Goal: Task Accomplishment & Management: Manage account settings

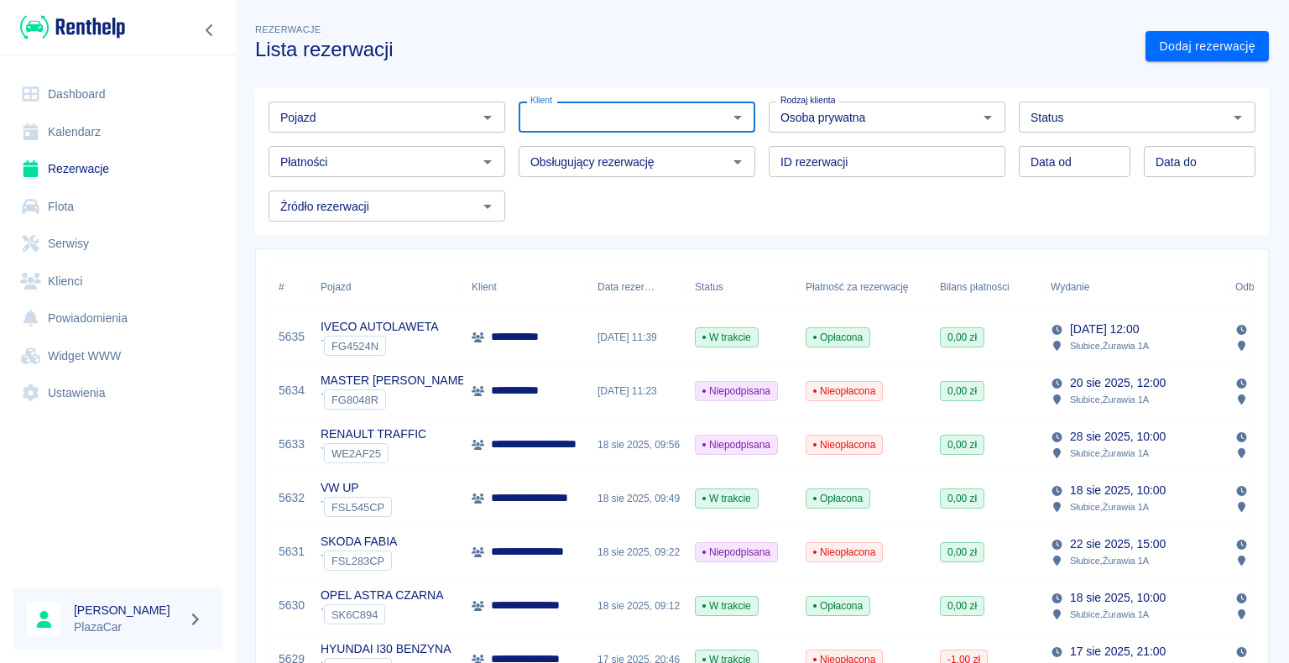
click at [75, 171] on link "Rezerwacje" at bounding box center [117, 169] width 209 height 38
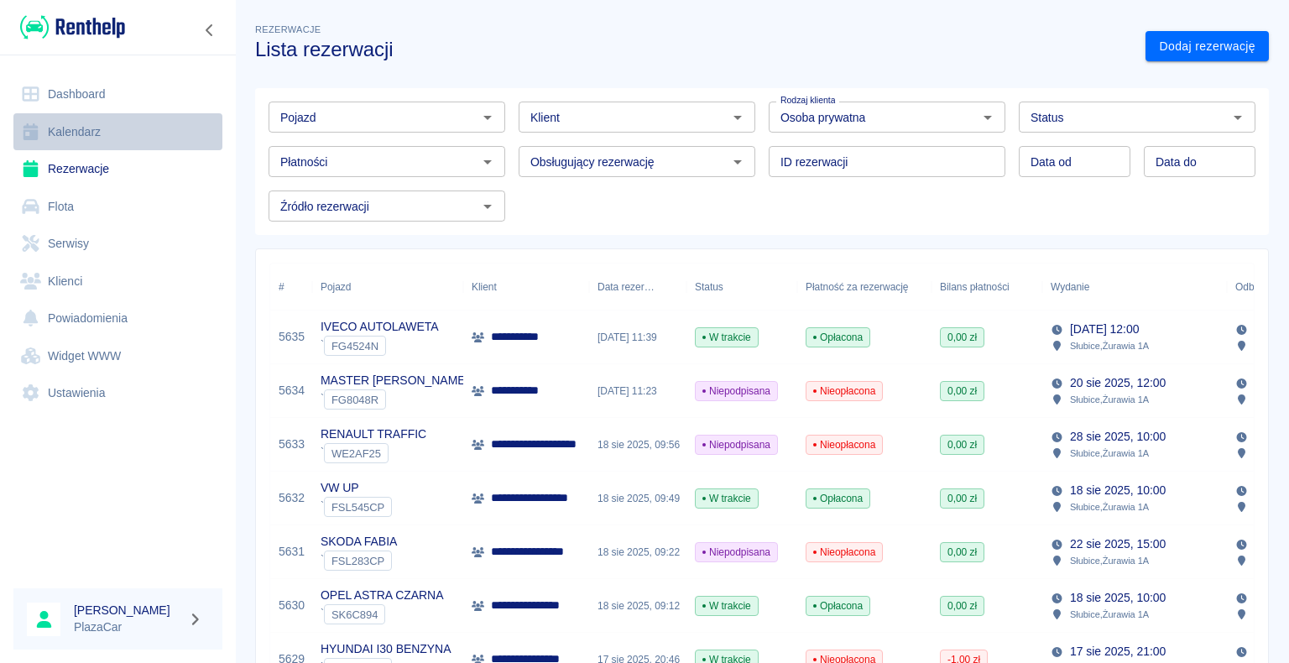
click at [128, 128] on link "Kalendarz" at bounding box center [117, 132] width 209 height 38
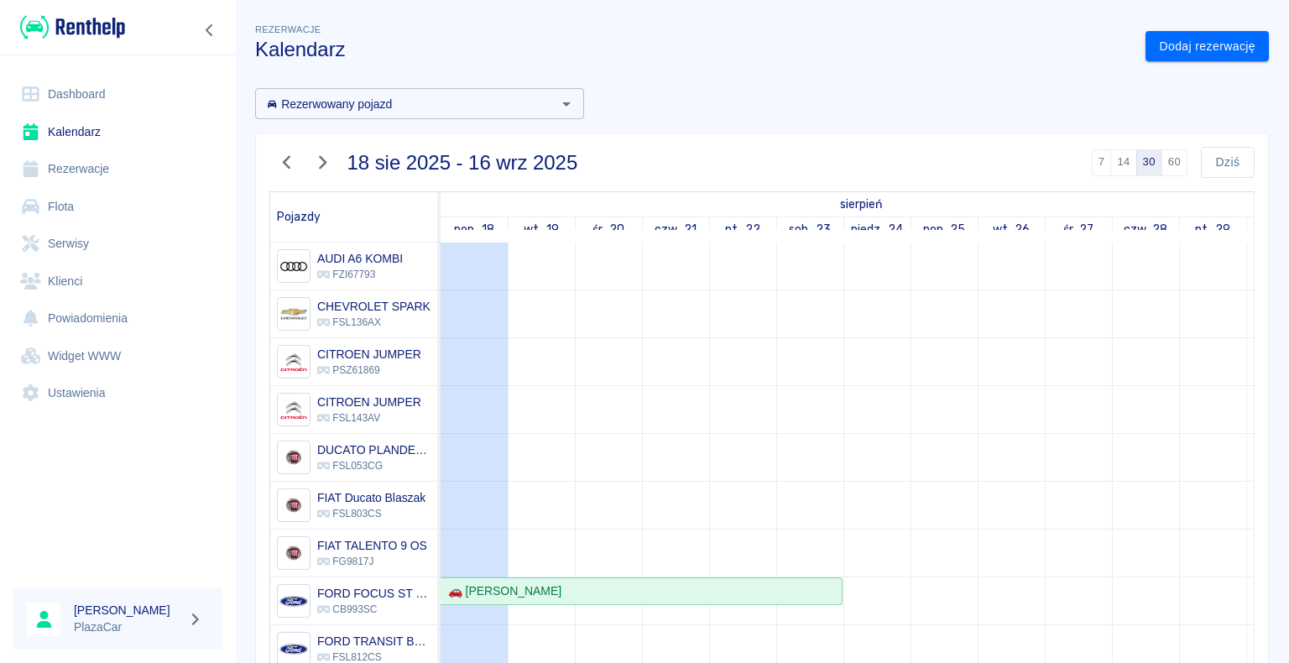
click at [108, 76] on link "Dashboard" at bounding box center [117, 95] width 209 height 38
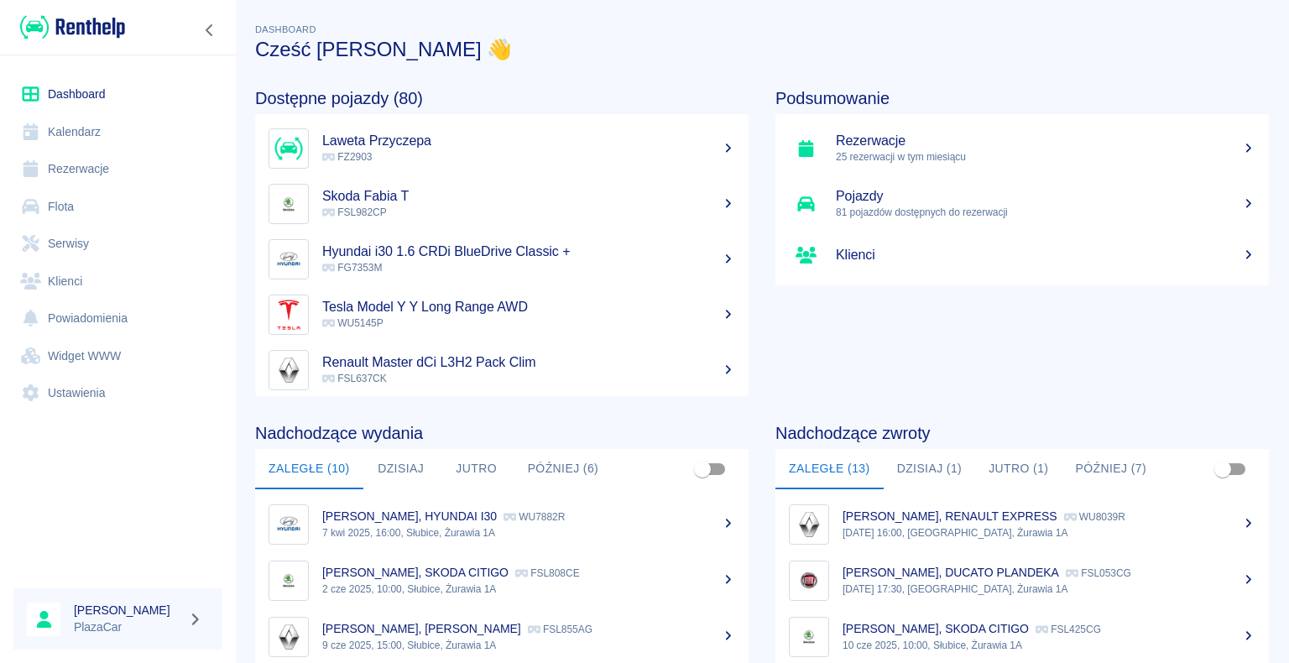
click at [448, 265] on p "FG7353M" at bounding box center [528, 267] width 413 height 15
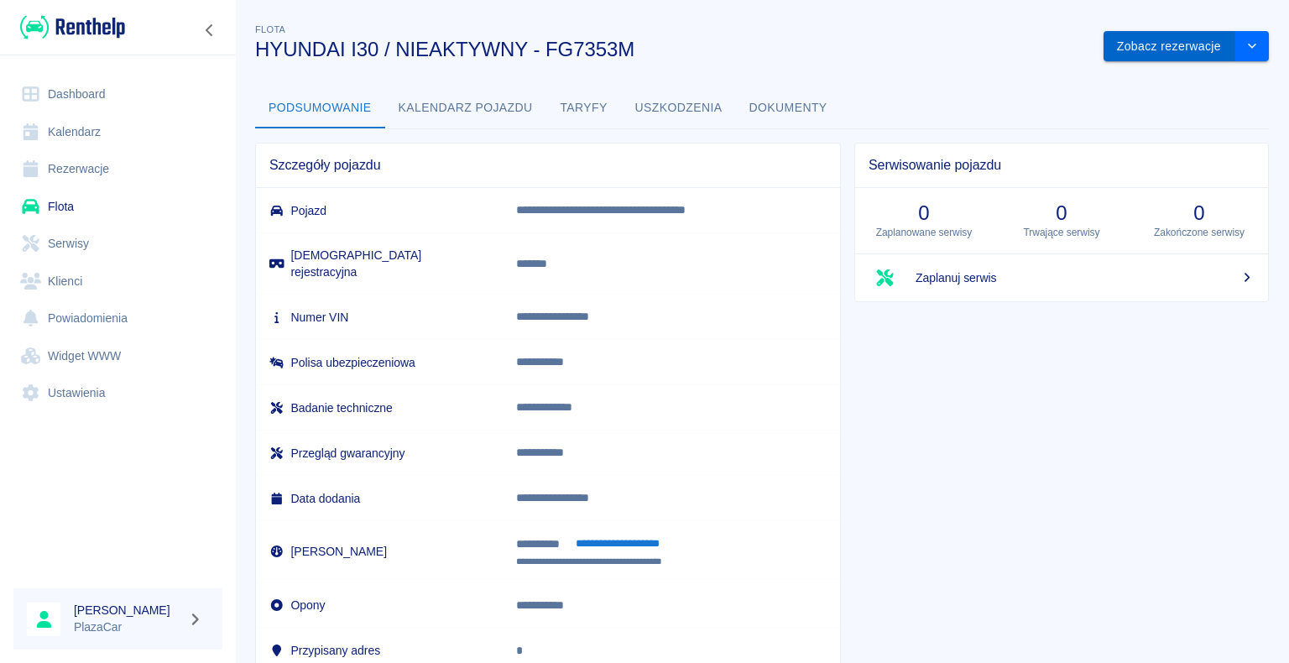
click at [1192, 53] on button "Zobacz rezerwacje" at bounding box center [1170, 46] width 132 height 31
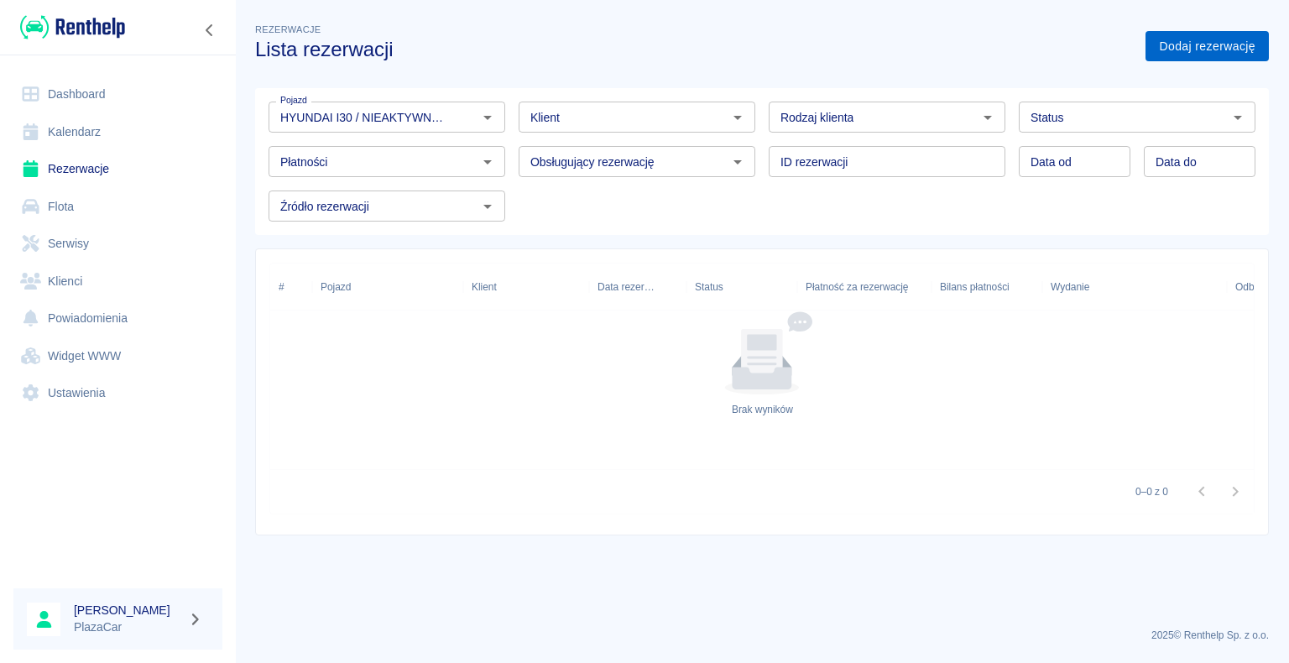
click at [1178, 43] on link "Dodaj rezerwację" at bounding box center [1207, 46] width 123 height 31
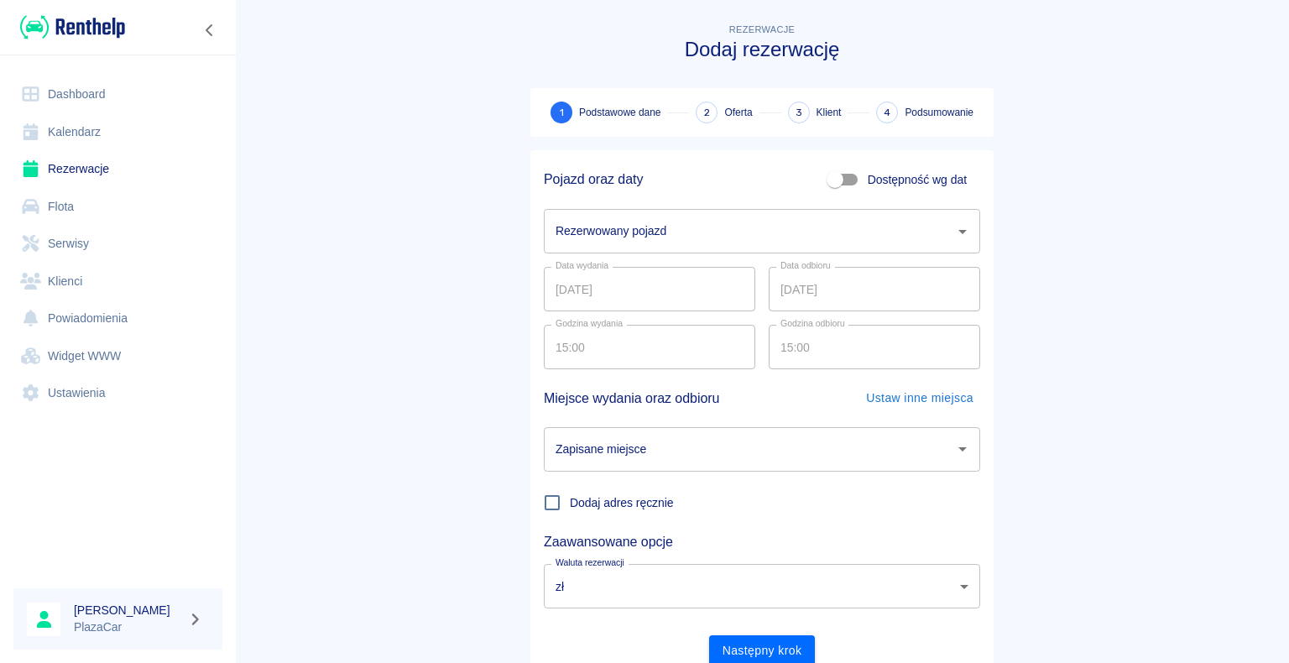
click at [878, 219] on input "Rezerwowany pojazd" at bounding box center [749, 231] width 396 height 29
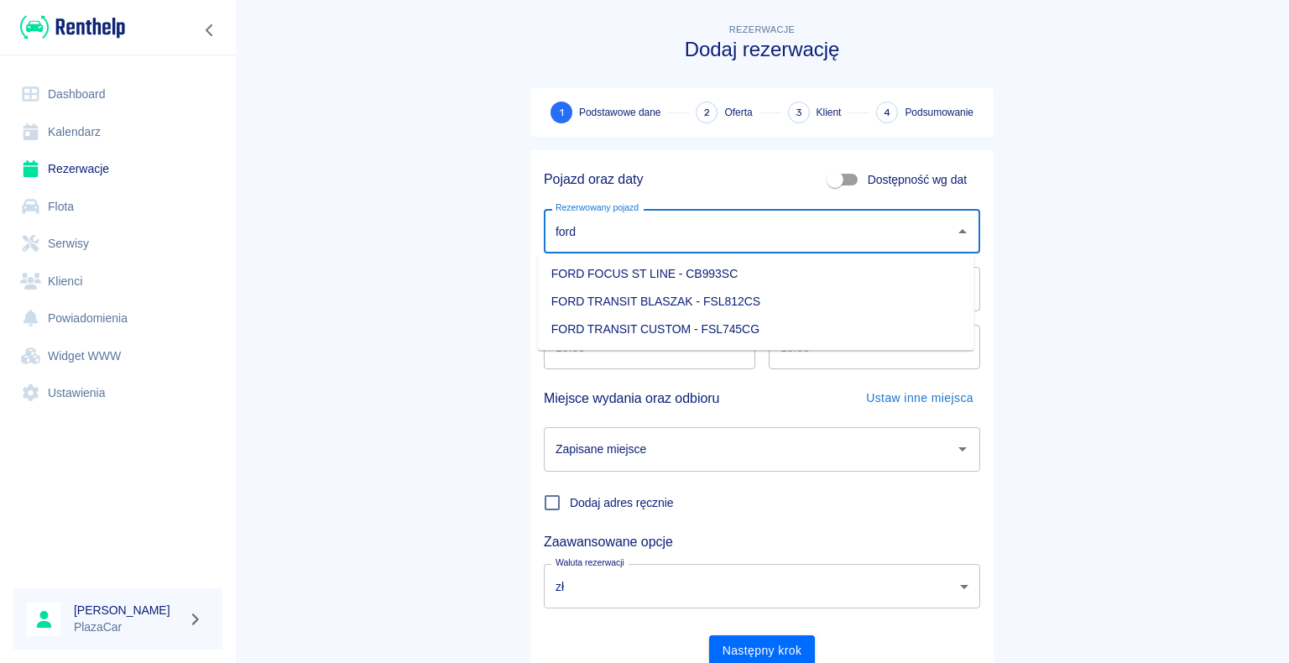
click at [722, 304] on li "FORD TRANSIT BLASZAK - FSL812CS" at bounding box center [756, 302] width 436 height 28
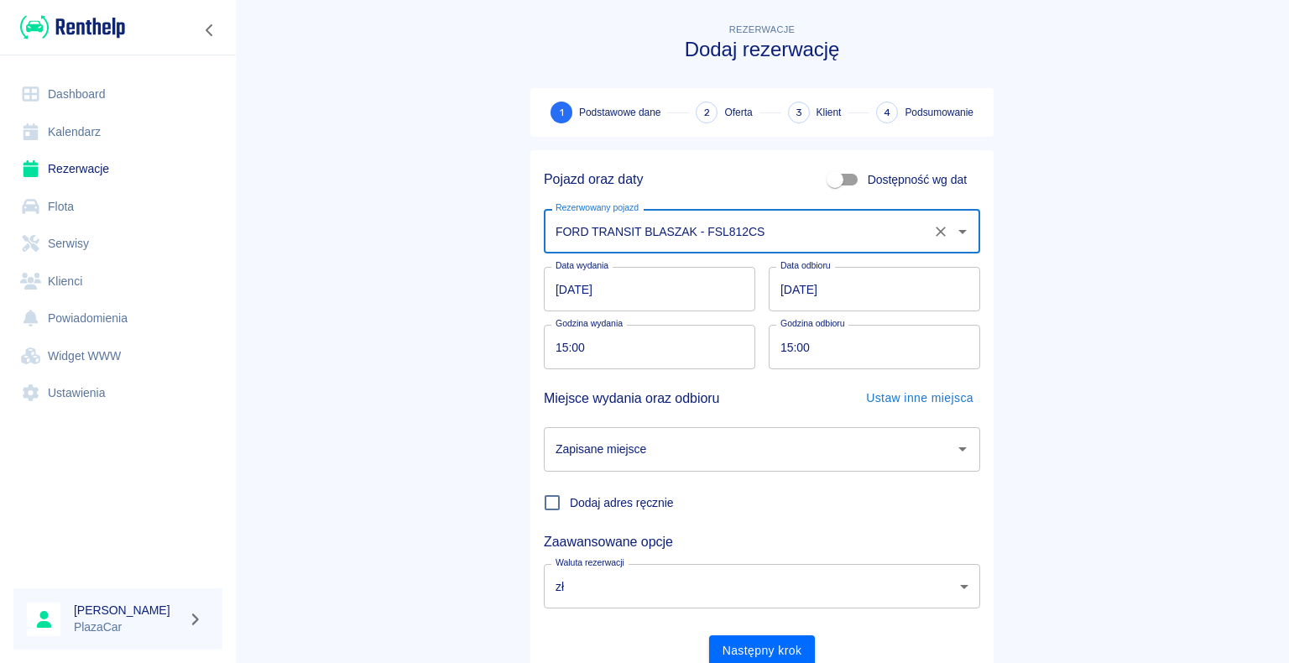
type input "FORD TRANSIT BLASZAK - FSL812CS"
click at [830, 452] on input "Zapisane miejsce" at bounding box center [749, 449] width 396 height 29
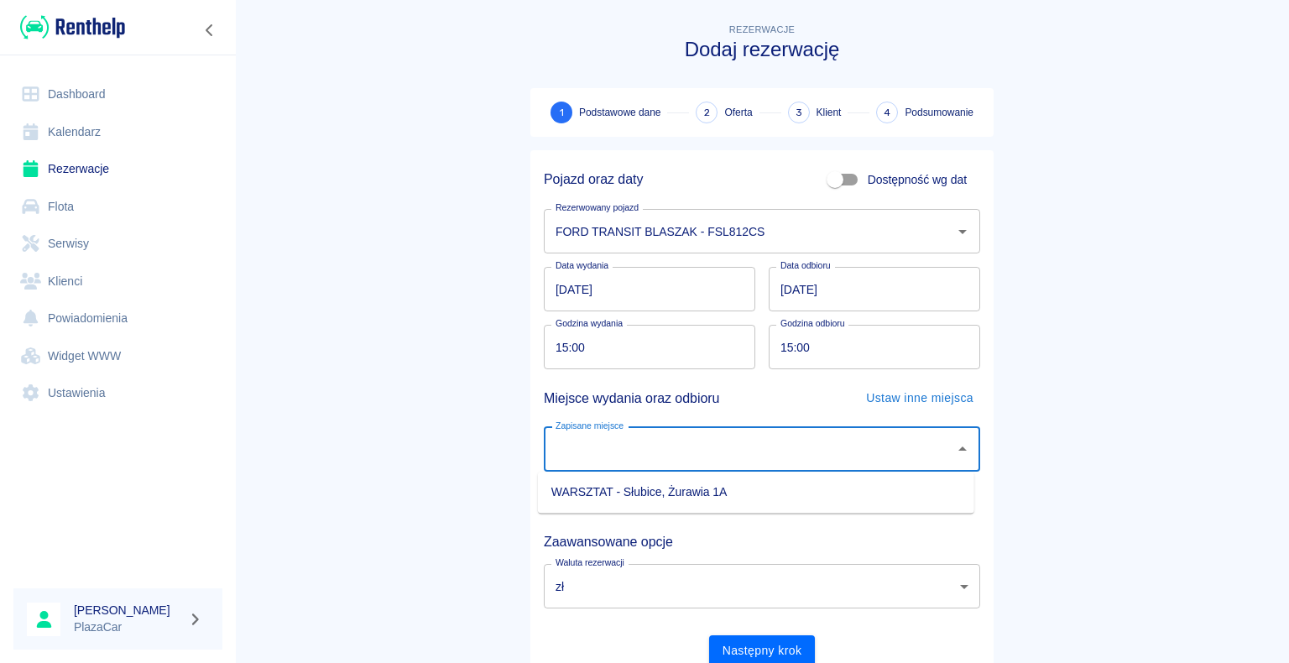
click at [657, 488] on li "WARSZTAT - Słubice, Żurawia 1A" at bounding box center [756, 492] width 436 height 28
type input "WARSZTAT - Słubice, Żurawia 1A"
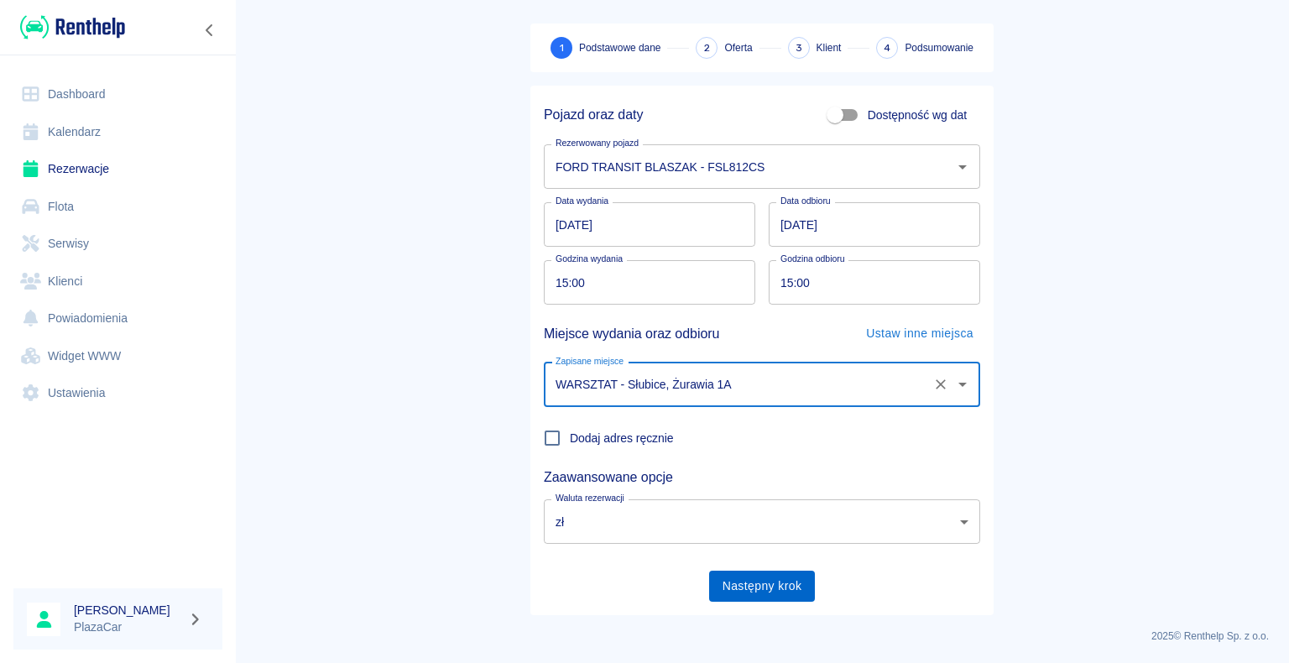
click at [772, 572] on div "Następny krok" at bounding box center [755, 579] width 450 height 44
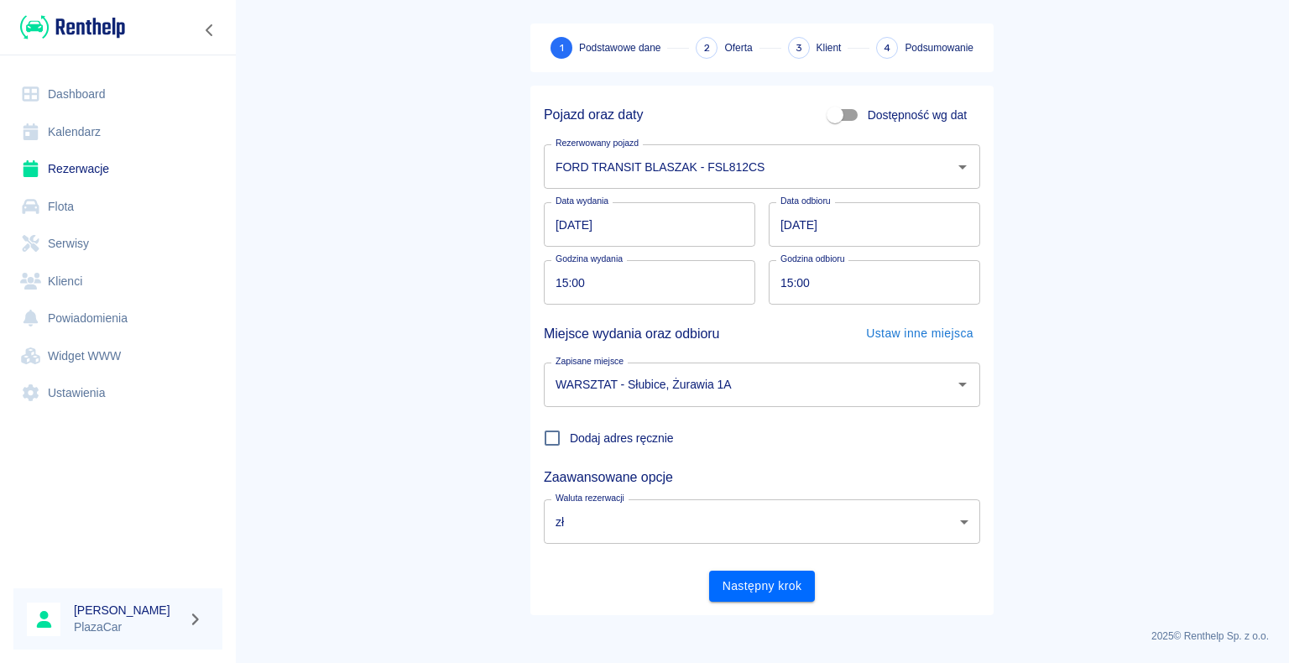
drag, startPoint x: 774, startPoint y: 573, endPoint x: 767, endPoint y: 579, distance: 8.9
click at [776, 572] on div "Następny krok" at bounding box center [755, 579] width 450 height 44
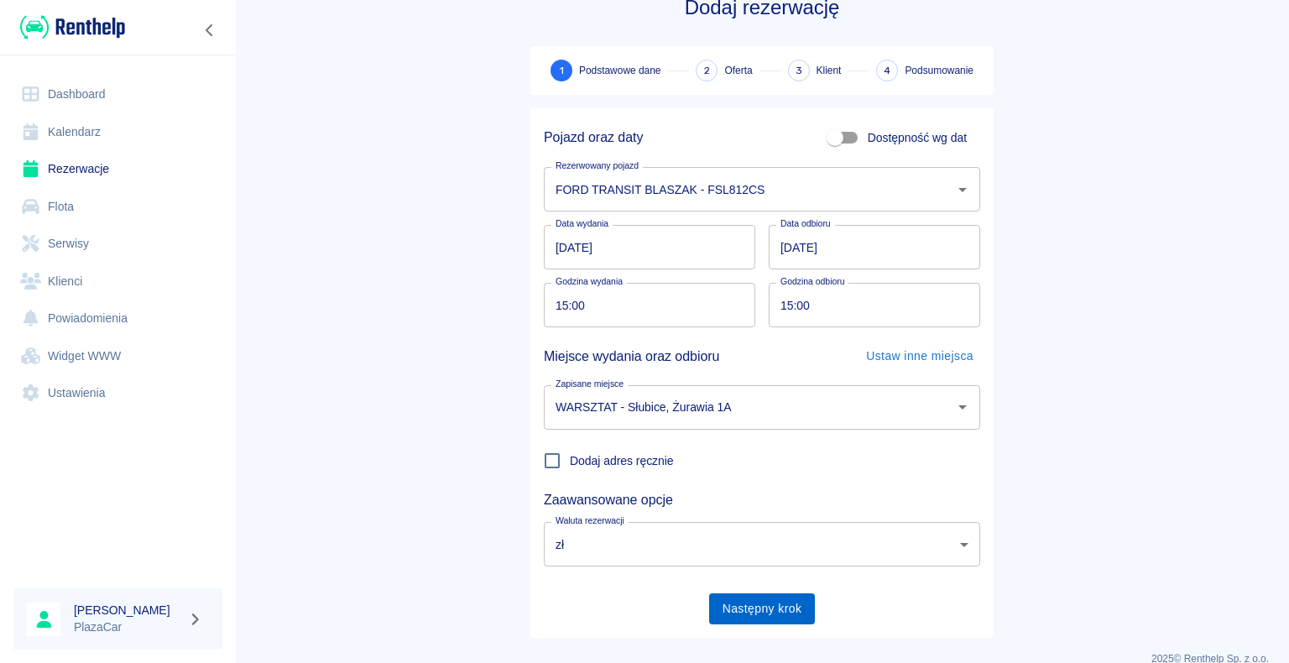
scroll to position [65, 0]
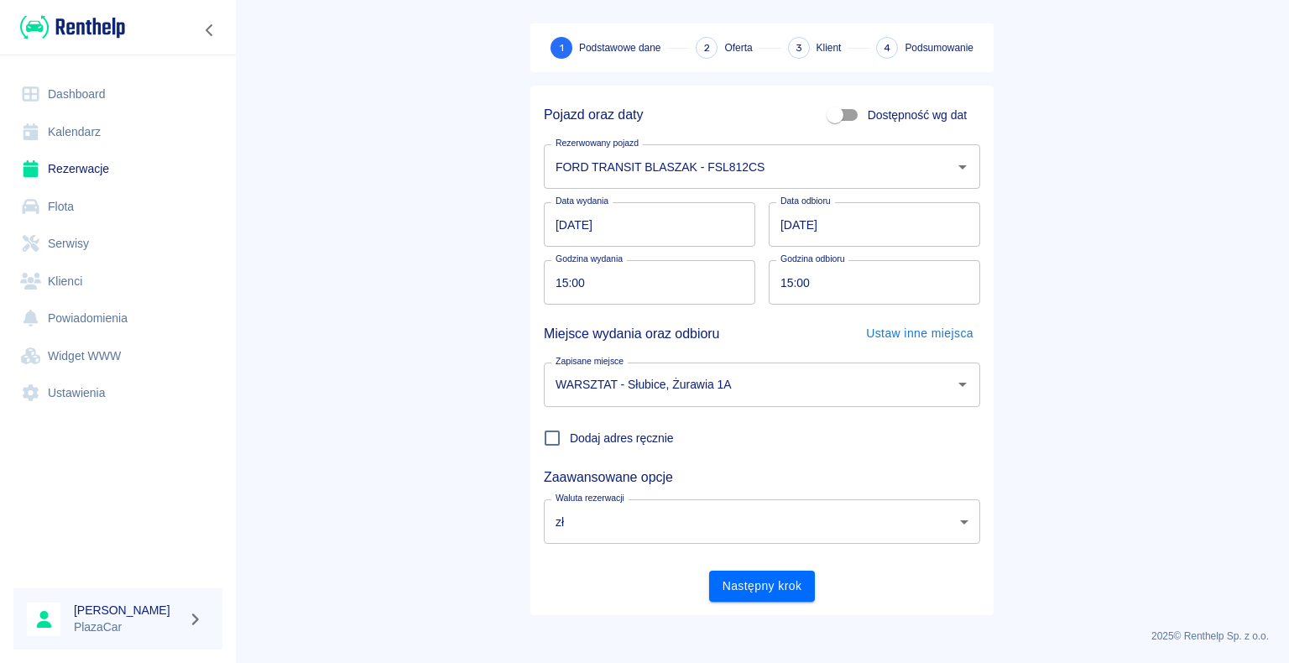
click at [756, 601] on div "Pojazd oraz daty Dostępność wg dat Rezerwowany pojazd FORD TRANSIT BLASZAK - FS…" at bounding box center [761, 351] width 463 height 530
click at [757, 600] on button "Następny krok" at bounding box center [762, 586] width 107 height 31
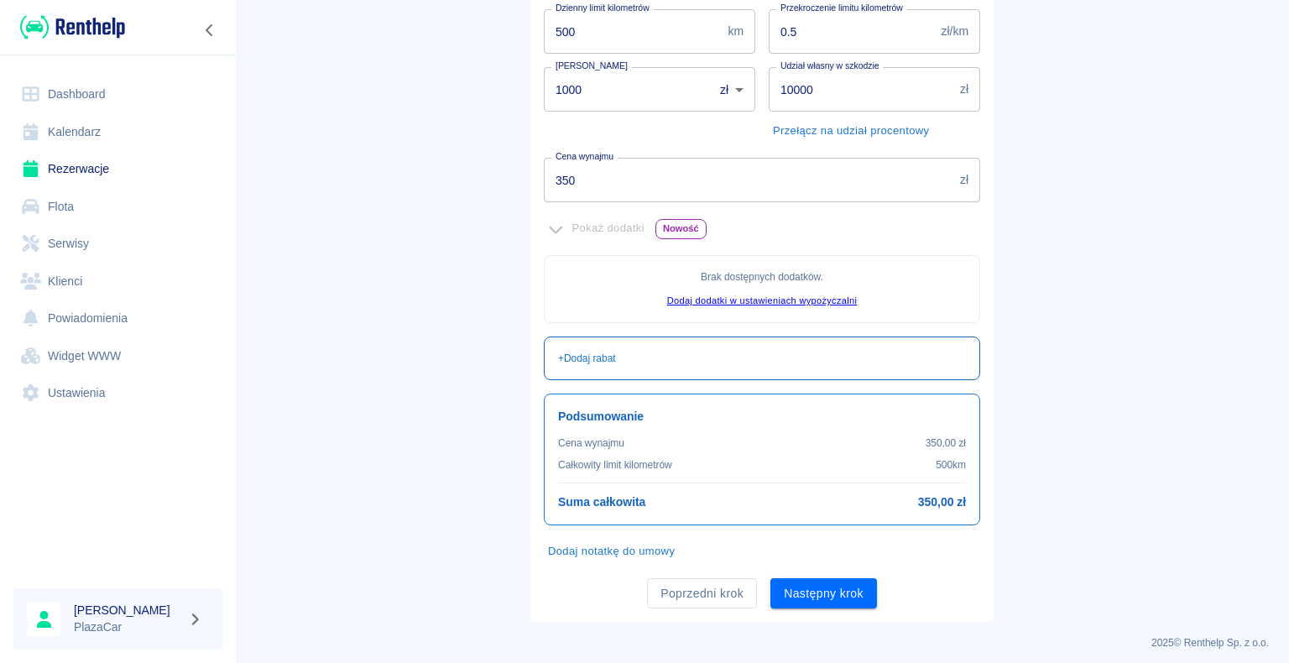
scroll to position [305, 0]
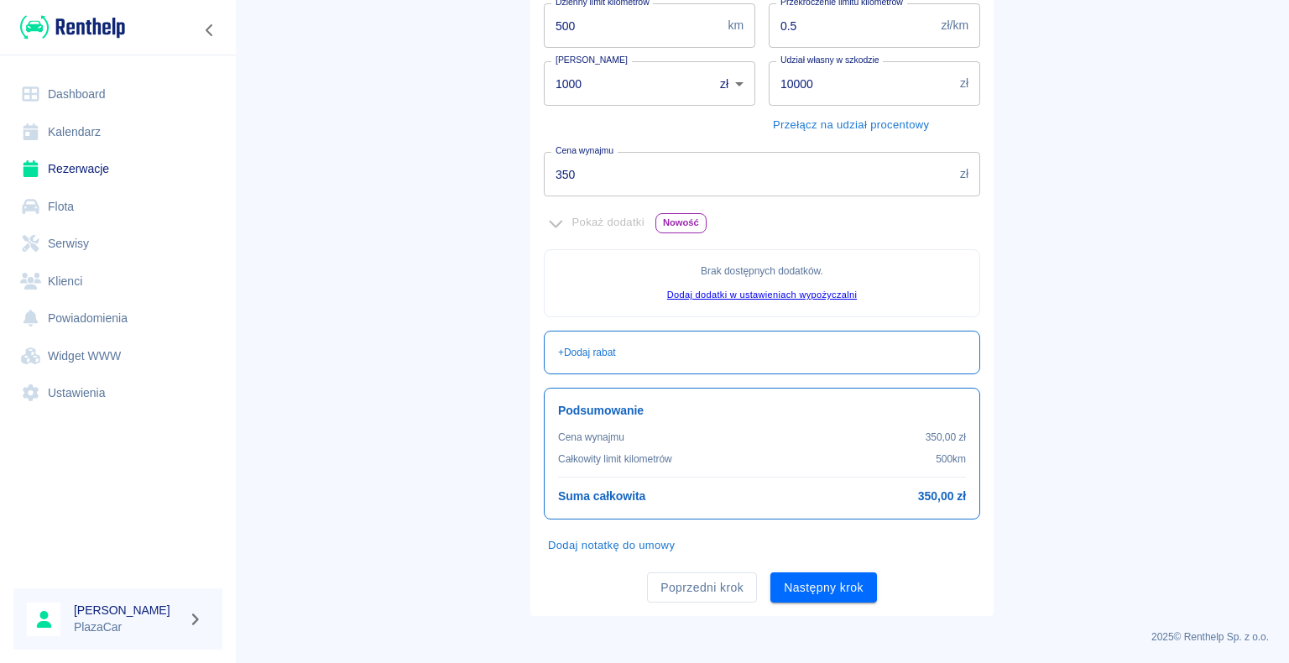
drag, startPoint x: 792, startPoint y: 592, endPoint x: 775, endPoint y: 576, distance: 23.2
click at [793, 590] on button "Następny krok" at bounding box center [824, 587] width 107 height 31
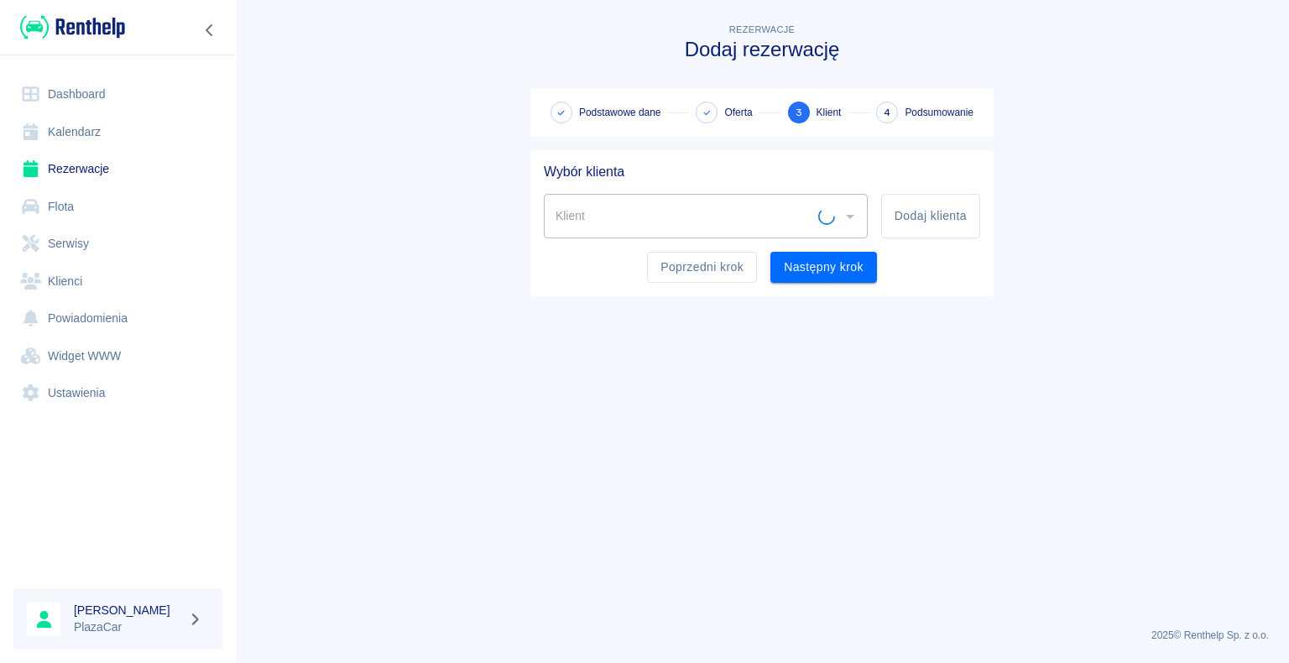
scroll to position [0, 0]
click at [937, 222] on button "Dodaj klienta" at bounding box center [930, 216] width 99 height 44
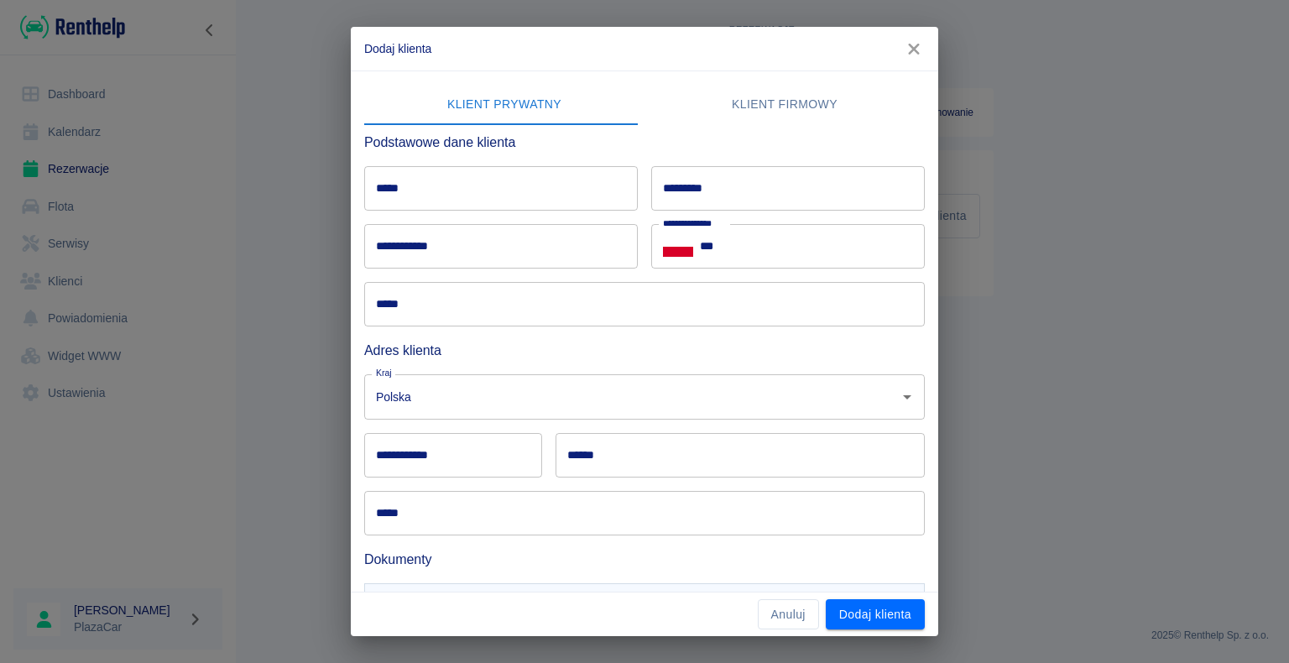
click at [444, 189] on input "*****" at bounding box center [501, 188] width 274 height 44
type input "*********"
click at [797, 196] on input "*********" at bounding box center [788, 188] width 274 height 44
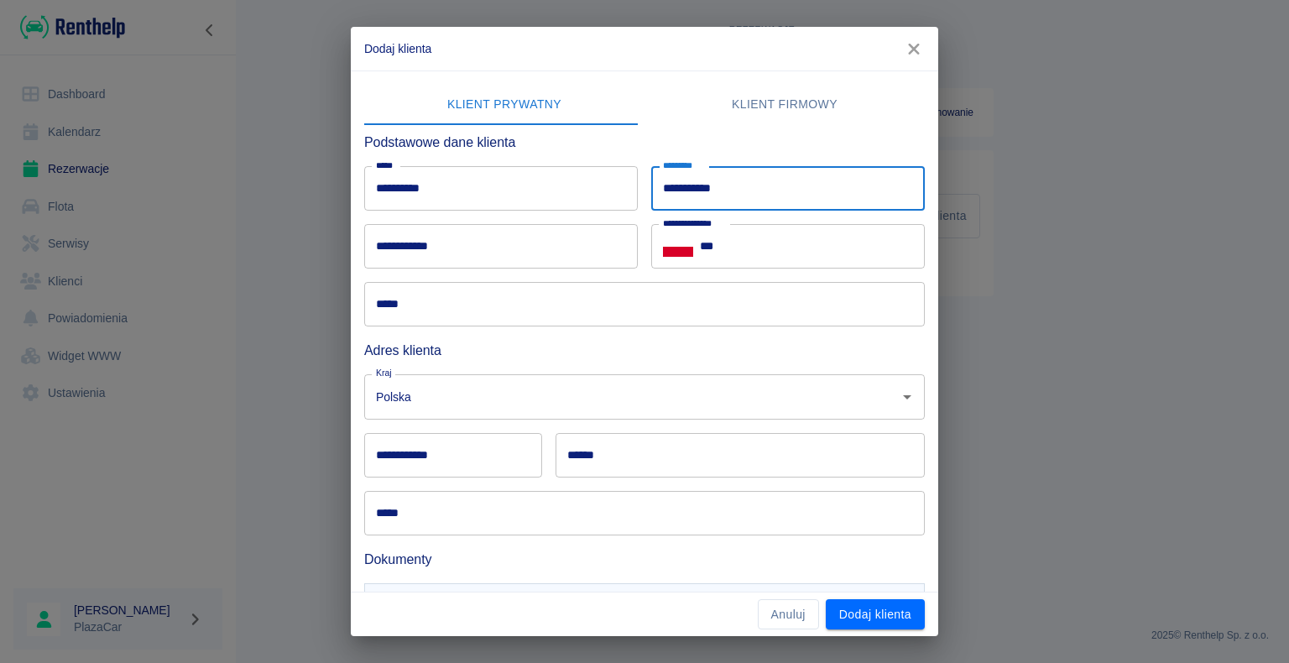
type input "**********"
click at [801, 245] on input "***" at bounding box center [812, 246] width 225 height 44
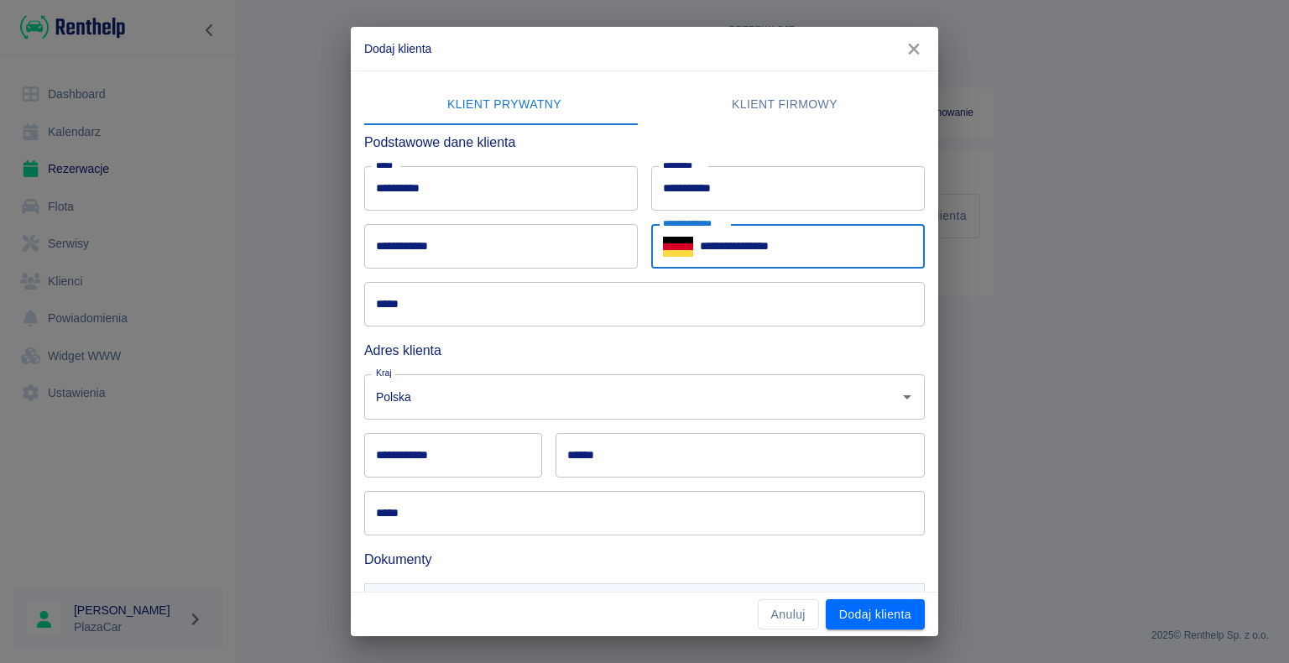
type input "**********"
click at [504, 221] on div "**********" at bounding box center [494, 240] width 287 height 58
click at [487, 250] on input "**********" at bounding box center [501, 246] width 274 height 44
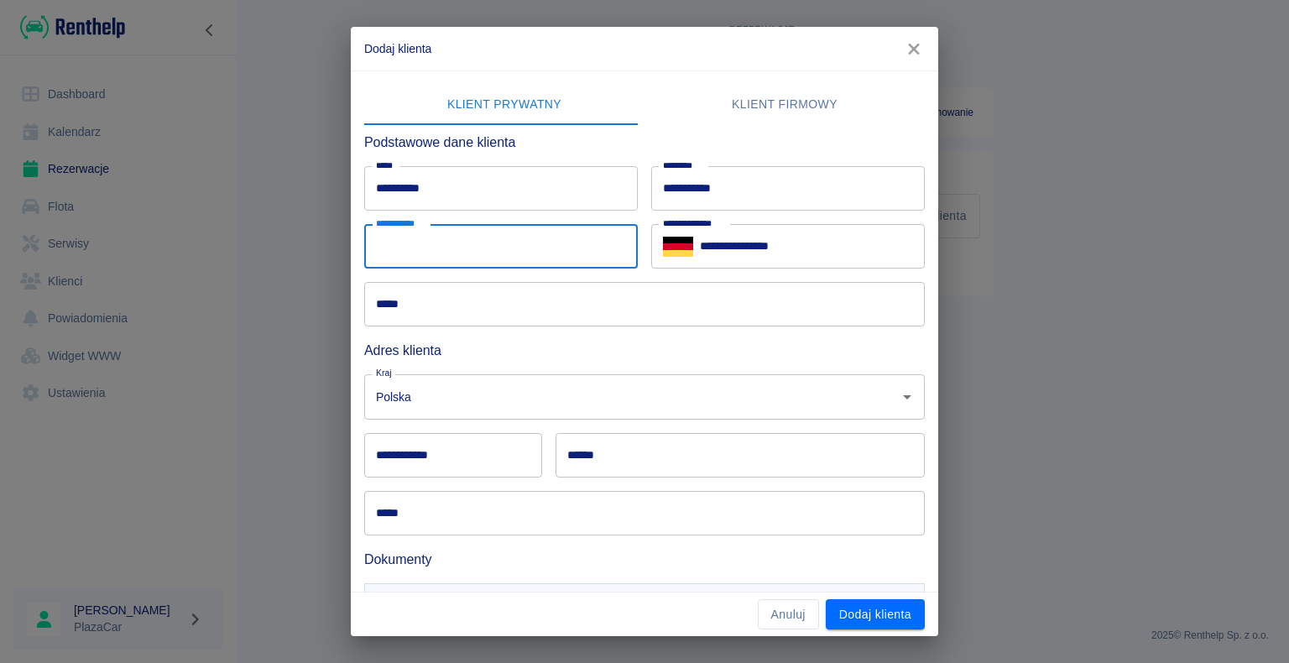
type input "**********"
type input "******"
type input "*******"
type input "**********"
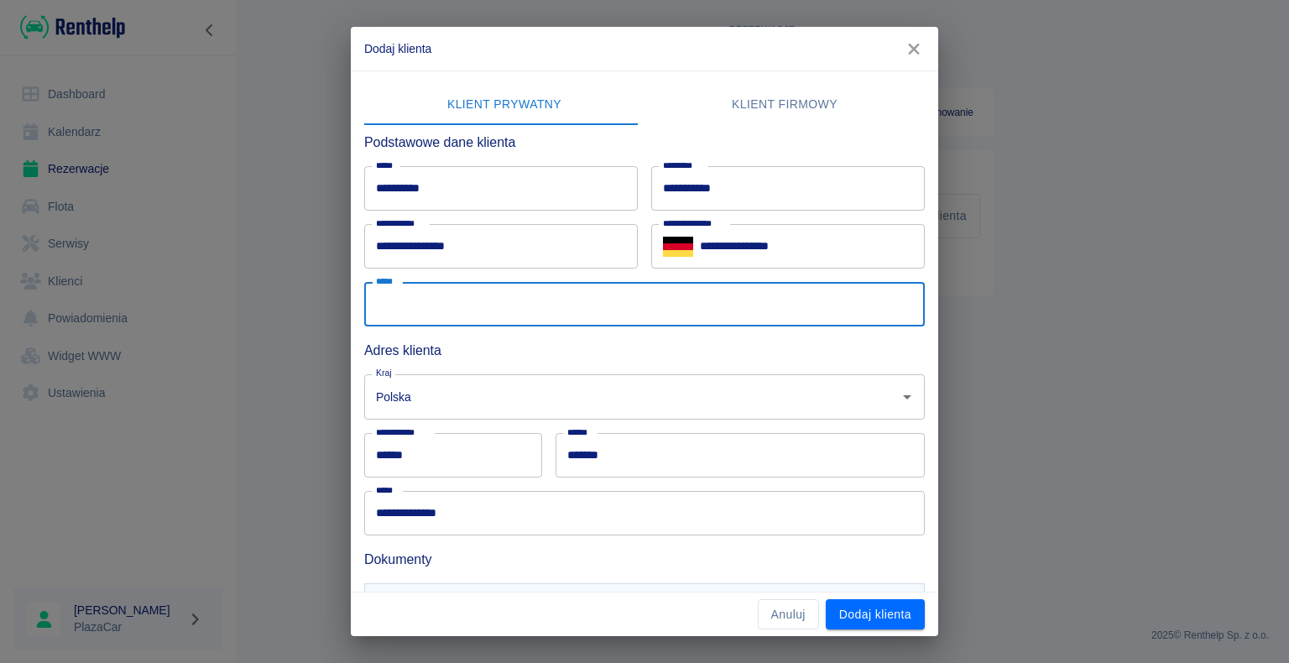
click at [517, 310] on input "*****" at bounding box center [644, 304] width 561 height 44
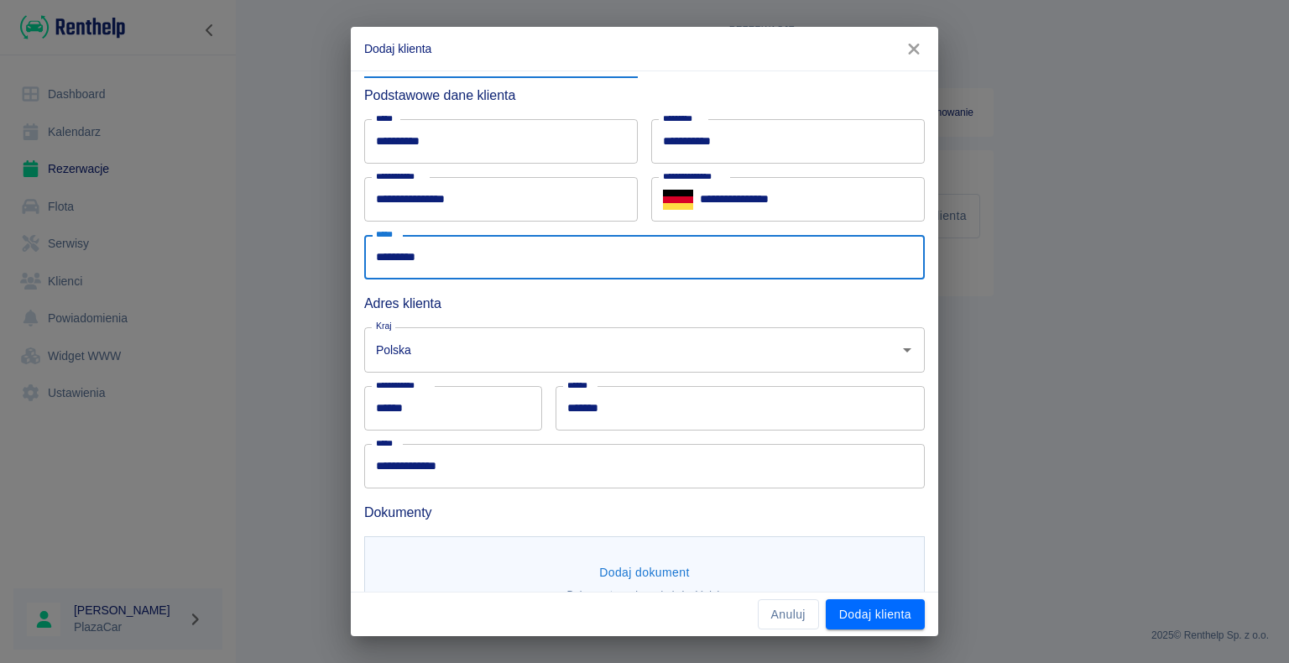
scroll to position [91, 0]
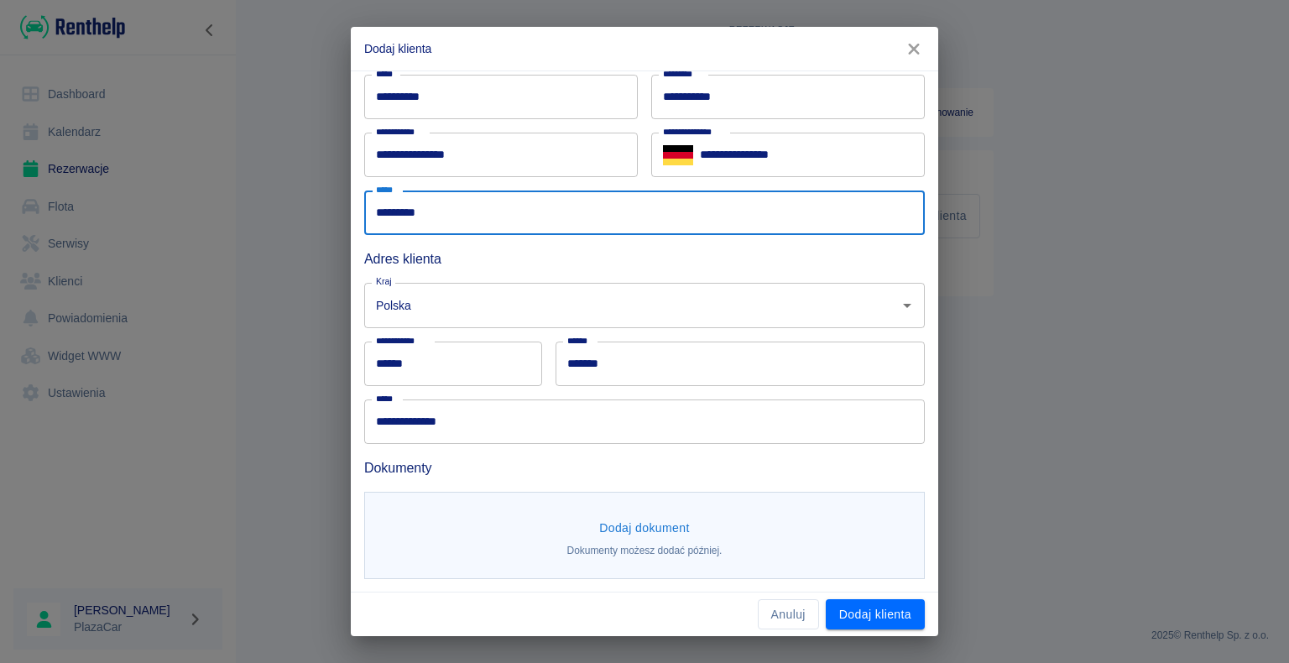
type input "*********"
click at [643, 528] on button "Dodaj dokument" at bounding box center [645, 528] width 104 height 31
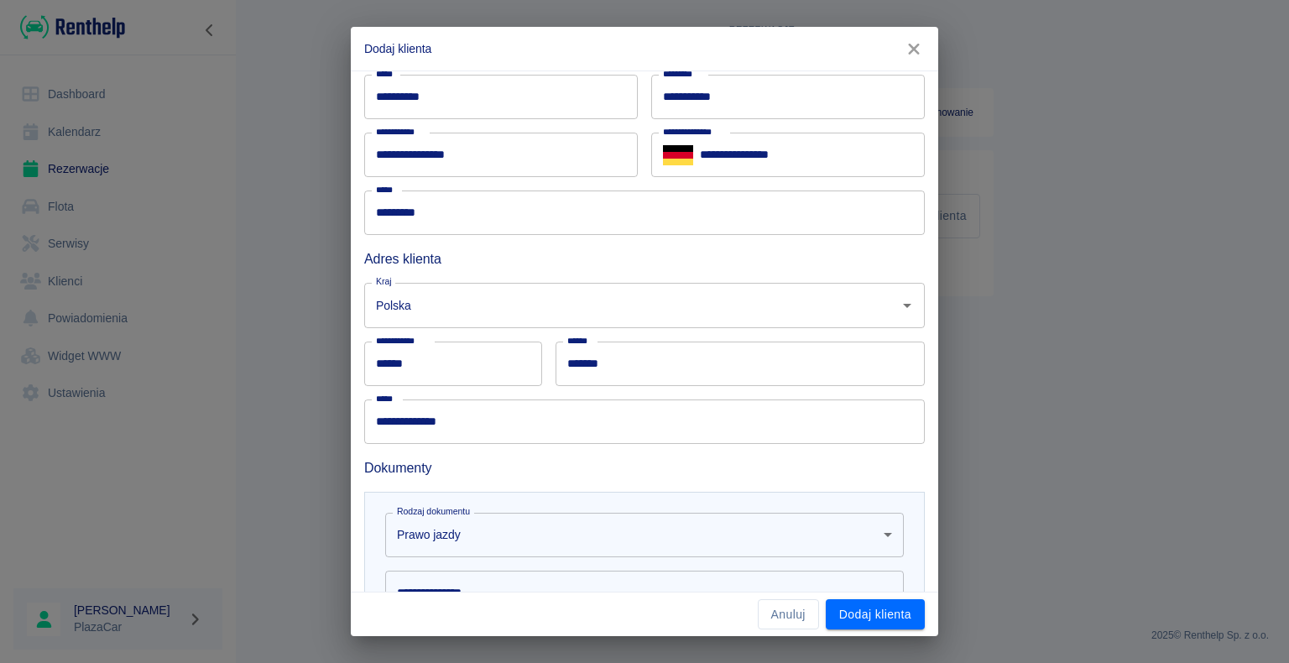
scroll to position [336, 0]
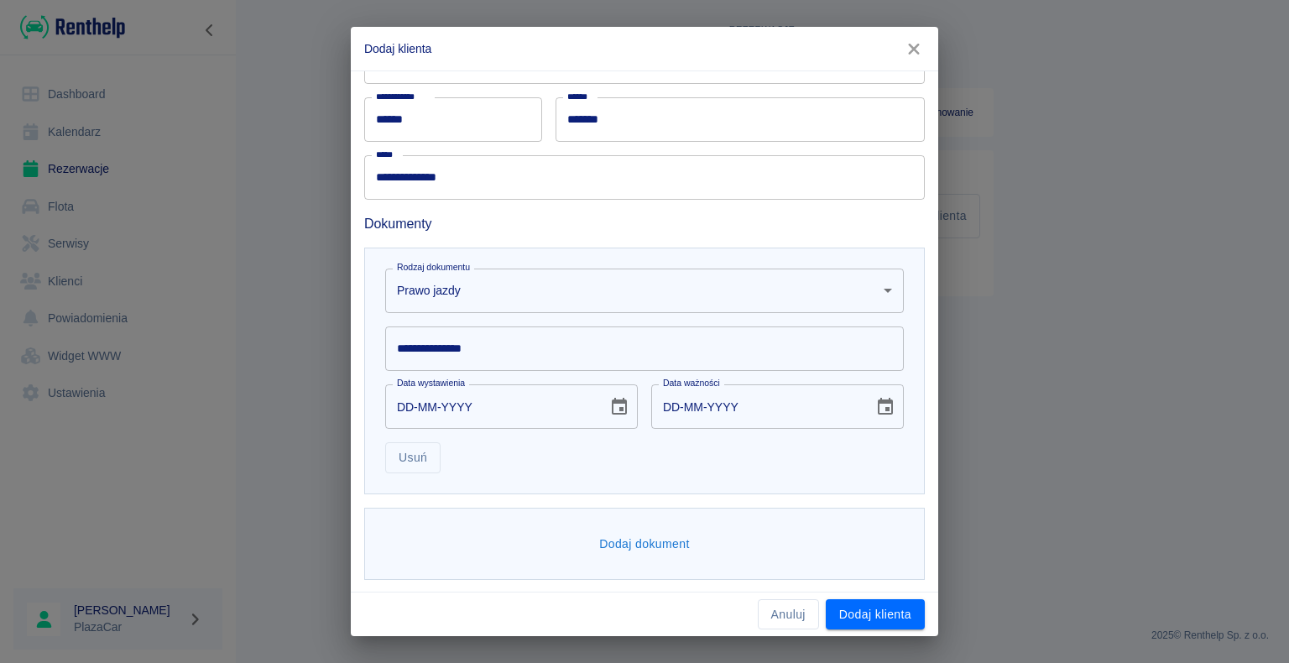
click at [473, 357] on input "**********" at bounding box center [644, 349] width 519 height 44
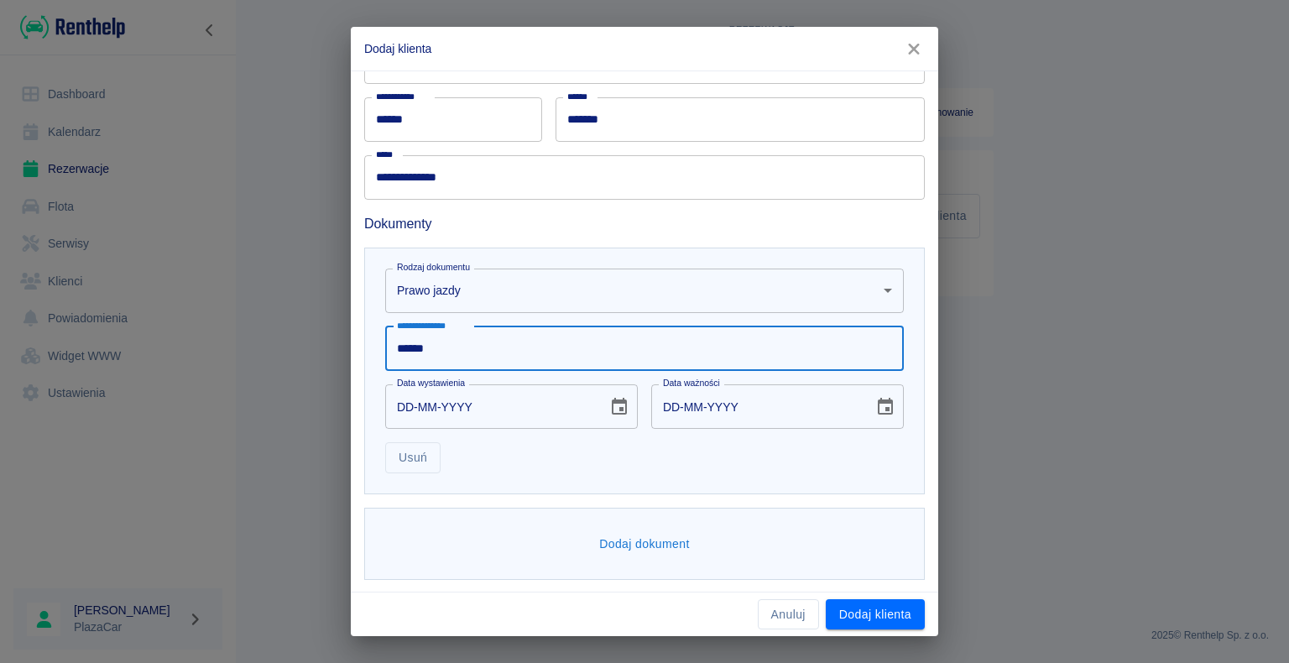
type input "******"
click at [499, 410] on input "DD-MM-YYYY" at bounding box center [490, 406] width 211 height 44
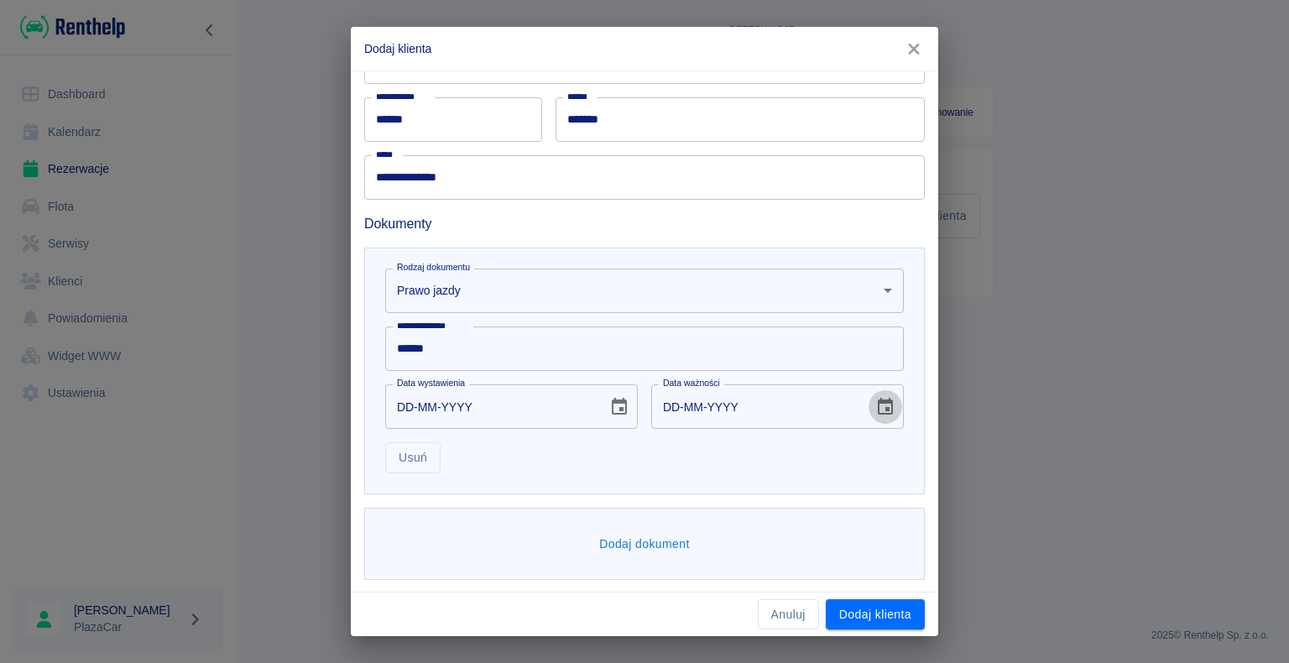
click at [883, 412] on button "Choose date" at bounding box center [886, 407] width 34 height 34
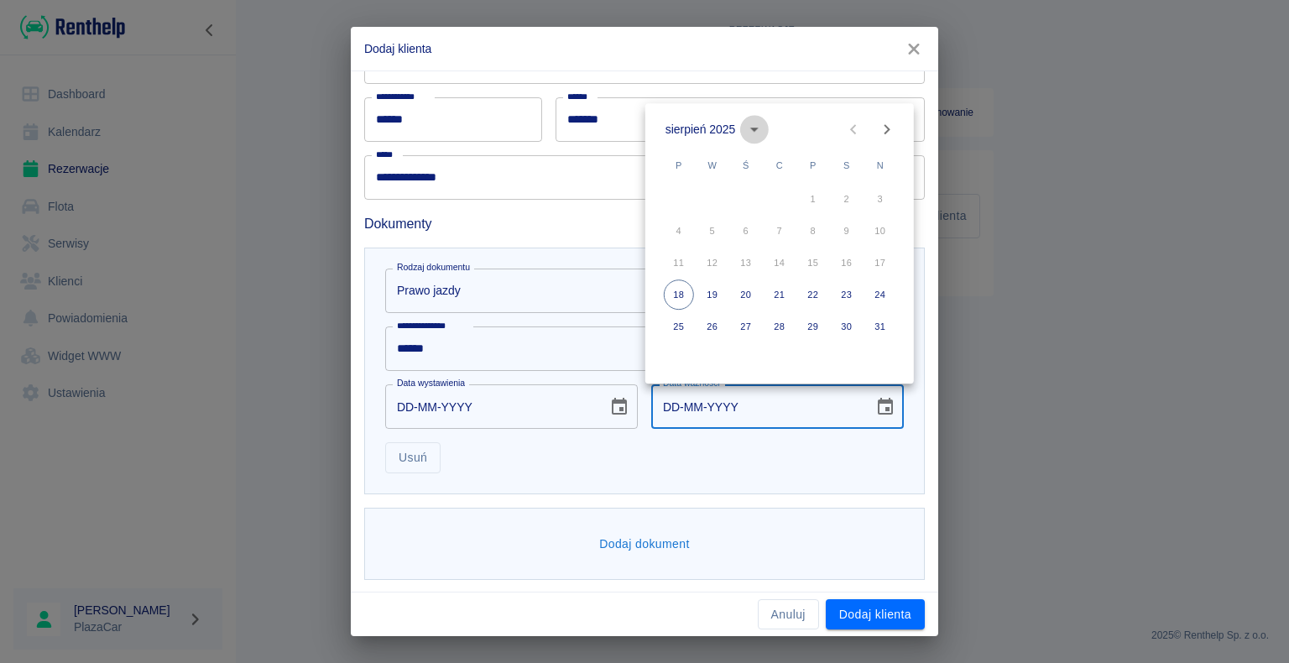
click at [754, 133] on icon "calendar view is open, switch to year view" at bounding box center [755, 129] width 20 height 20
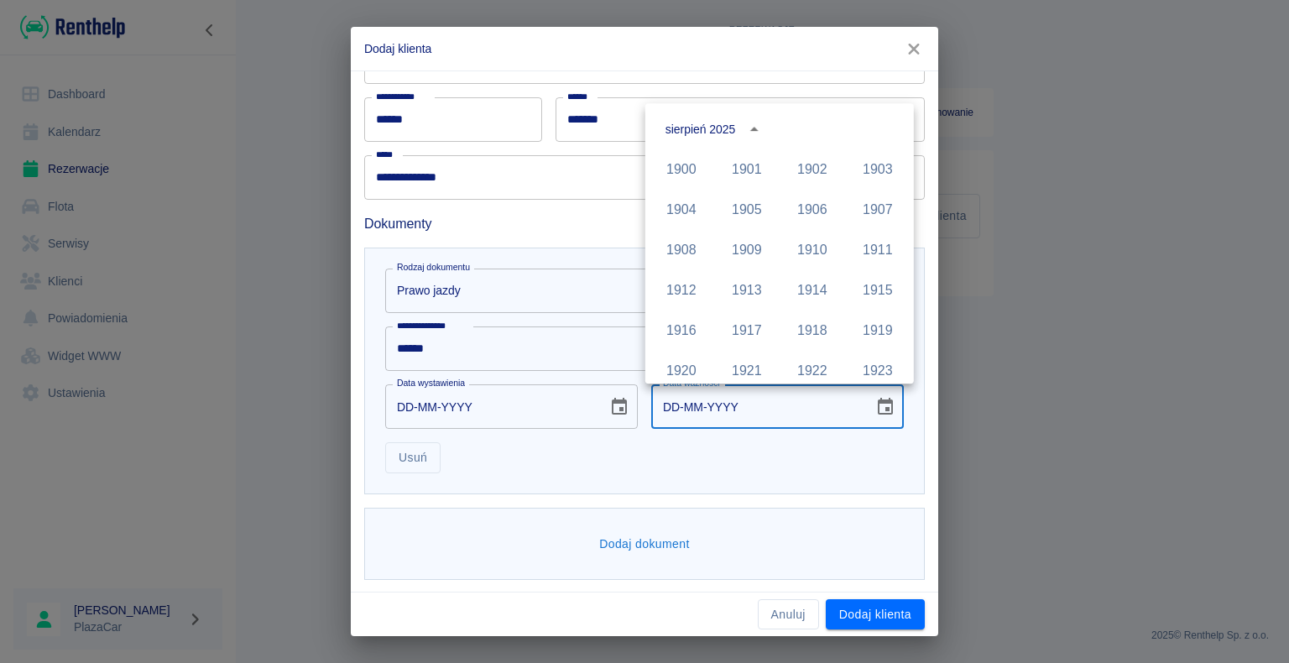
scroll to position [1152, 0]
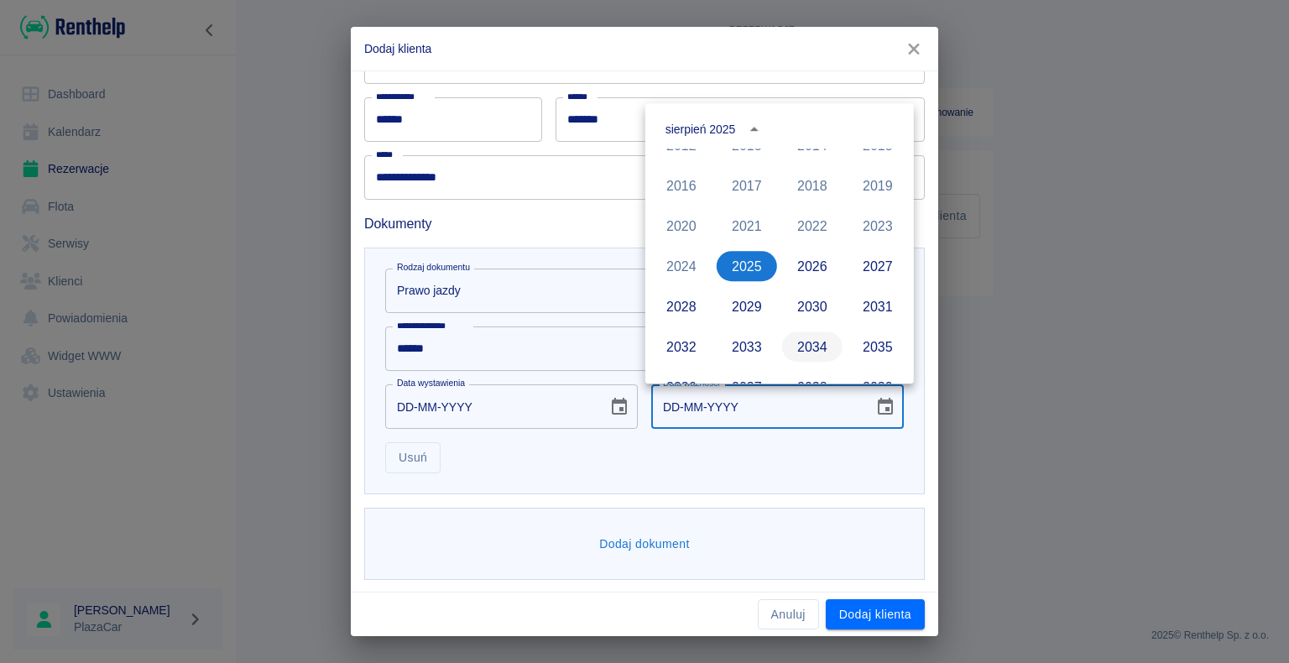
click at [811, 344] on button "2034" at bounding box center [812, 347] width 60 height 30
type input "[DATE]"
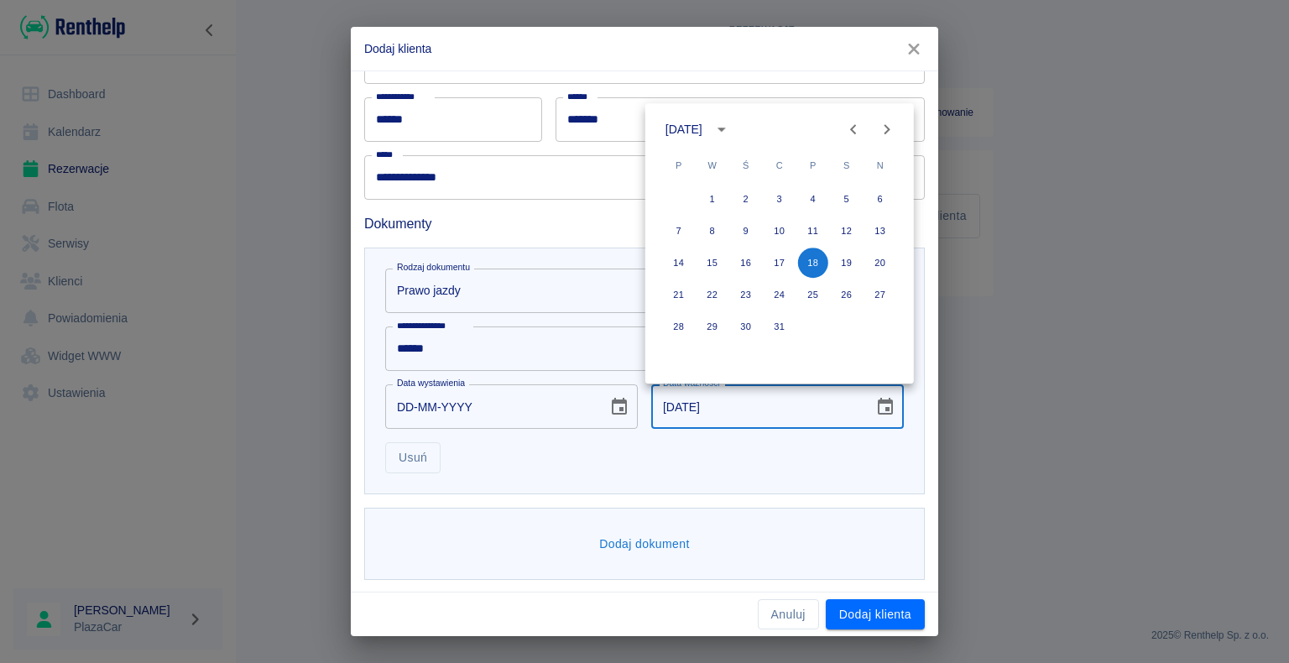
drag, startPoint x: 614, startPoint y: 502, endPoint x: 609, endPoint y: 516, distance: 15.1
click at [614, 501] on div "Dodaj dokument" at bounding box center [638, 537] width 574 height 86
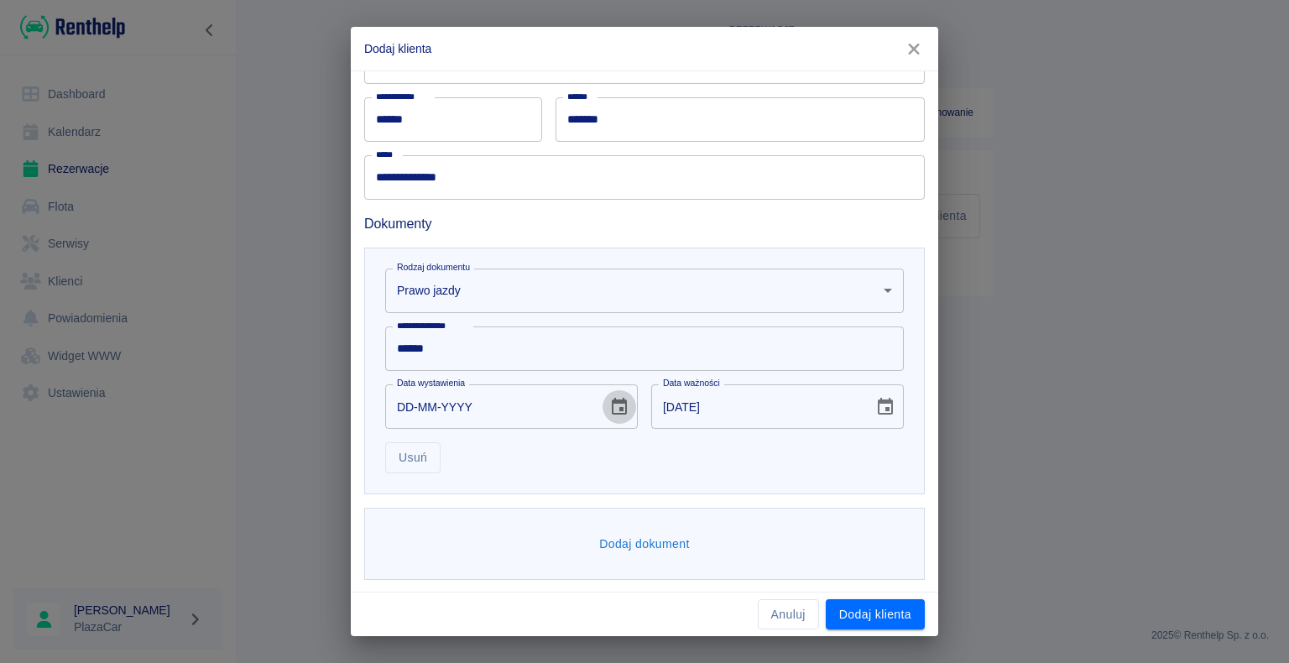
click at [612, 402] on icon "Choose date" at bounding box center [619, 407] width 20 height 20
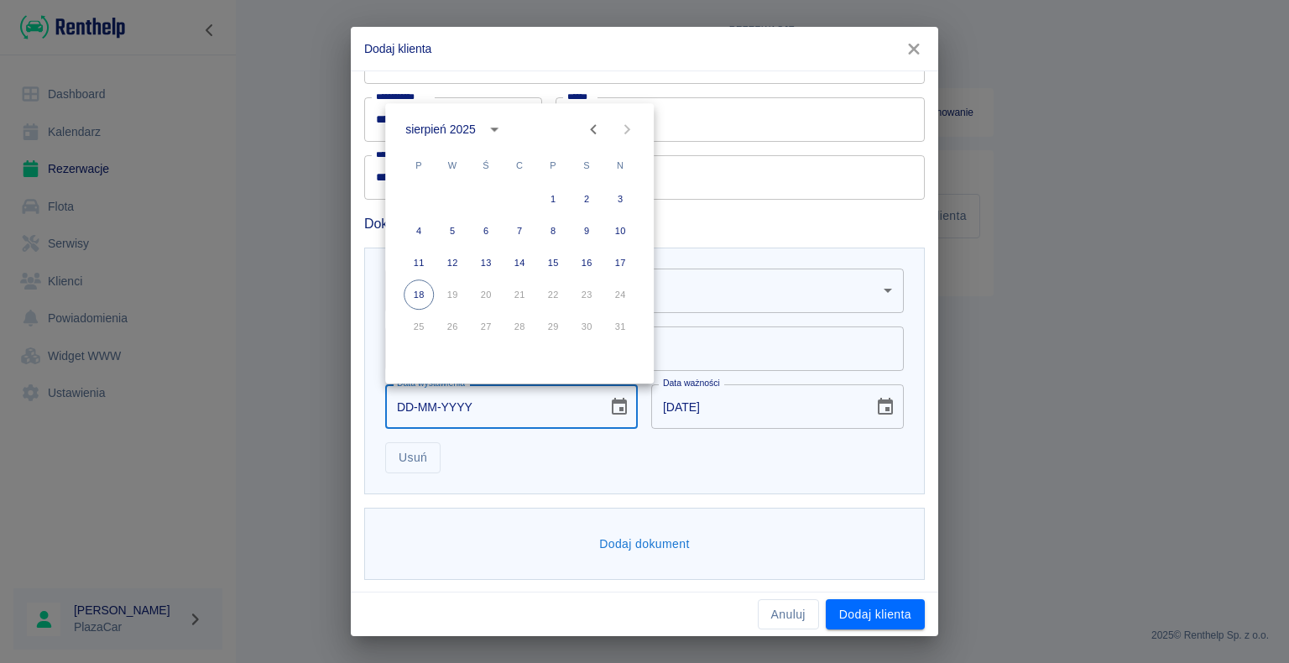
click at [495, 123] on icon "calendar view is open, switch to year view" at bounding box center [495, 129] width 20 height 20
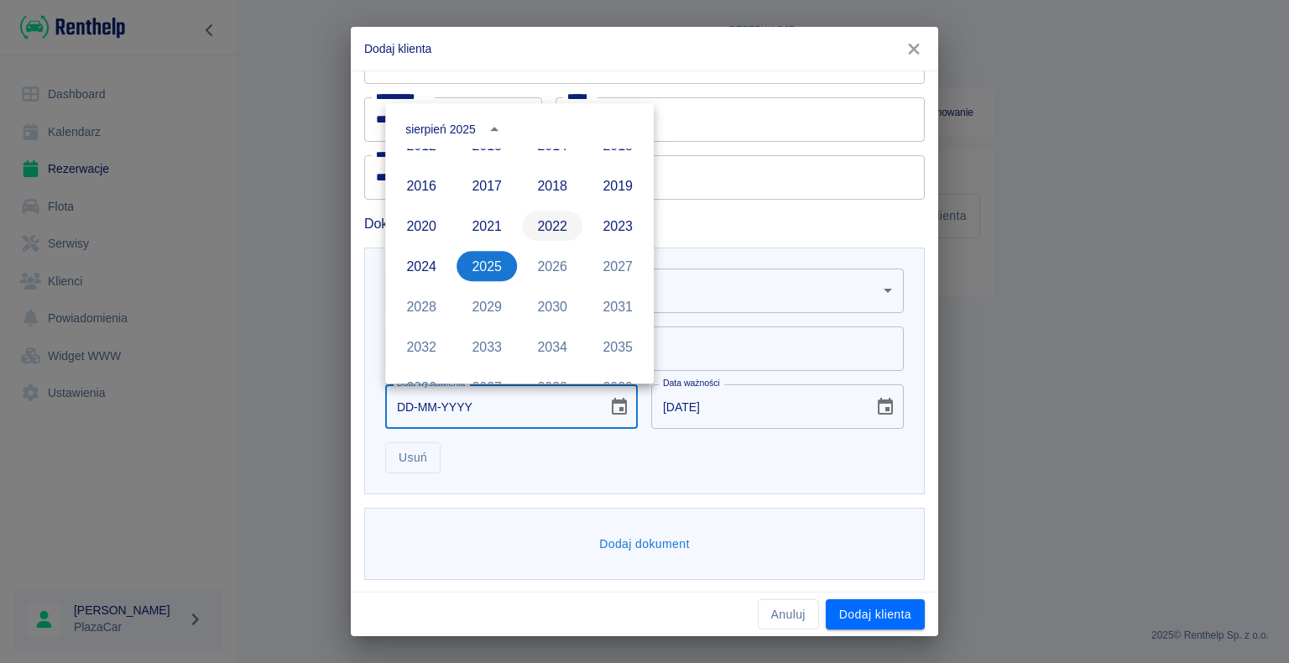
click at [530, 216] on button "2022" at bounding box center [552, 226] width 60 height 30
type input "[DATE]"
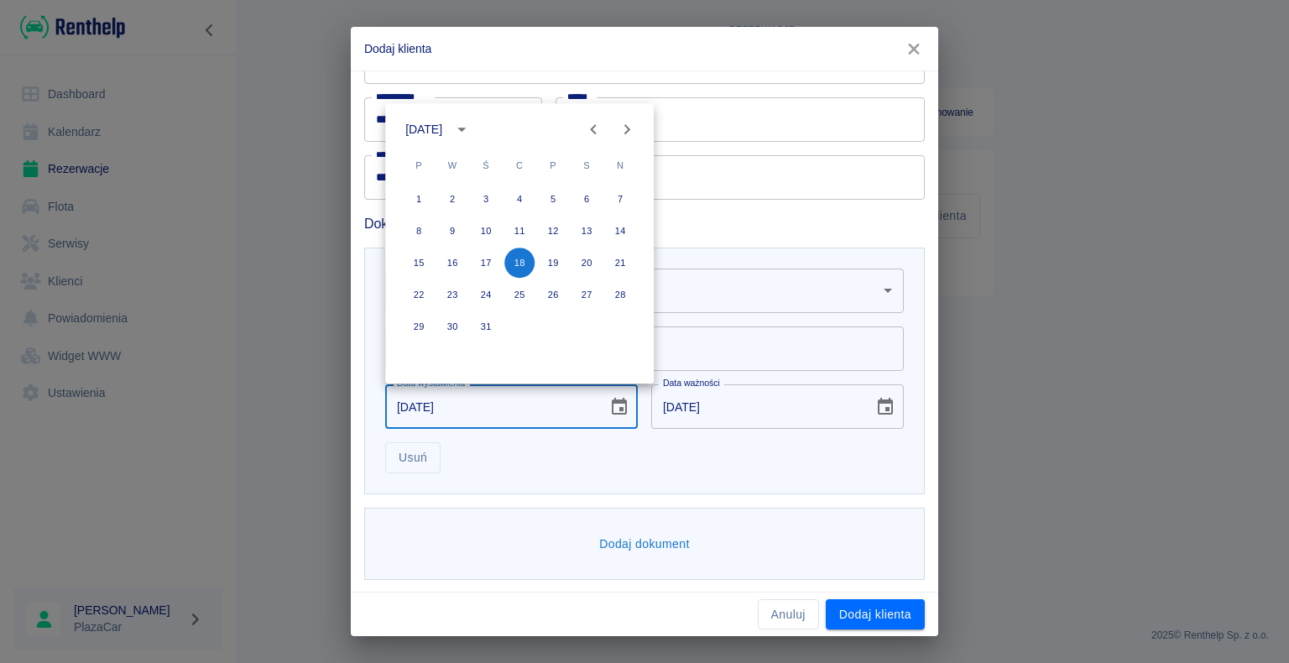
click at [664, 504] on div "Dodaj dokument" at bounding box center [638, 537] width 574 height 86
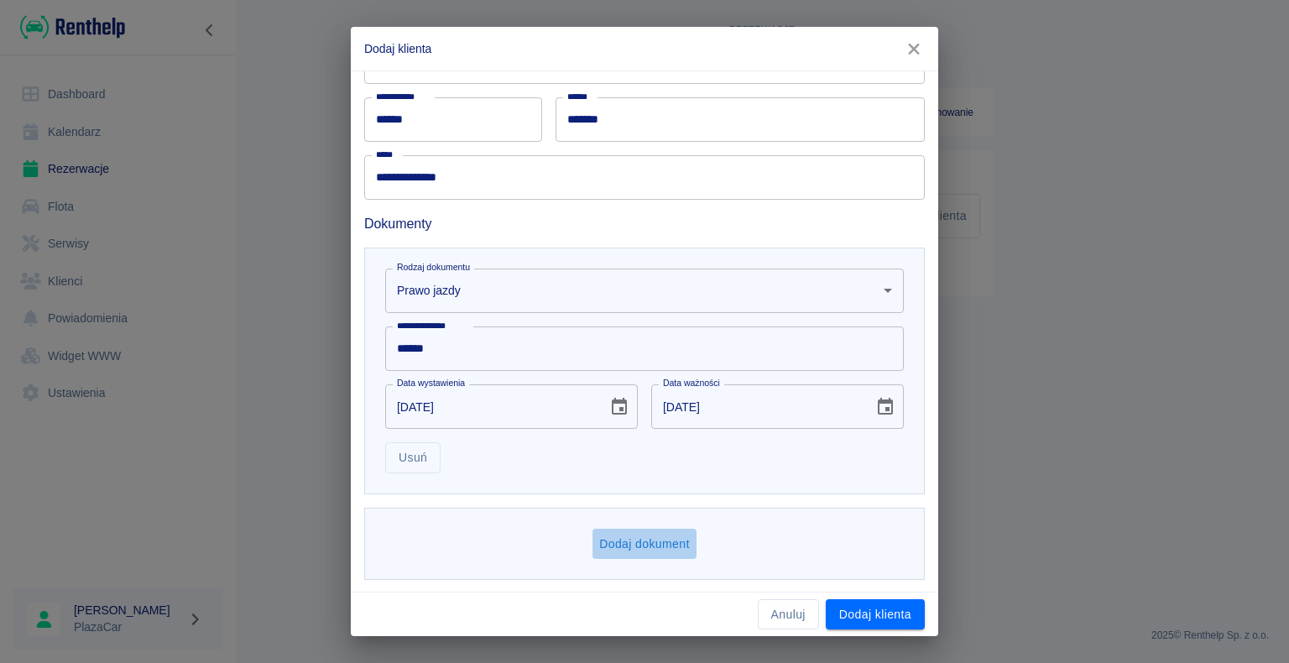
click at [640, 549] on button "Dodaj dokument" at bounding box center [645, 544] width 104 height 31
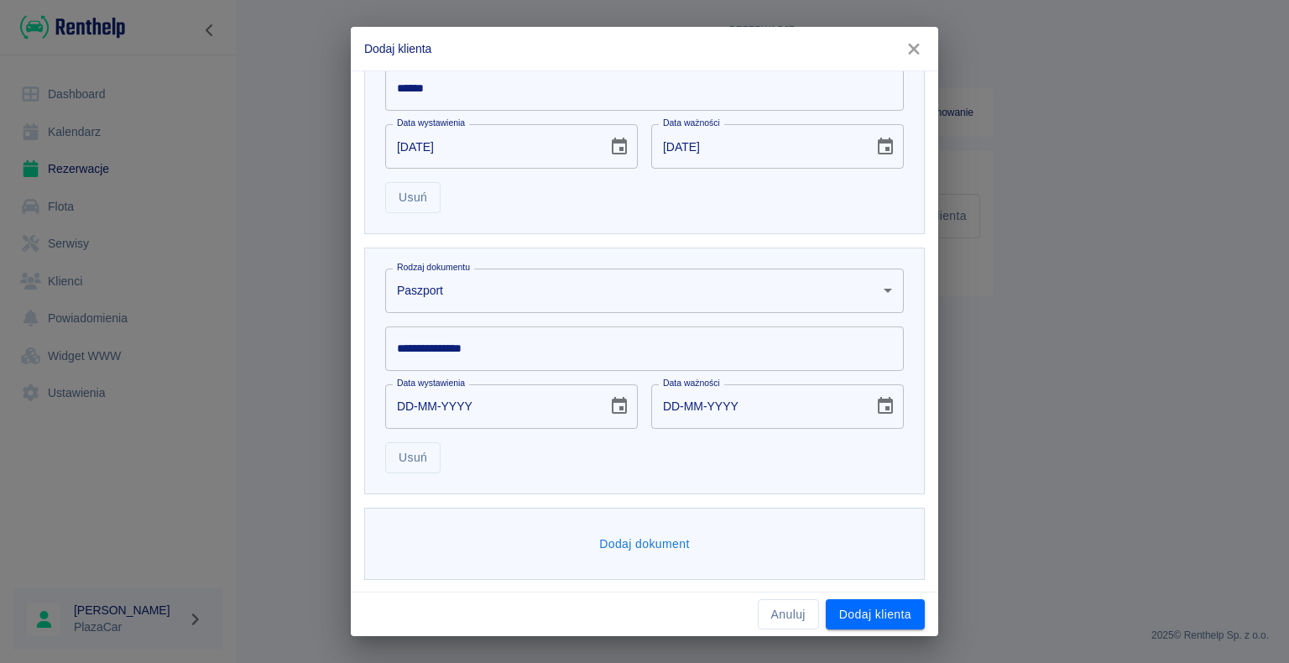
click at [480, 274] on body "**********" at bounding box center [644, 331] width 1289 height 663
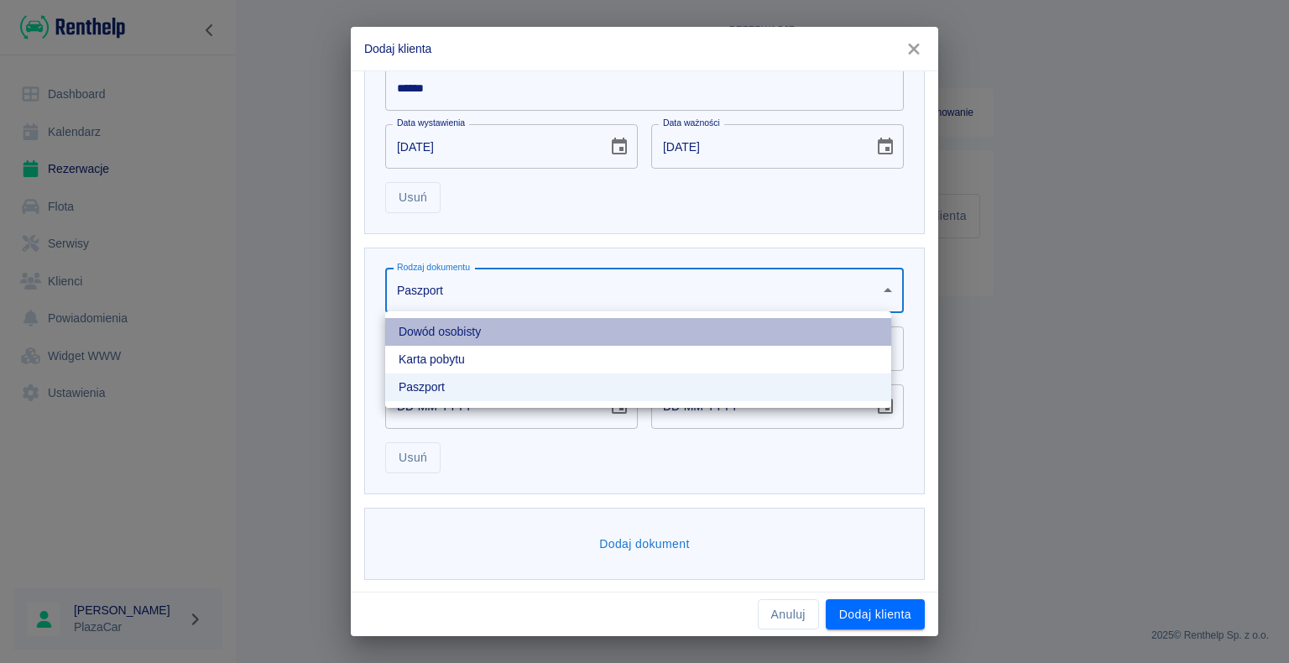
click at [431, 333] on li "Dowód osobisty" at bounding box center [638, 332] width 506 height 28
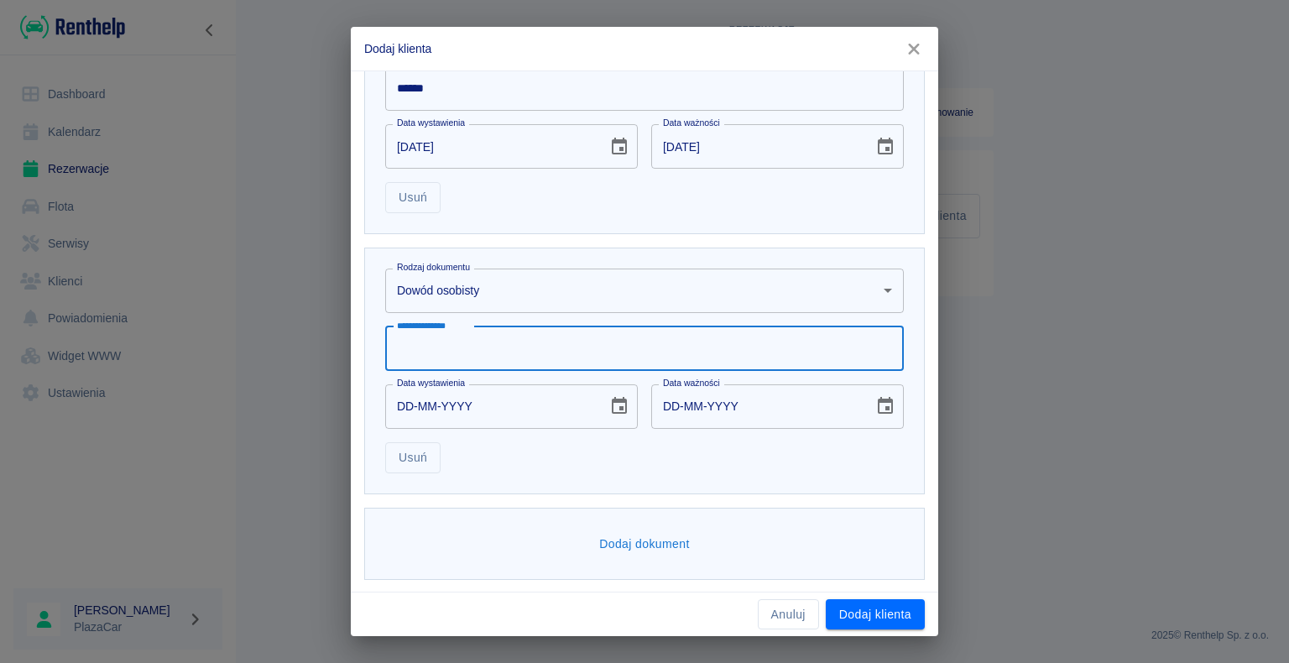
click at [461, 338] on div "**********" at bounding box center [644, 349] width 519 height 44
type input "******"
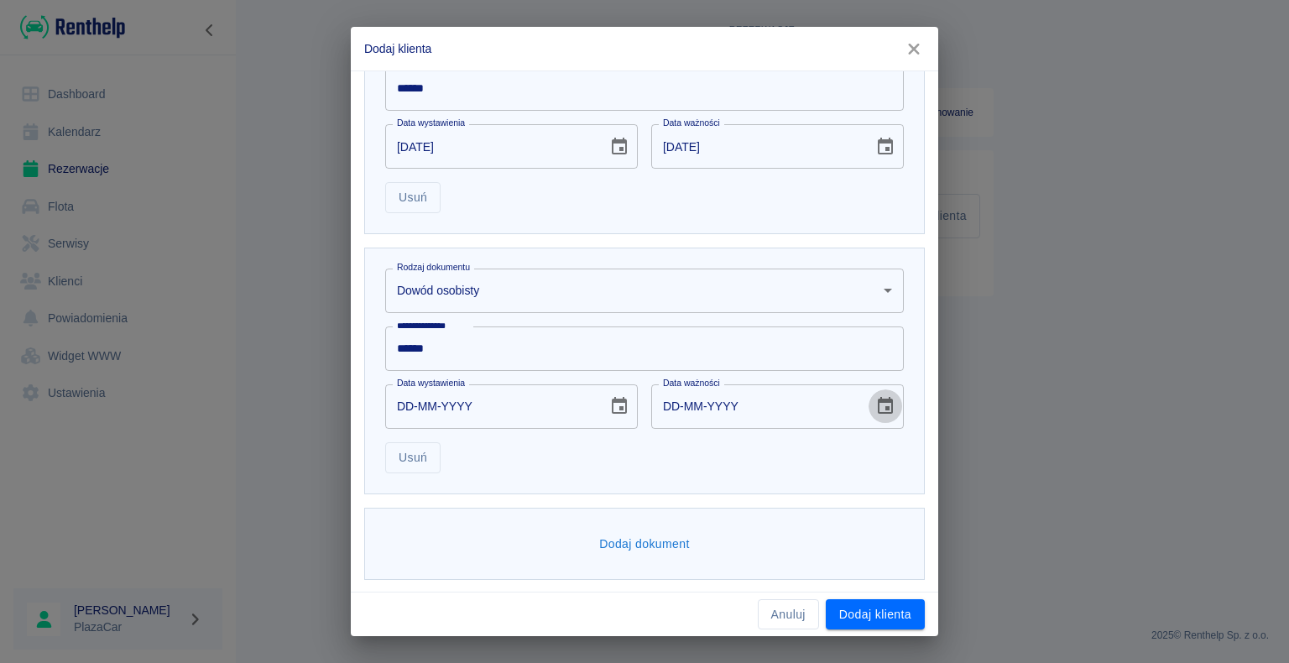
click at [875, 410] on icon "Choose date" at bounding box center [885, 406] width 20 height 20
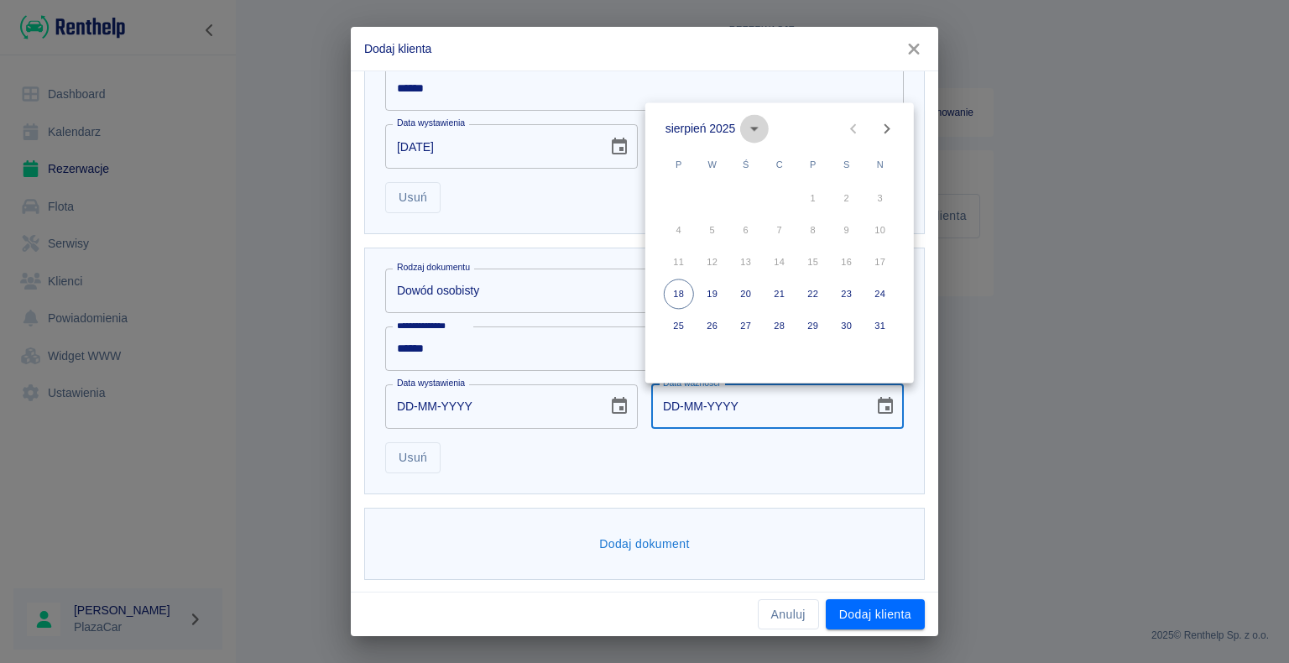
click at [751, 134] on icon "calendar view is open, switch to year view" at bounding box center [755, 128] width 20 height 20
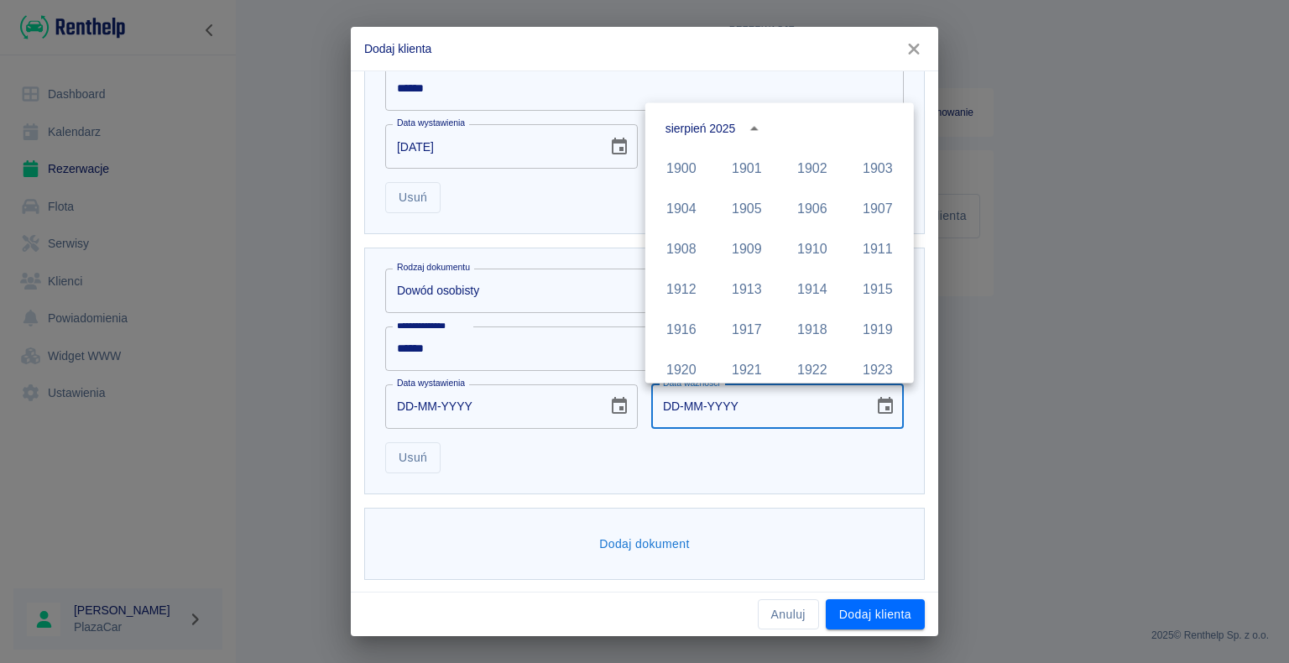
scroll to position [1152, 0]
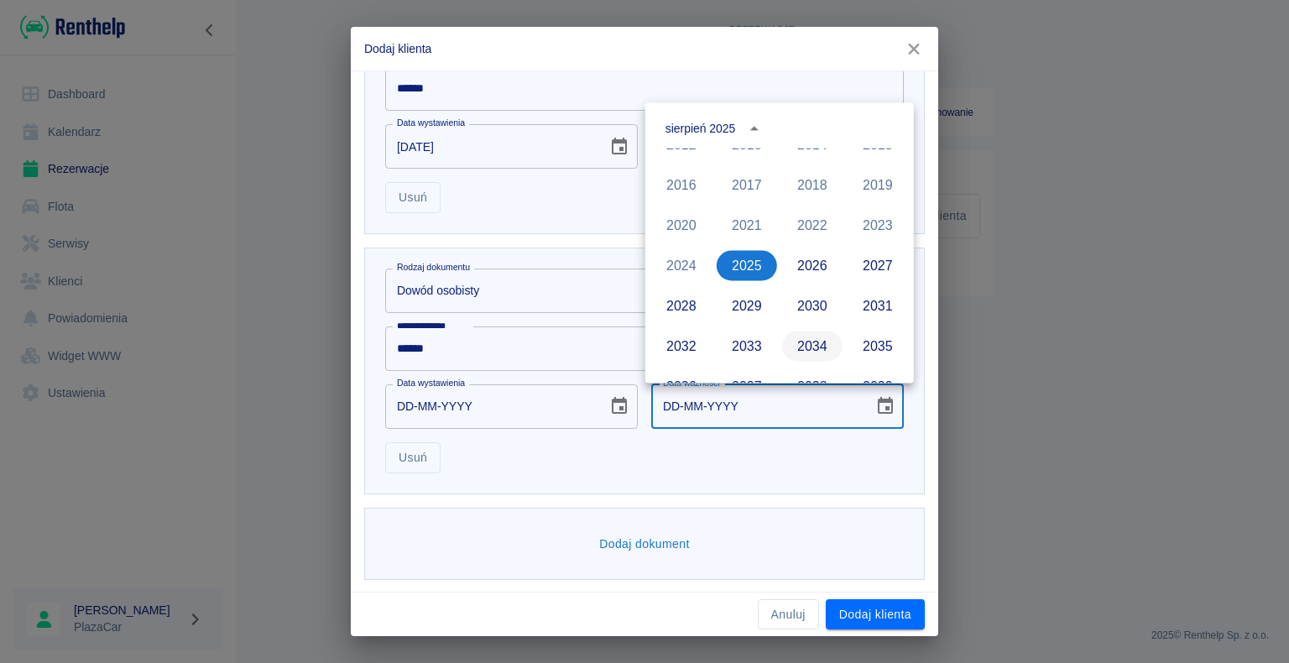
click at [794, 355] on button "2034" at bounding box center [812, 346] width 60 height 30
type input "[DATE]"
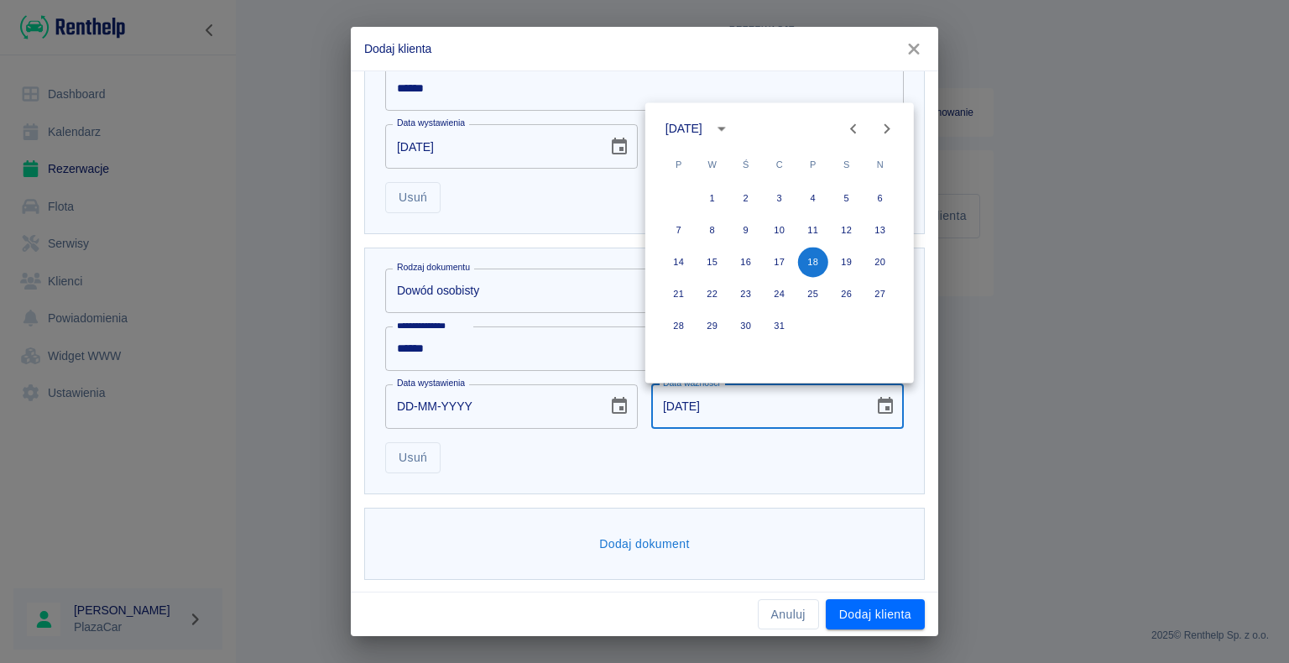
click at [590, 408] on div "DD-MM-YYYY Data wystawienia" at bounding box center [511, 406] width 253 height 44
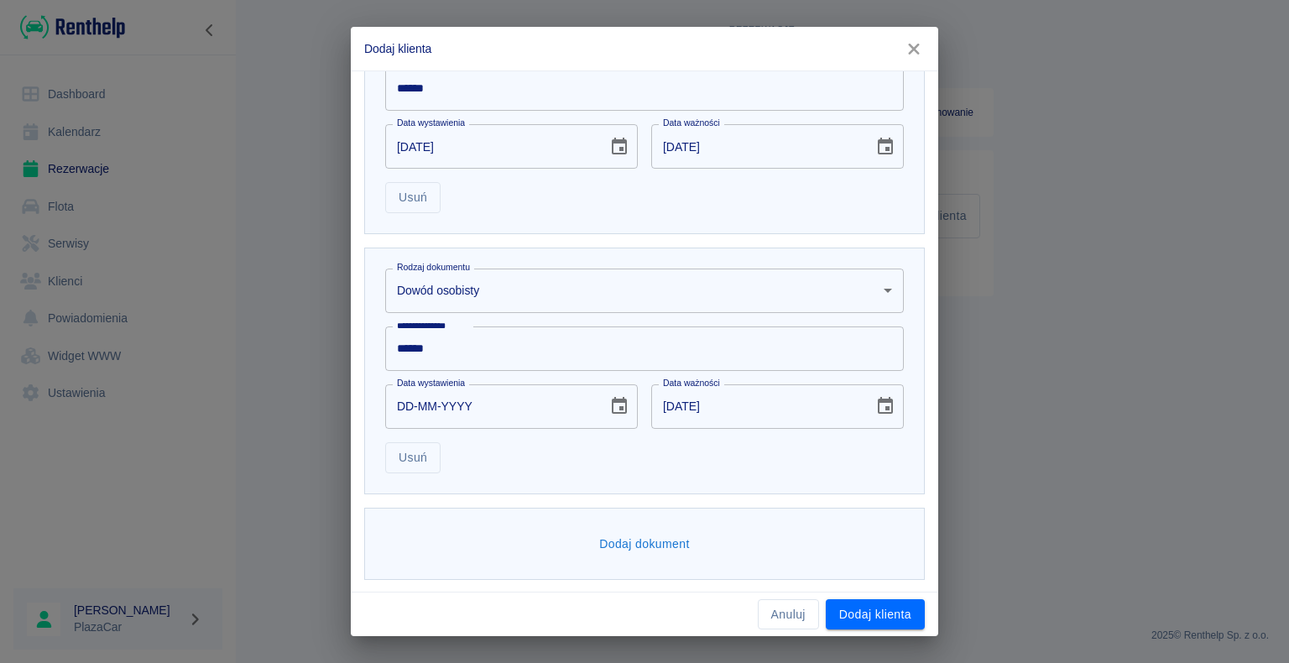
click at [612, 409] on icon "Choose date" at bounding box center [619, 406] width 20 height 20
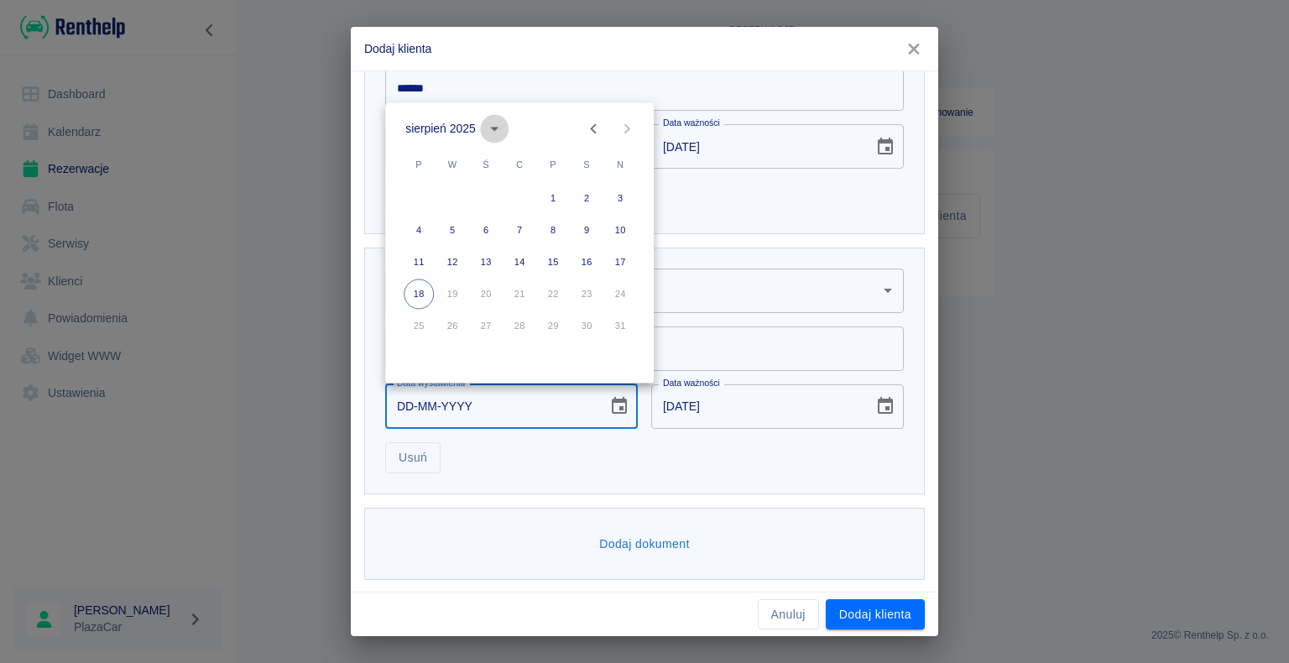
click at [498, 126] on icon "calendar view is open, switch to year view" at bounding box center [495, 128] width 20 height 20
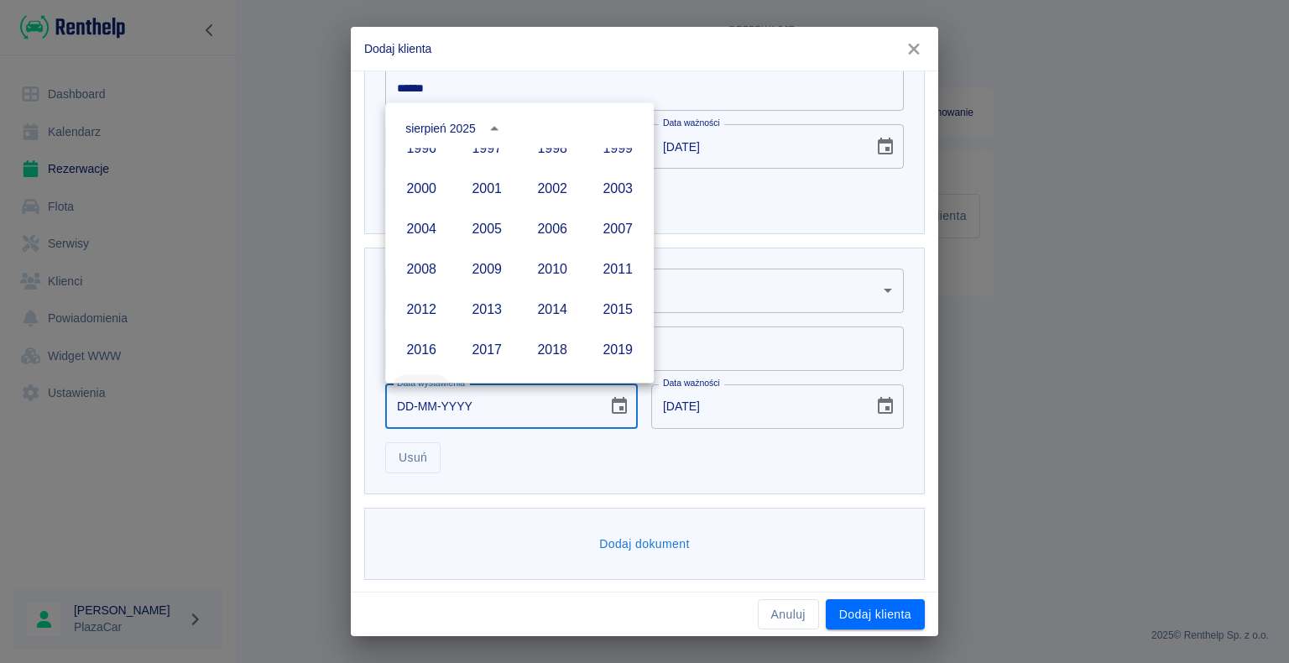
scroll to position [984, 0]
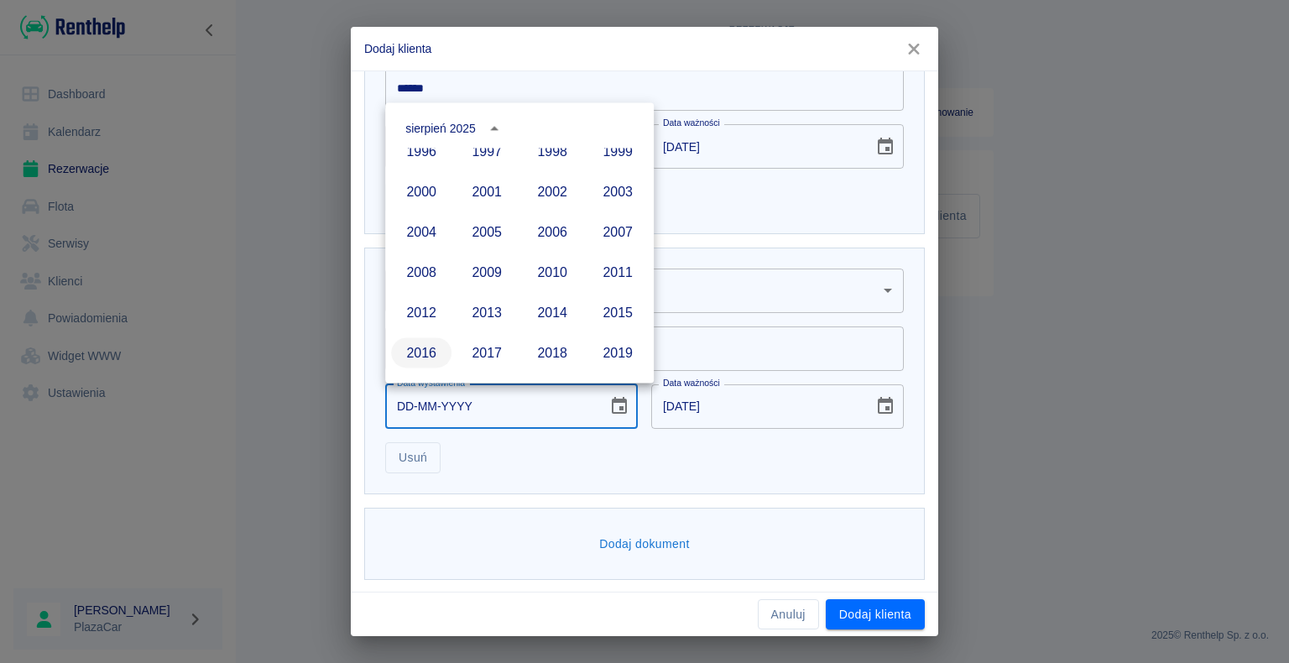
click at [415, 352] on button "2016" at bounding box center [421, 352] width 60 height 30
type input "[DATE]"
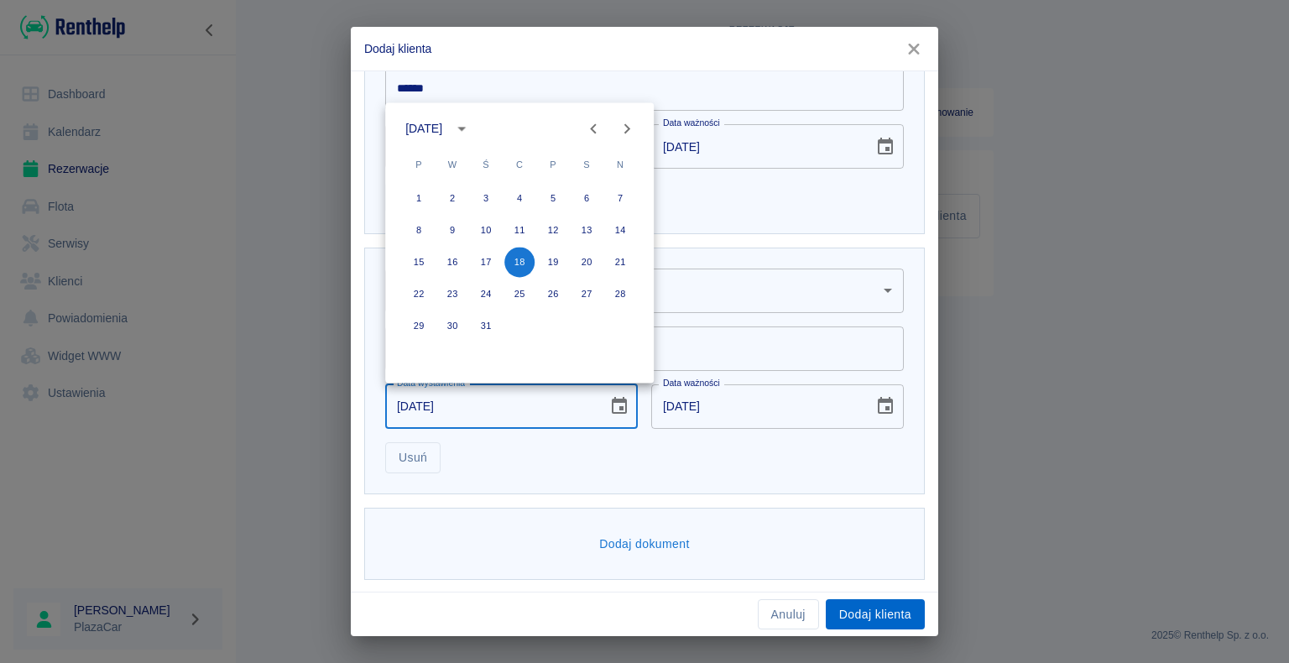
click at [851, 616] on button "Dodaj klienta" at bounding box center [875, 614] width 99 height 31
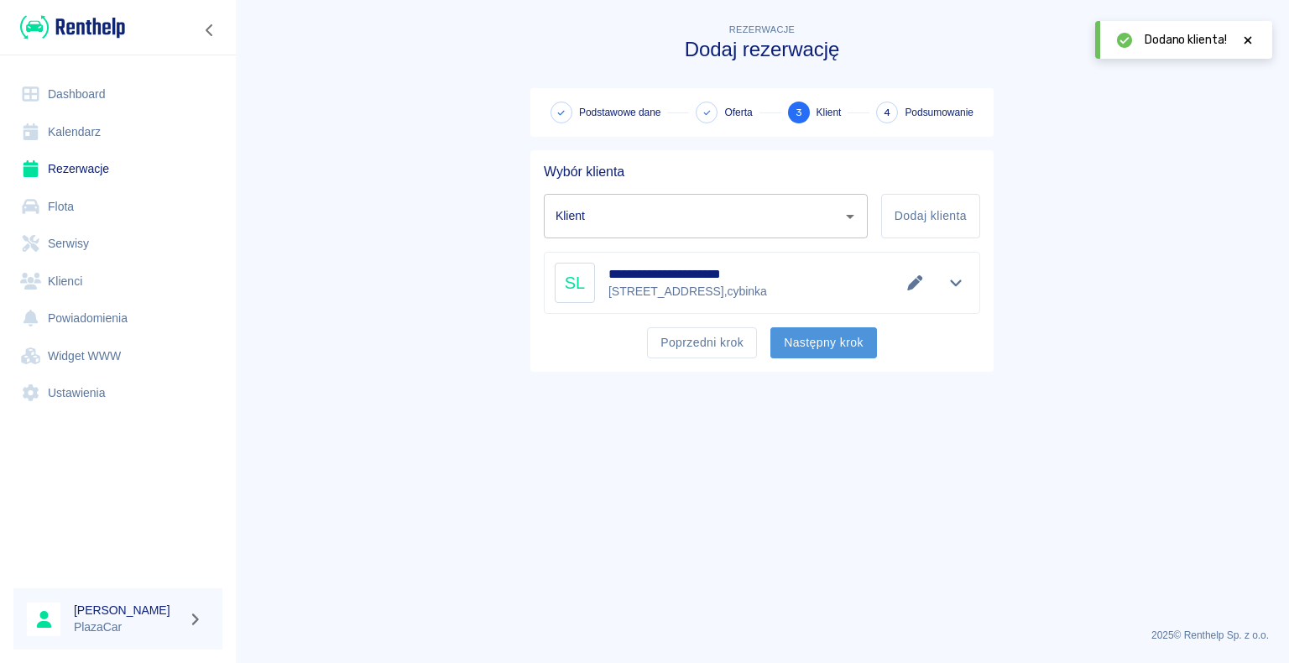
click at [823, 331] on button "Następny krok" at bounding box center [824, 342] width 107 height 31
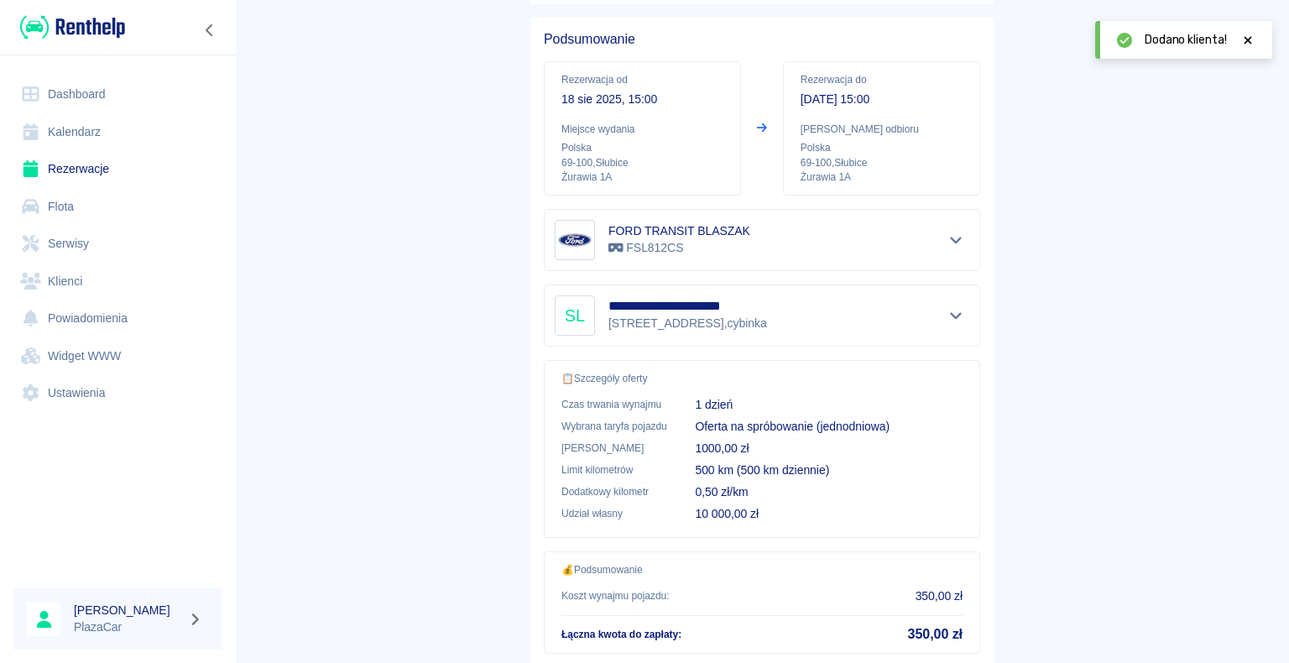
scroll to position [239, 0]
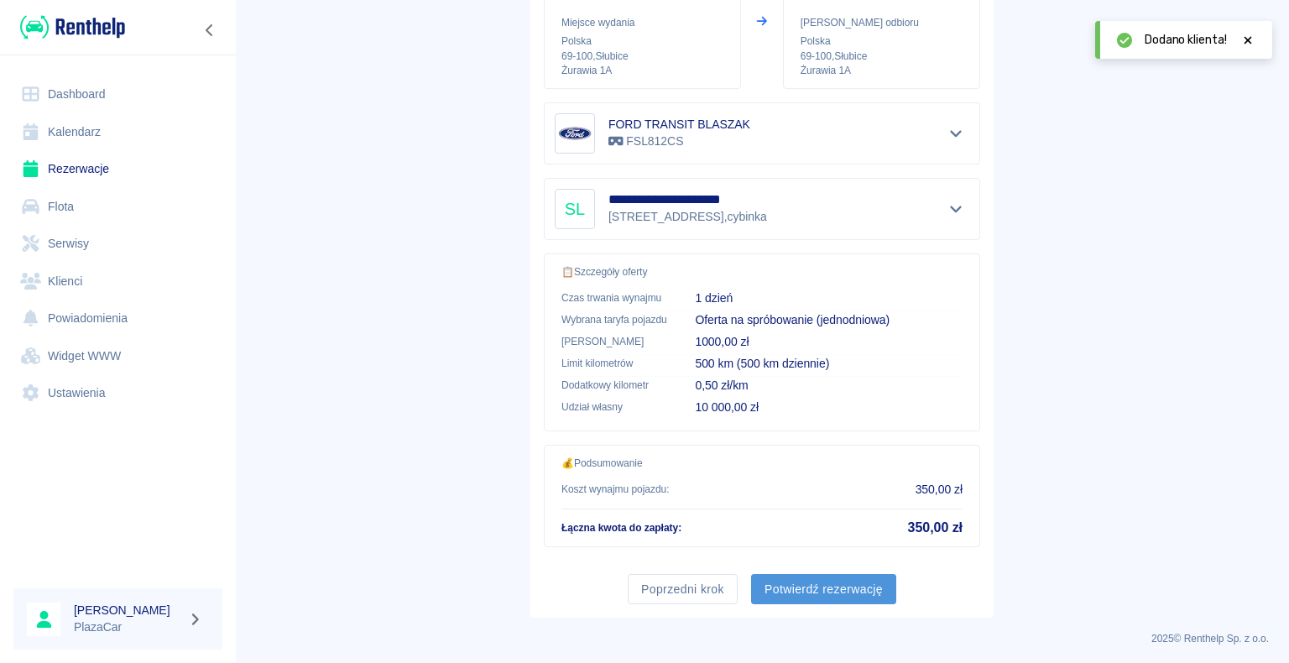
click at [873, 584] on button "Potwierdź rezerwację" at bounding box center [823, 589] width 145 height 31
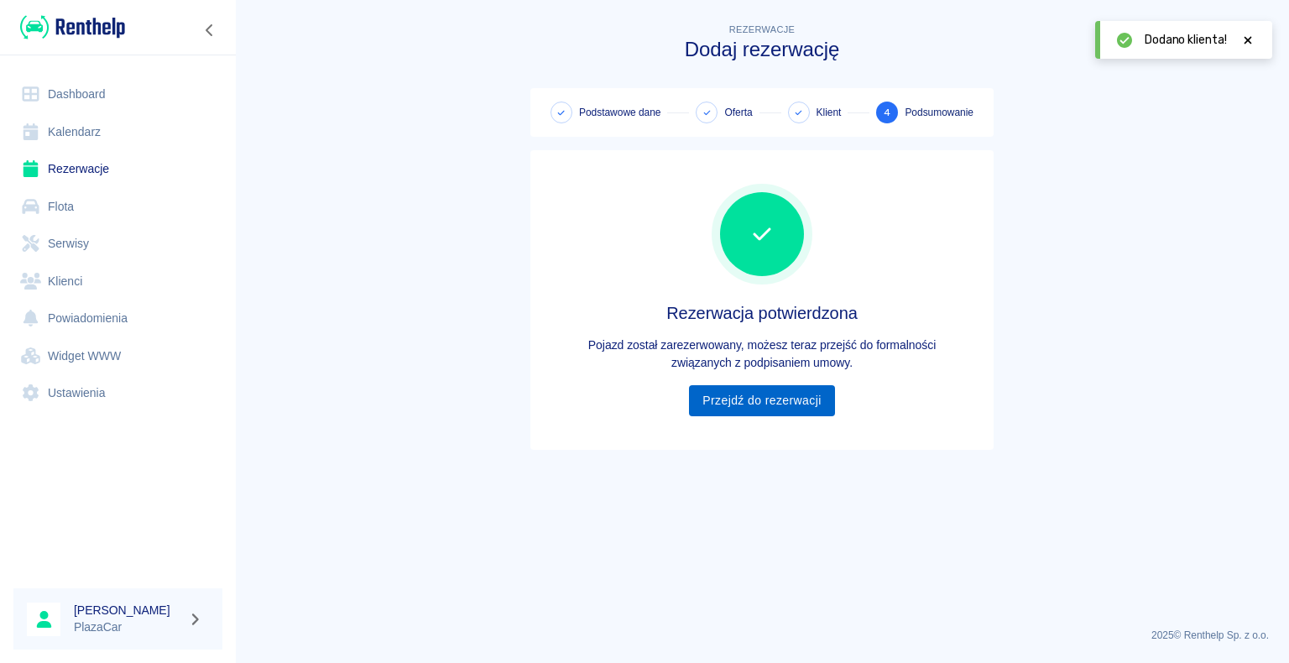
scroll to position [0, 0]
click at [756, 397] on link "Przejdź do rezerwacji" at bounding box center [761, 400] width 145 height 31
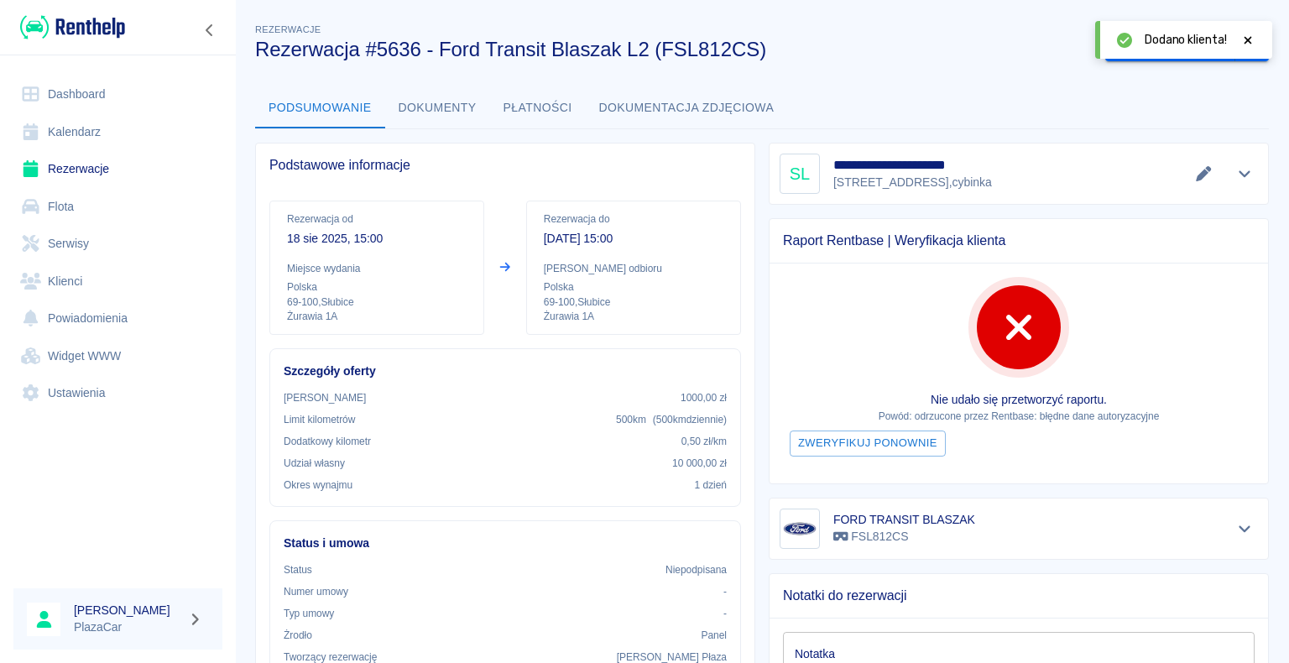
click at [1252, 40] on icon at bounding box center [1248, 40] width 15 height 12
click at [1217, 47] on button "Wygeneruj umowę" at bounding box center [1170, 46] width 130 height 31
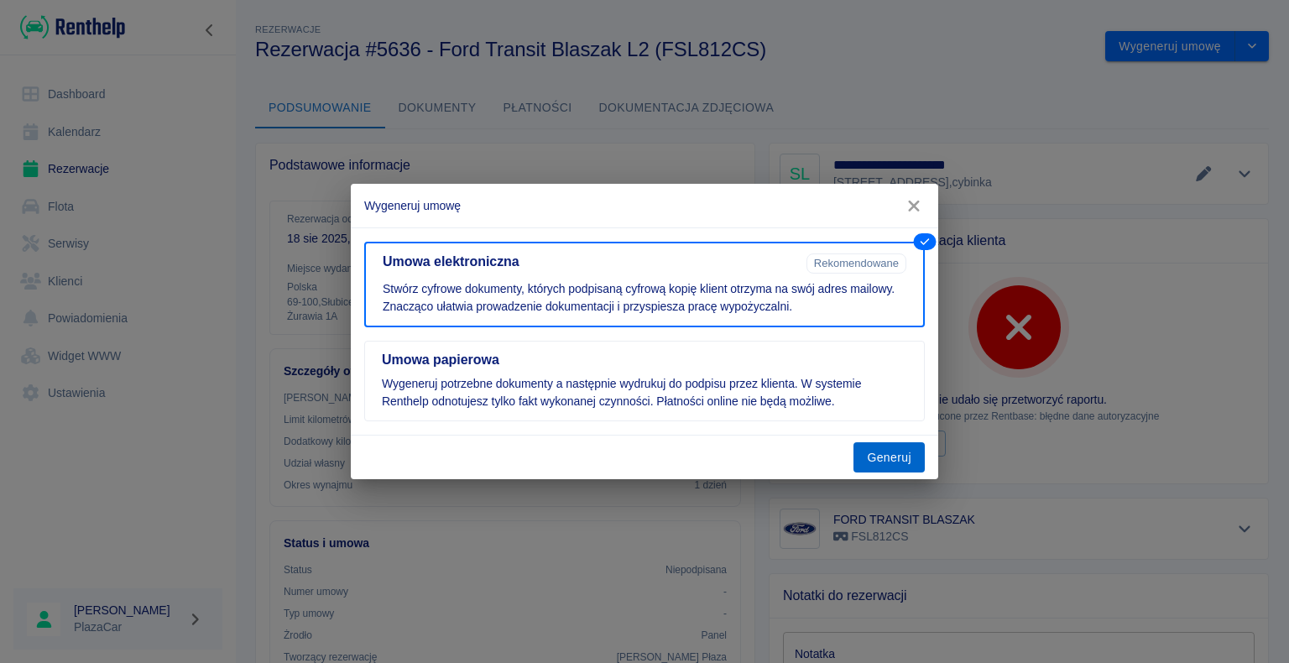
click at [908, 450] on button "Generuj" at bounding box center [889, 457] width 71 height 31
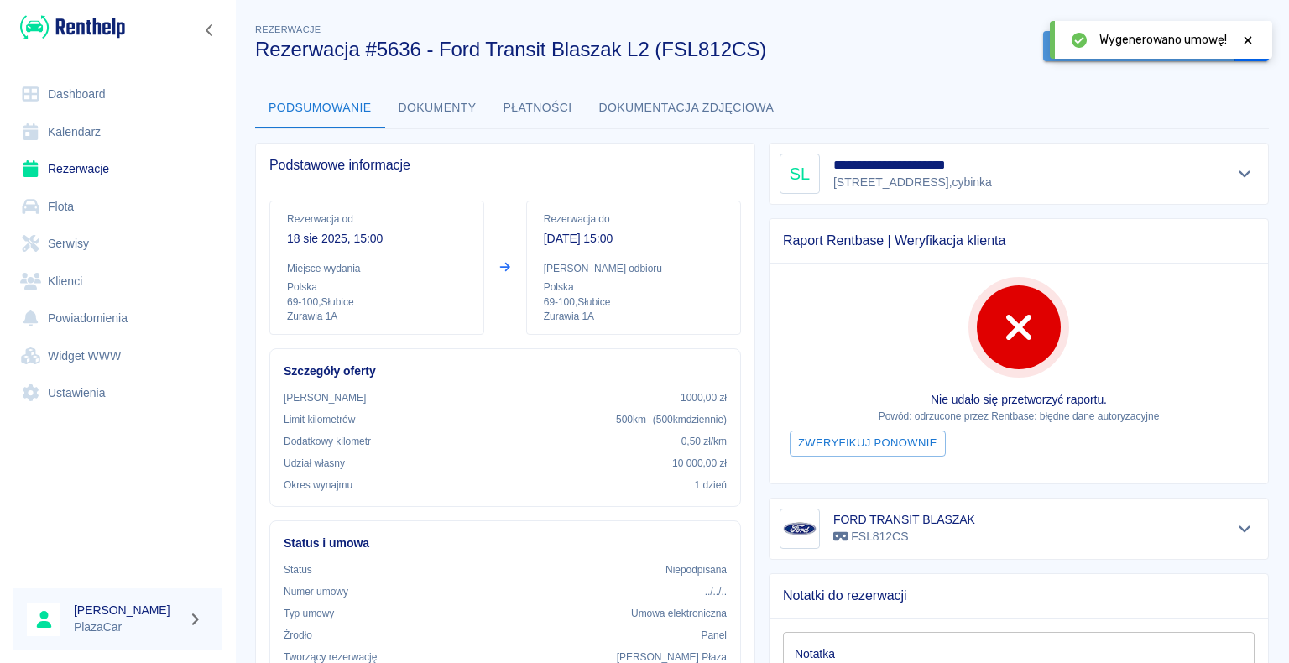
click at [1043, 59] on button "Podpisz umowę elektroniczną" at bounding box center [1139, 46] width 192 height 31
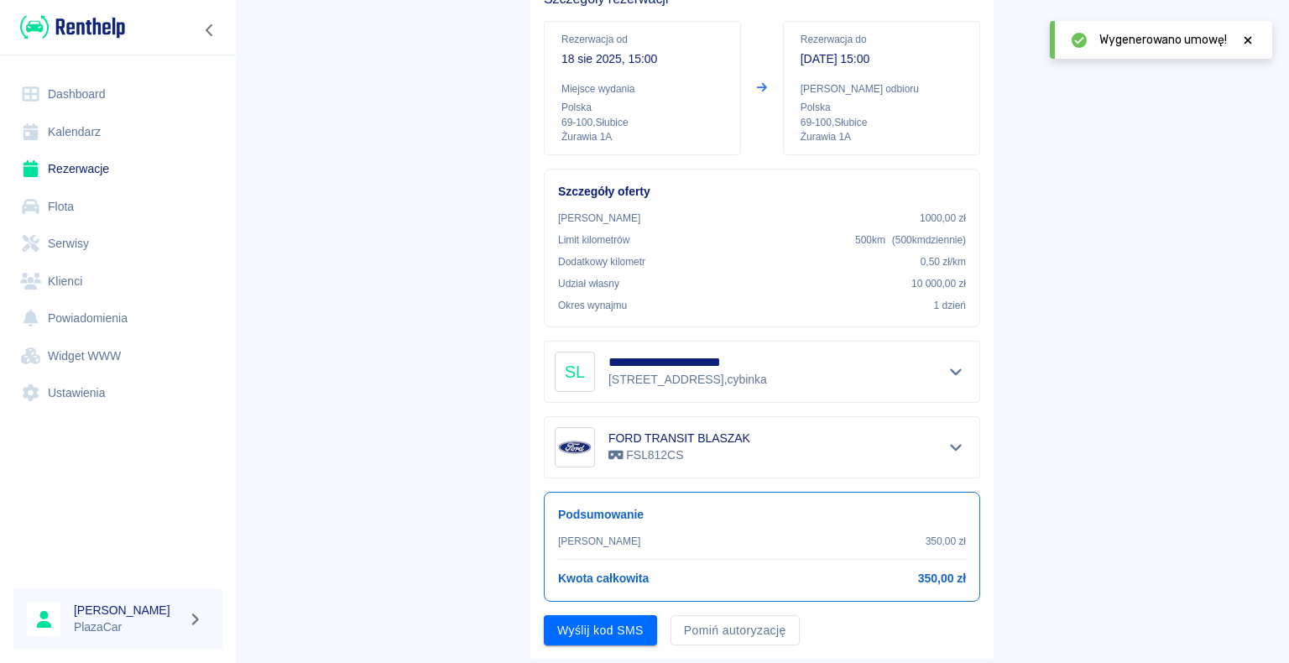
scroll to position [196, 0]
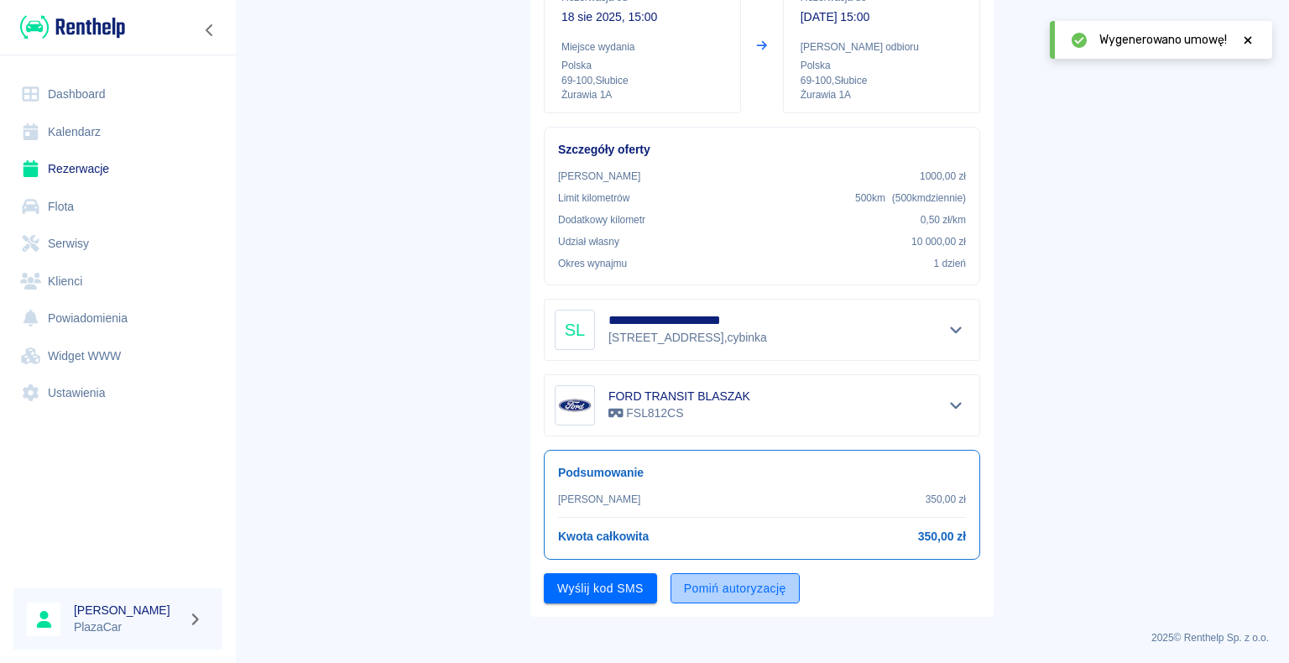
click at [705, 589] on button "Pomiń autoryzację" at bounding box center [735, 588] width 129 height 31
click at [614, 596] on button "Podpisz umowę" at bounding box center [601, 588] width 114 height 31
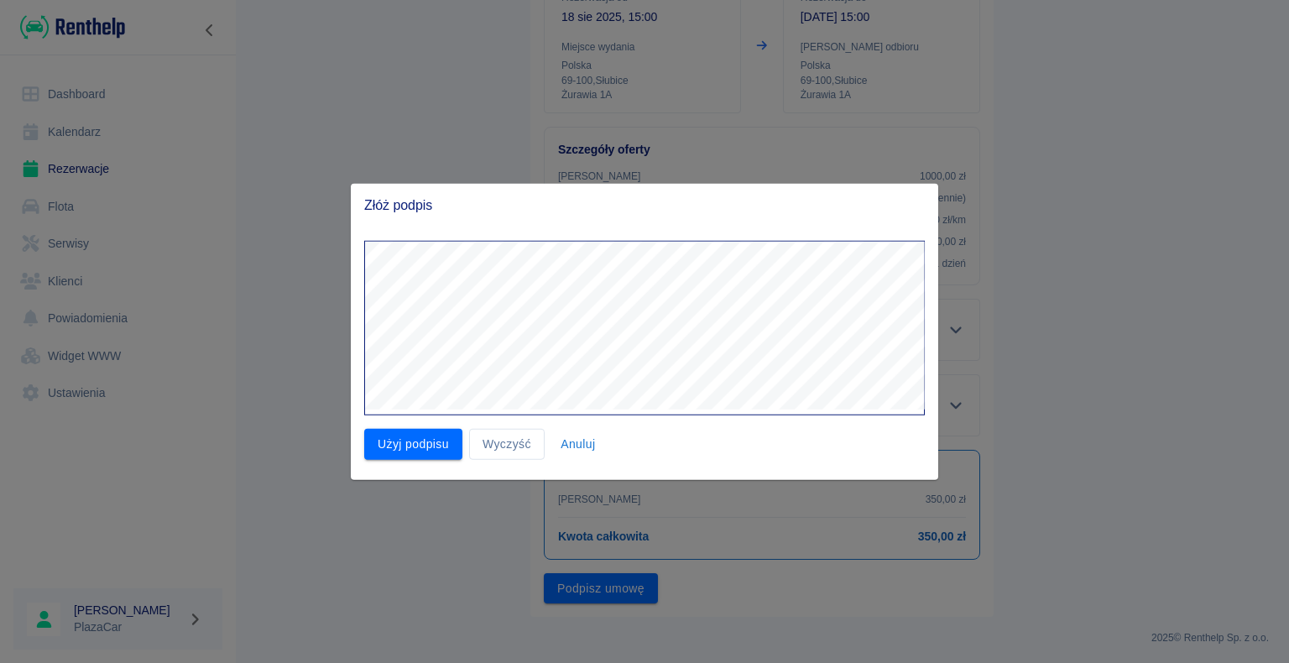
click at [447, 435] on button "Użyj podpisu" at bounding box center [413, 444] width 98 height 31
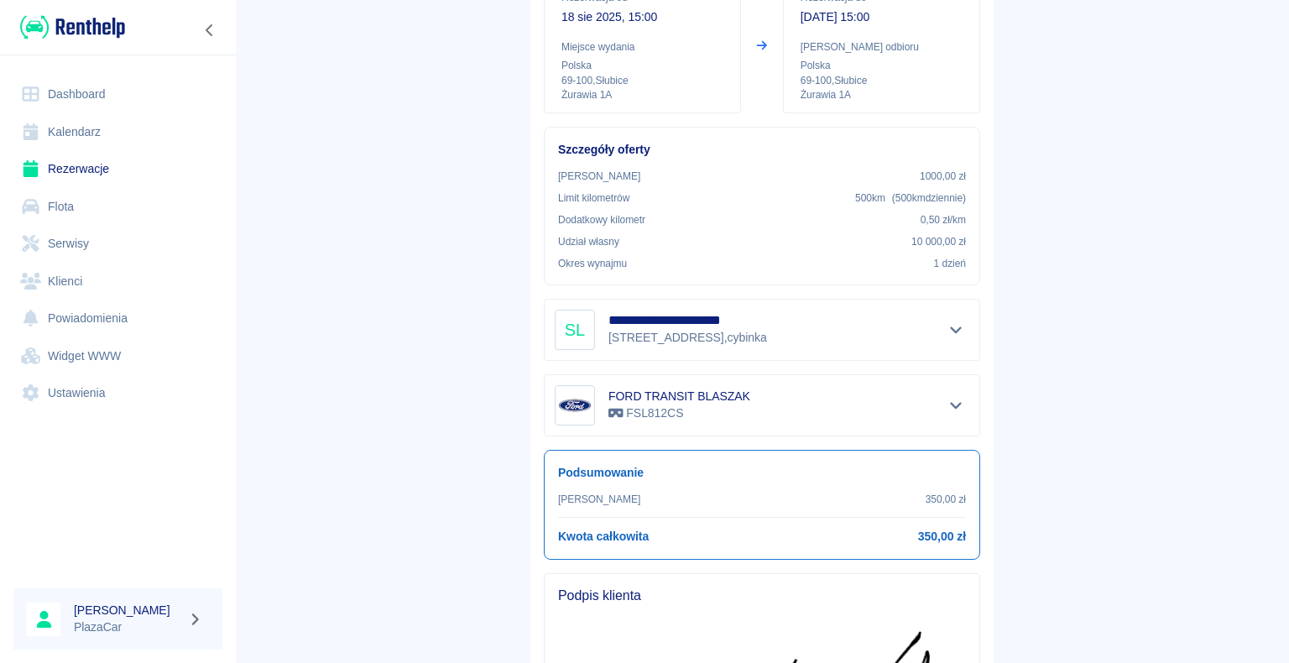
scroll to position [451, 0]
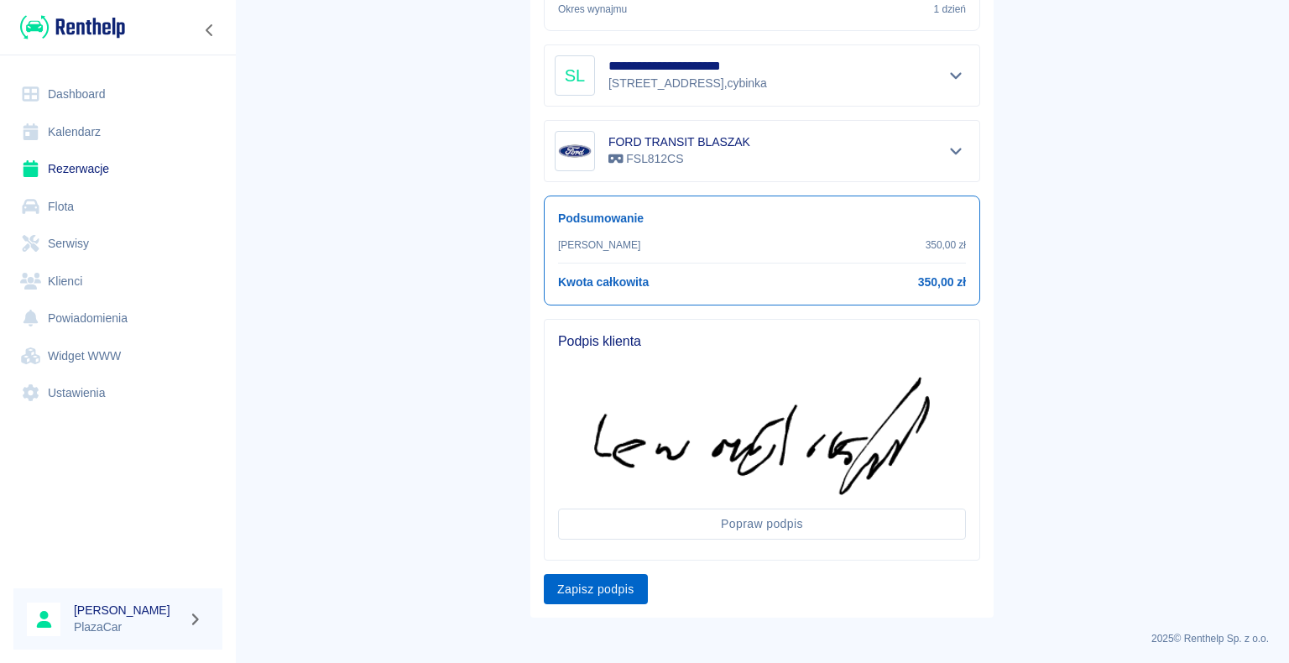
click at [622, 583] on button "Zapisz podpis" at bounding box center [596, 589] width 104 height 31
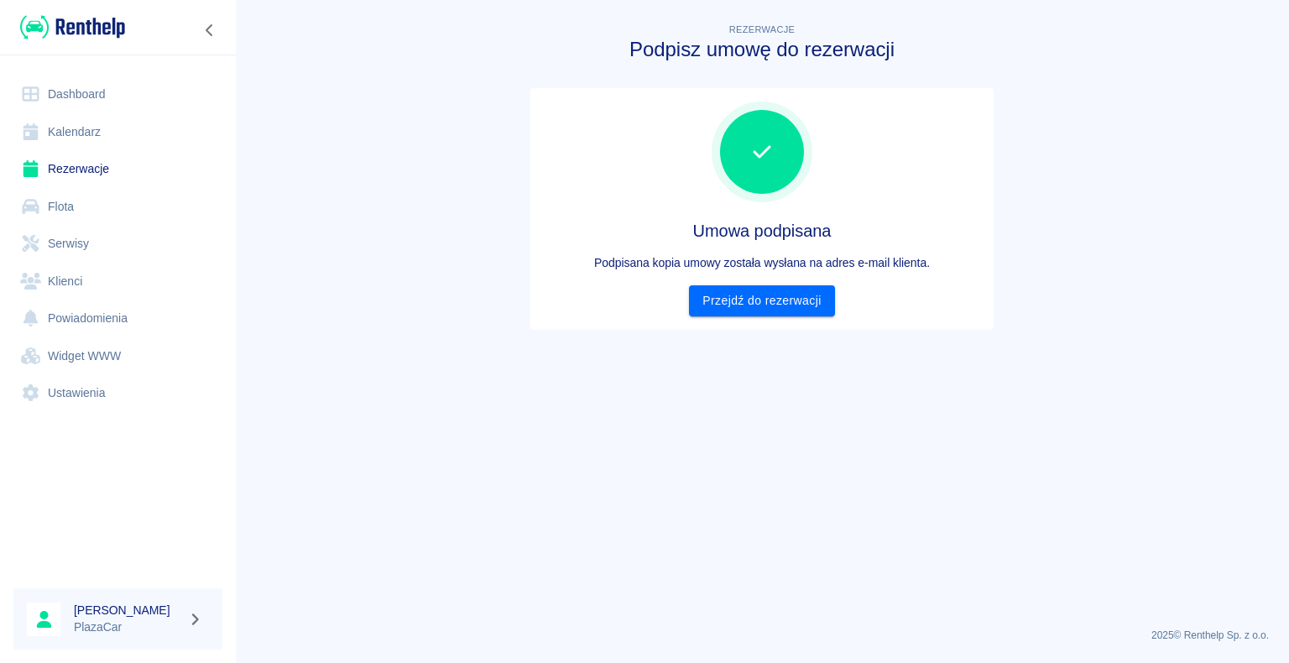
scroll to position [0, 0]
drag, startPoint x: 786, startPoint y: 299, endPoint x: 821, endPoint y: 321, distance: 41.5
click at [786, 299] on link "Przejdź do rezerwacji" at bounding box center [761, 300] width 145 height 31
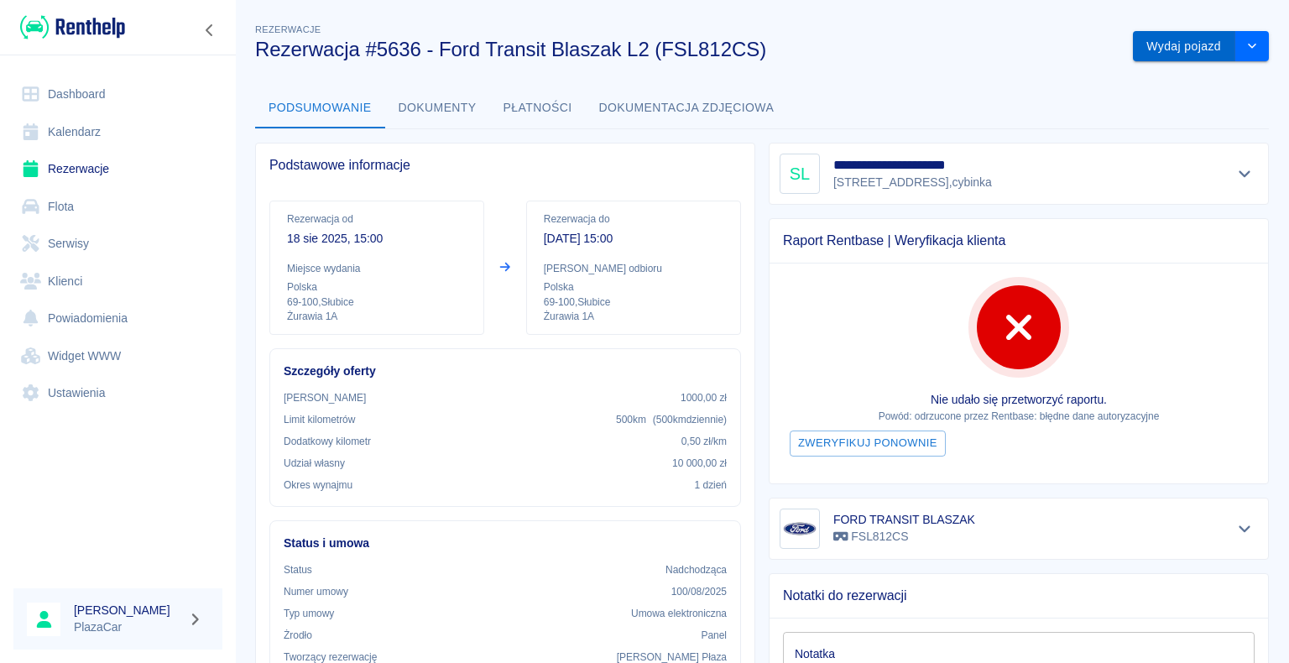
click at [1156, 45] on button "Wydaj pojazd" at bounding box center [1184, 46] width 102 height 31
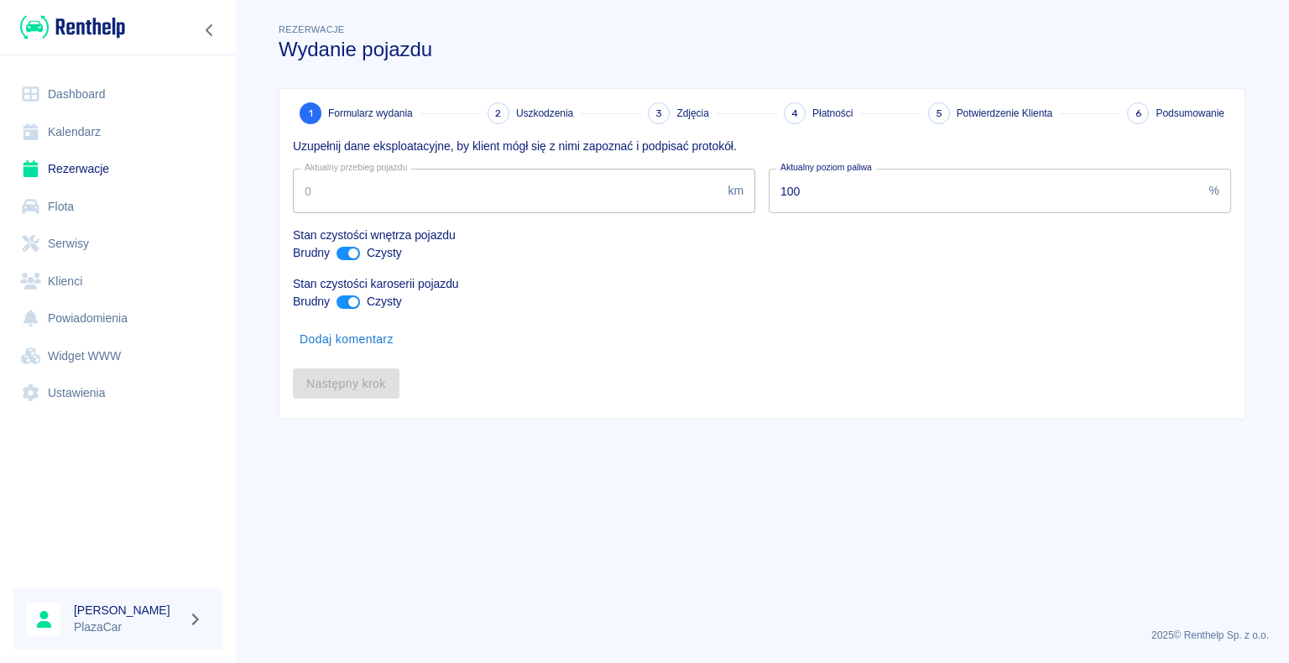
type input "315451"
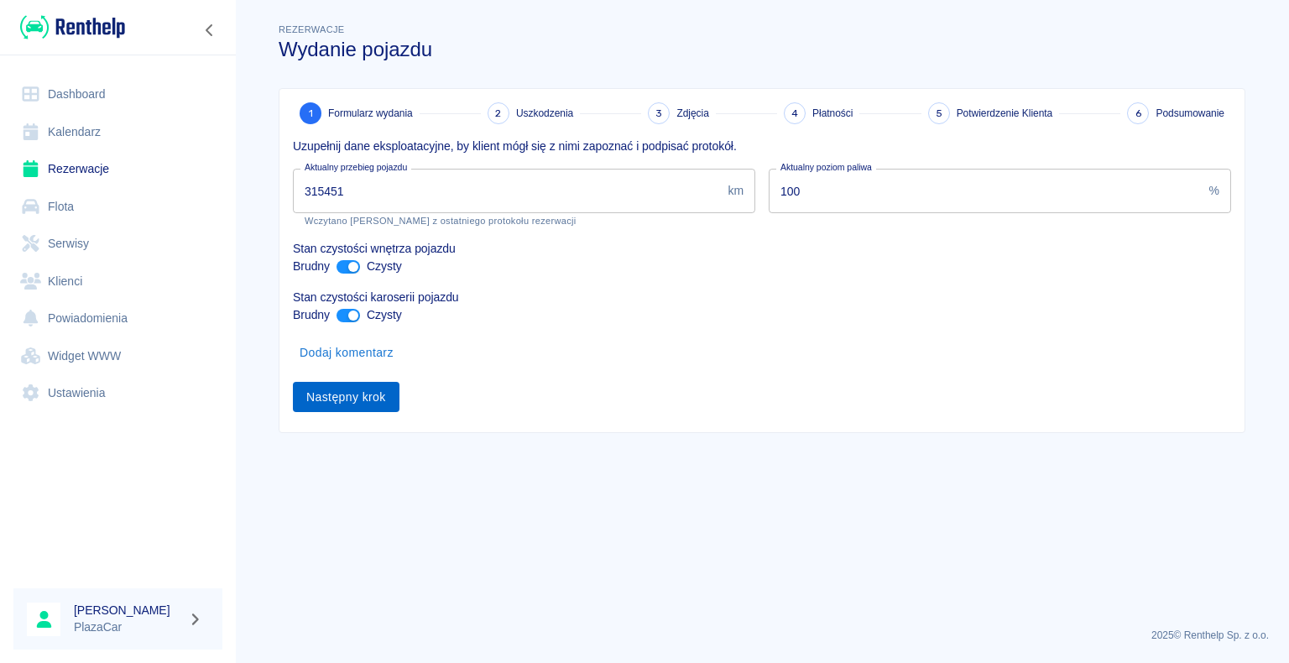
click at [329, 389] on button "Następny krok" at bounding box center [346, 397] width 107 height 31
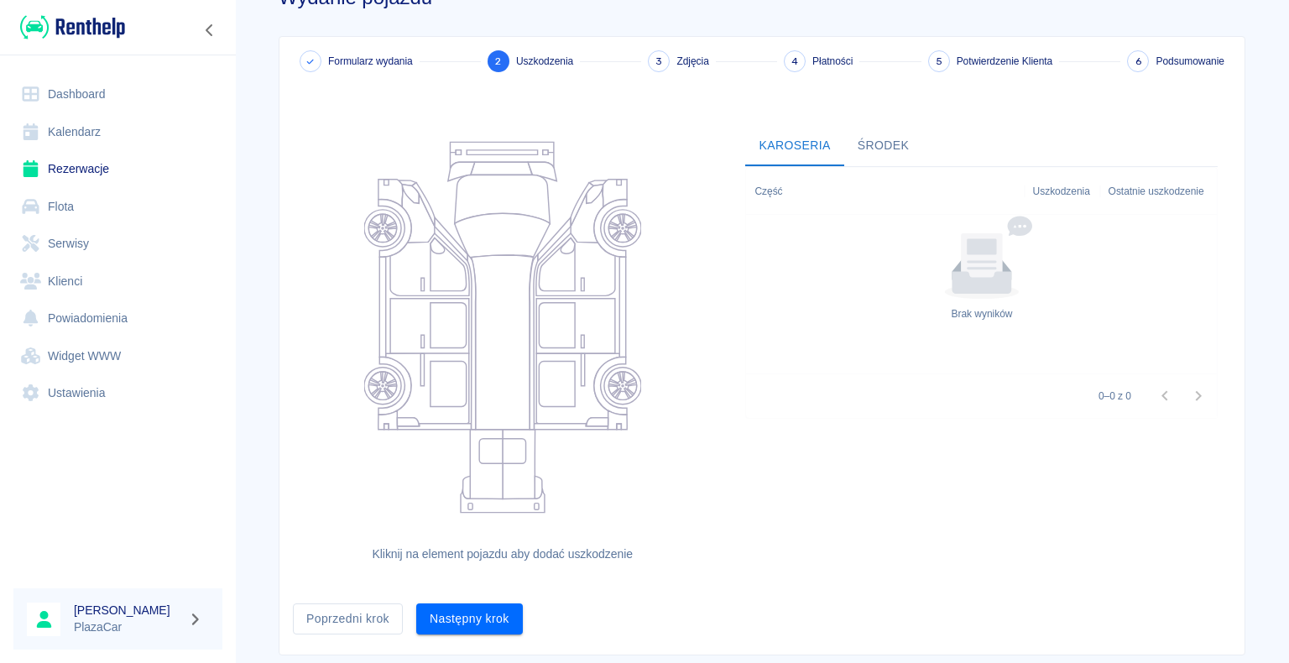
scroll to position [91, 0]
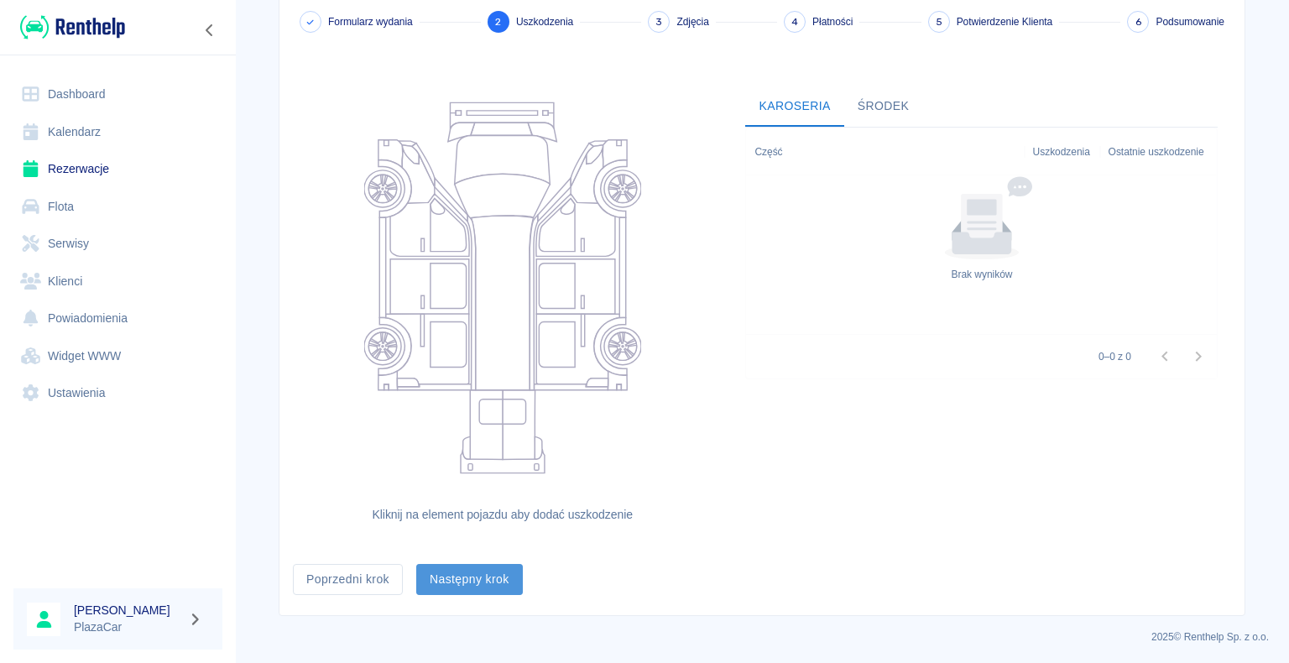
click at [483, 585] on button "Następny krok" at bounding box center [469, 579] width 107 height 31
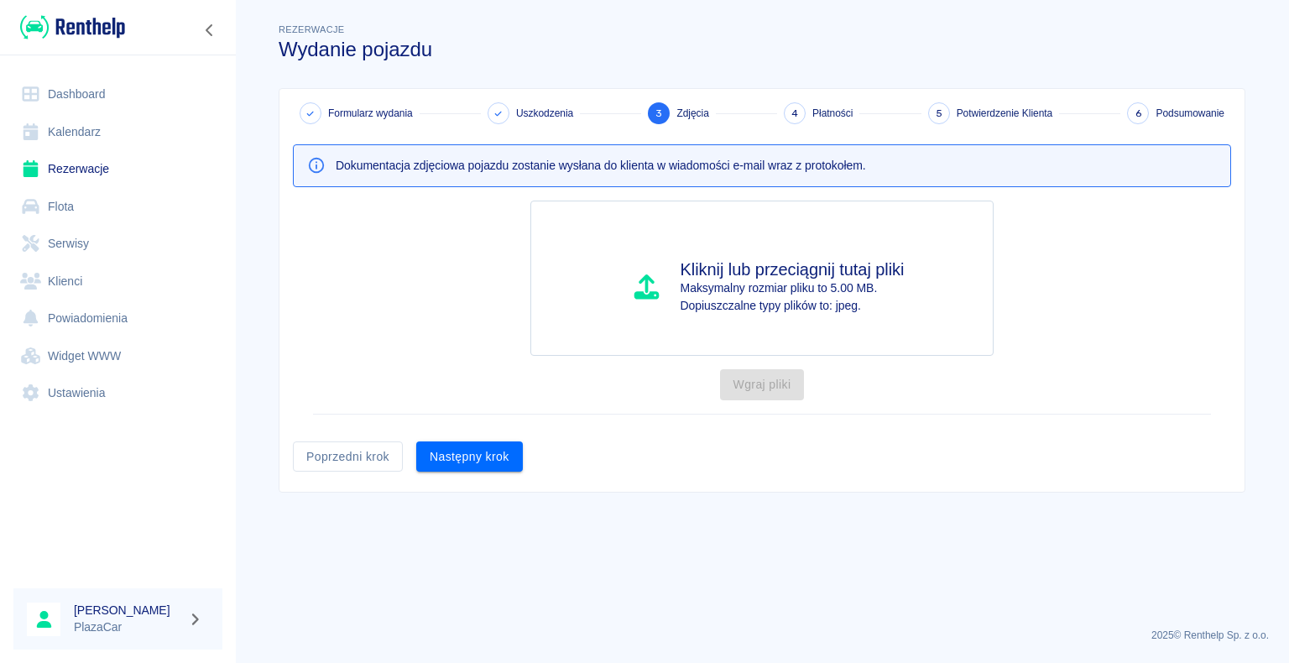
click at [462, 452] on button "Następny krok" at bounding box center [469, 457] width 107 height 31
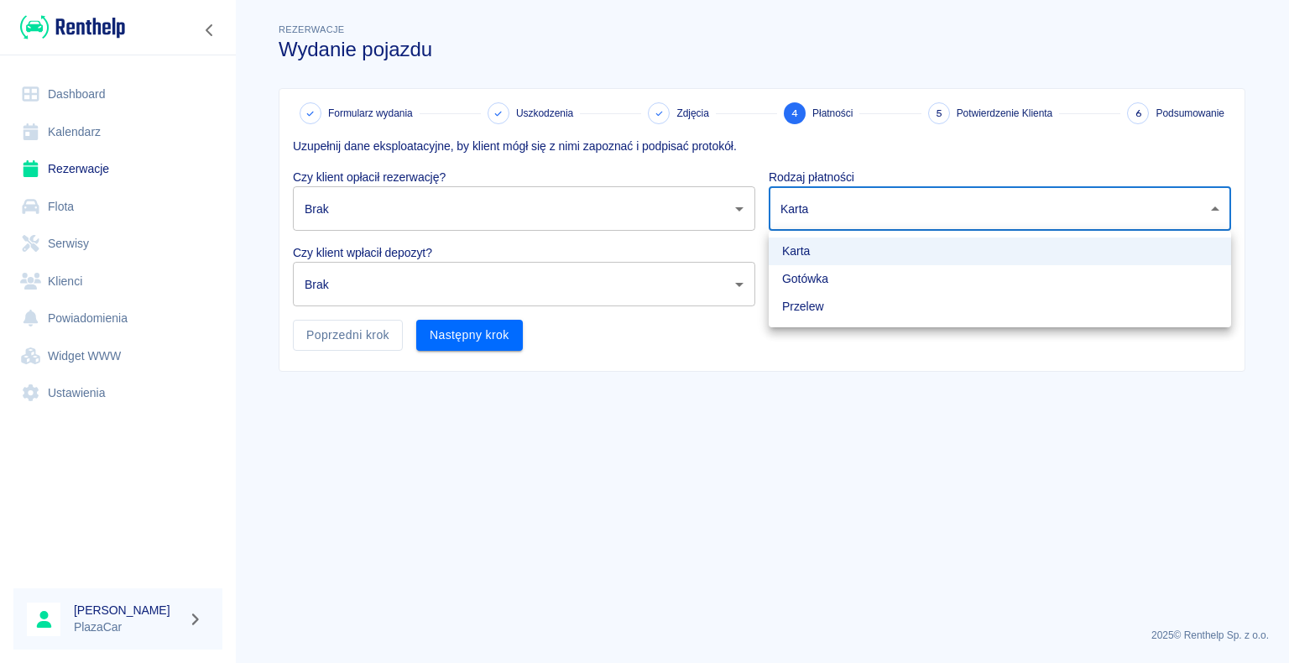
click at [849, 217] on body "Używamy plików Cookies, by zapewnić Ci najlepsze możliwe doświadczenie. Aby dow…" at bounding box center [644, 331] width 1289 height 663
click at [813, 285] on li "Gotówka" at bounding box center [1000, 279] width 462 height 28
type input "cash"
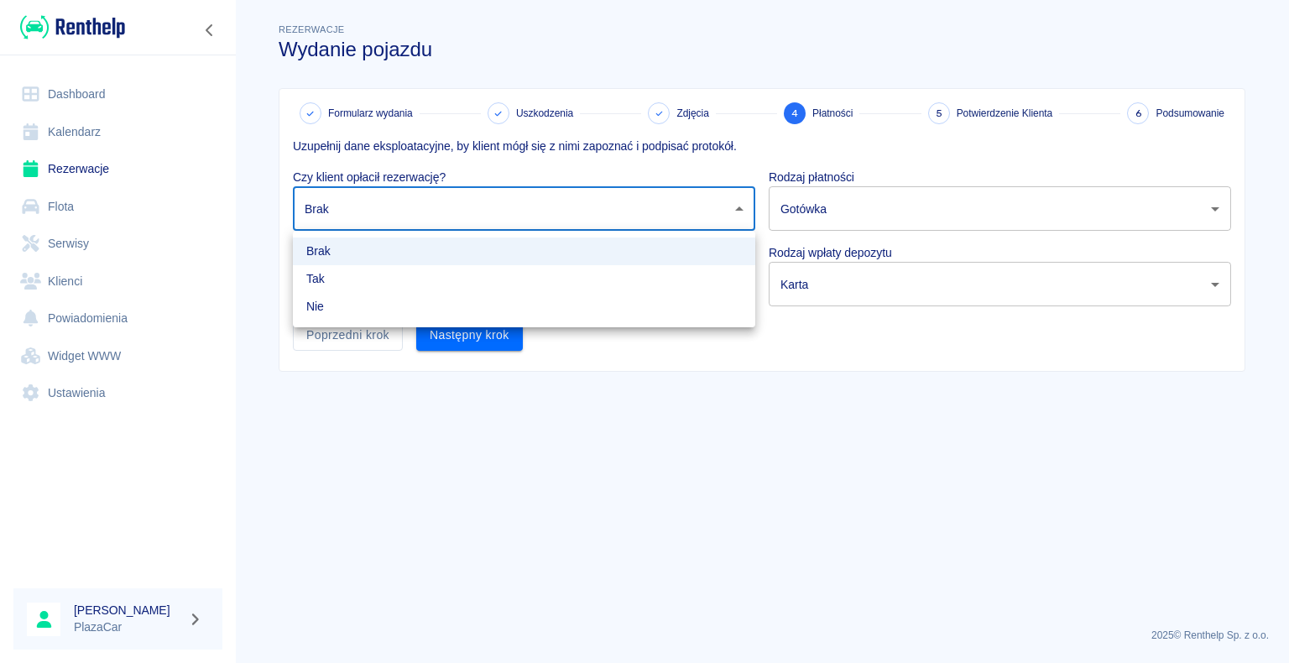
click at [656, 212] on body "Używamy plików Cookies, by zapewnić Ci najlepsze możliwe doświadczenie. Aby dow…" at bounding box center [644, 331] width 1289 height 663
click at [338, 284] on li "Tak" at bounding box center [524, 279] width 462 height 28
type input "true"
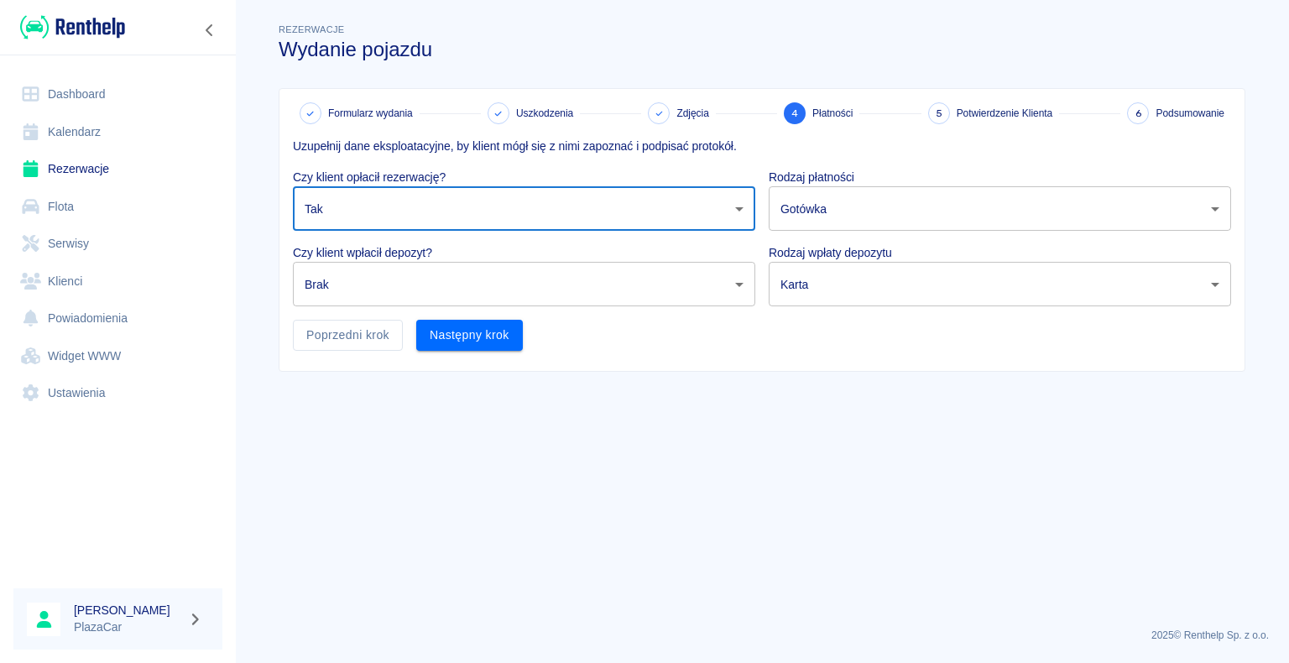
click at [462, 280] on body "Używamy plików Cookies, by zapewnić Ci najlepsze możliwe doświadczenie. Aby dow…" at bounding box center [644, 331] width 1289 height 663
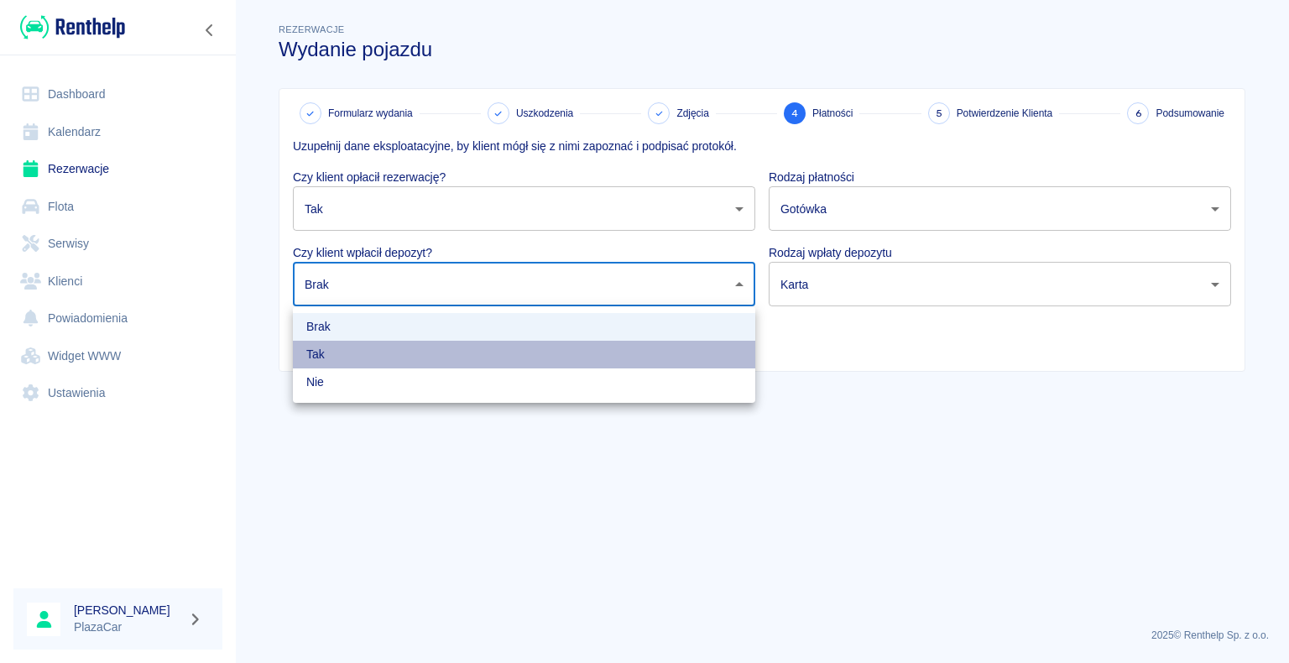
drag, startPoint x: 316, startPoint y: 350, endPoint x: 471, endPoint y: 344, distance: 155.4
click at [320, 350] on li "Tak" at bounding box center [524, 355] width 462 height 28
type input "true"
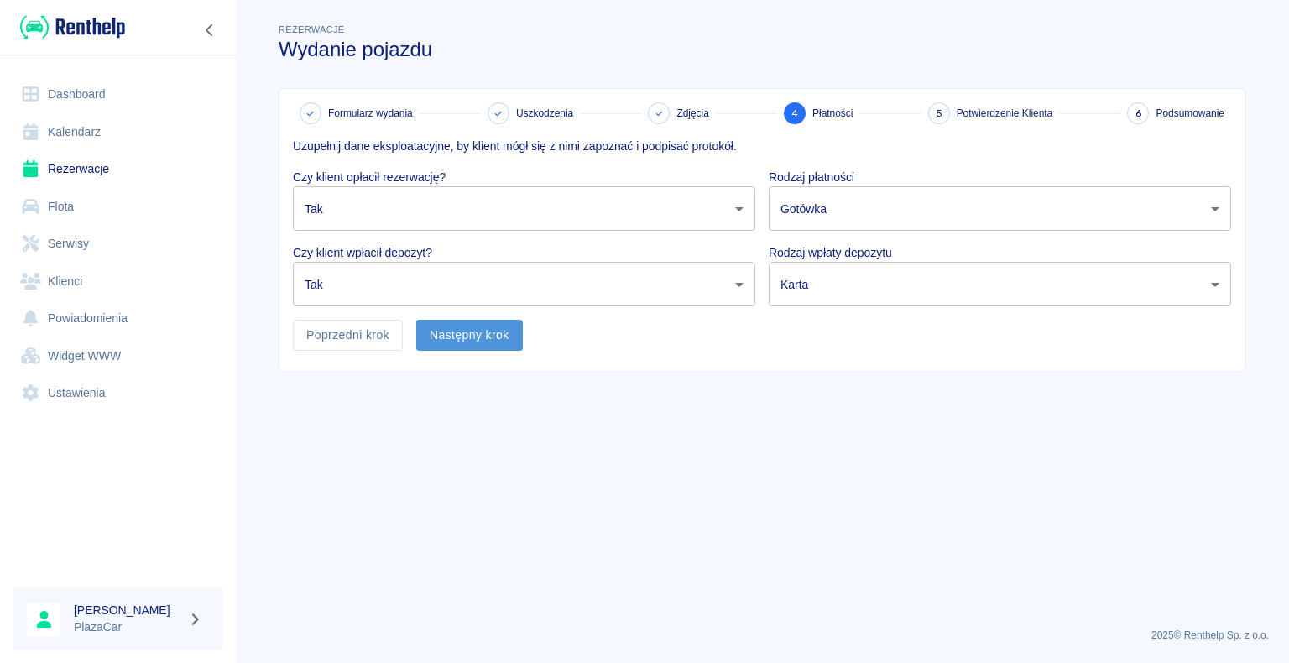
click at [473, 342] on button "Następny krok" at bounding box center [469, 335] width 107 height 31
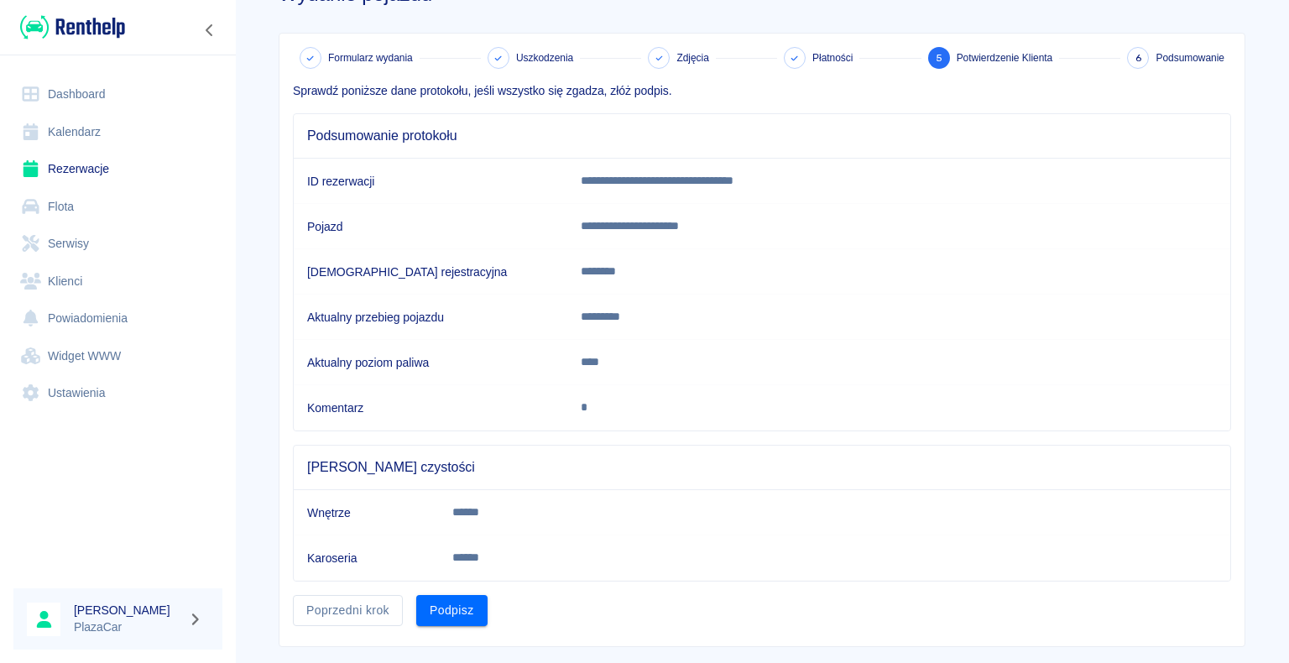
scroll to position [84, 0]
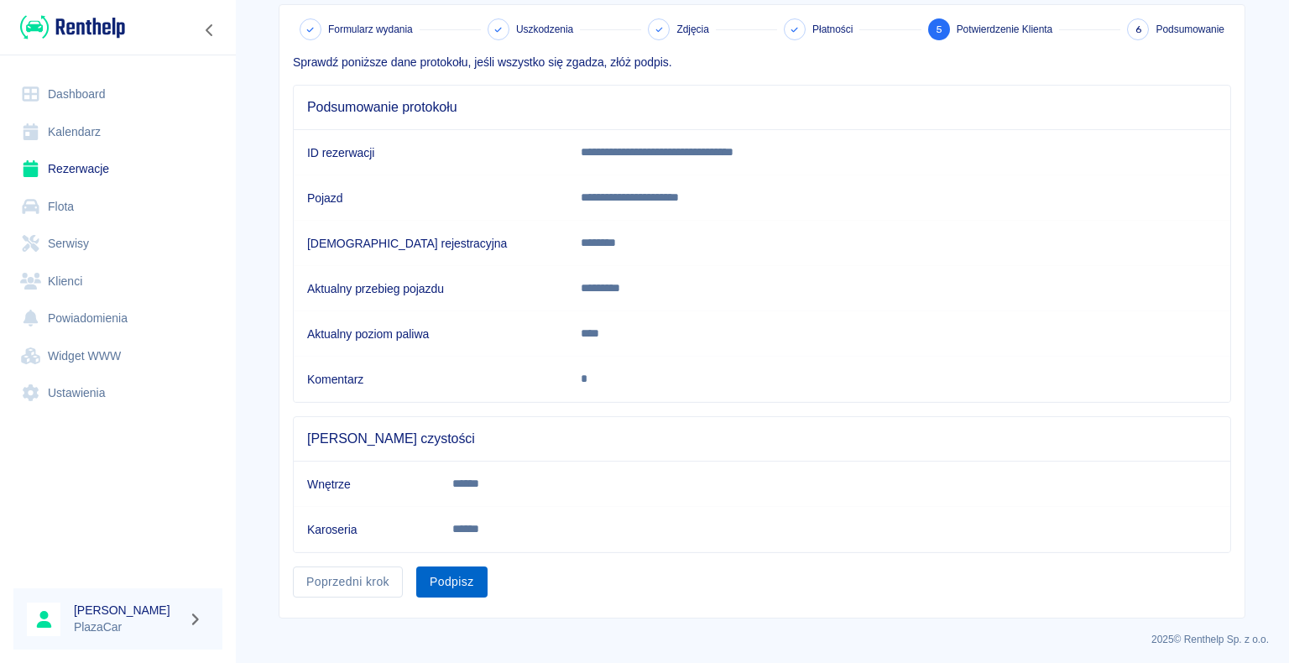
click at [442, 586] on button "Podpisz" at bounding box center [451, 582] width 71 height 31
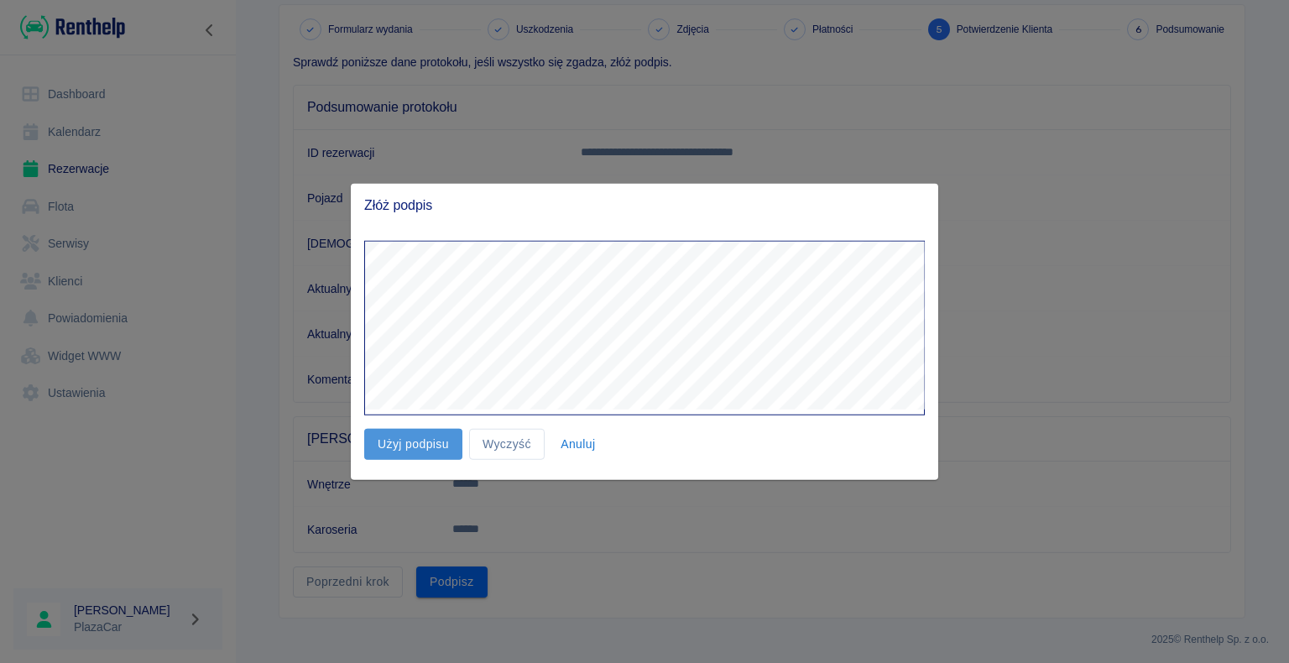
click at [381, 438] on button "Użyj podpisu" at bounding box center [413, 444] width 98 height 31
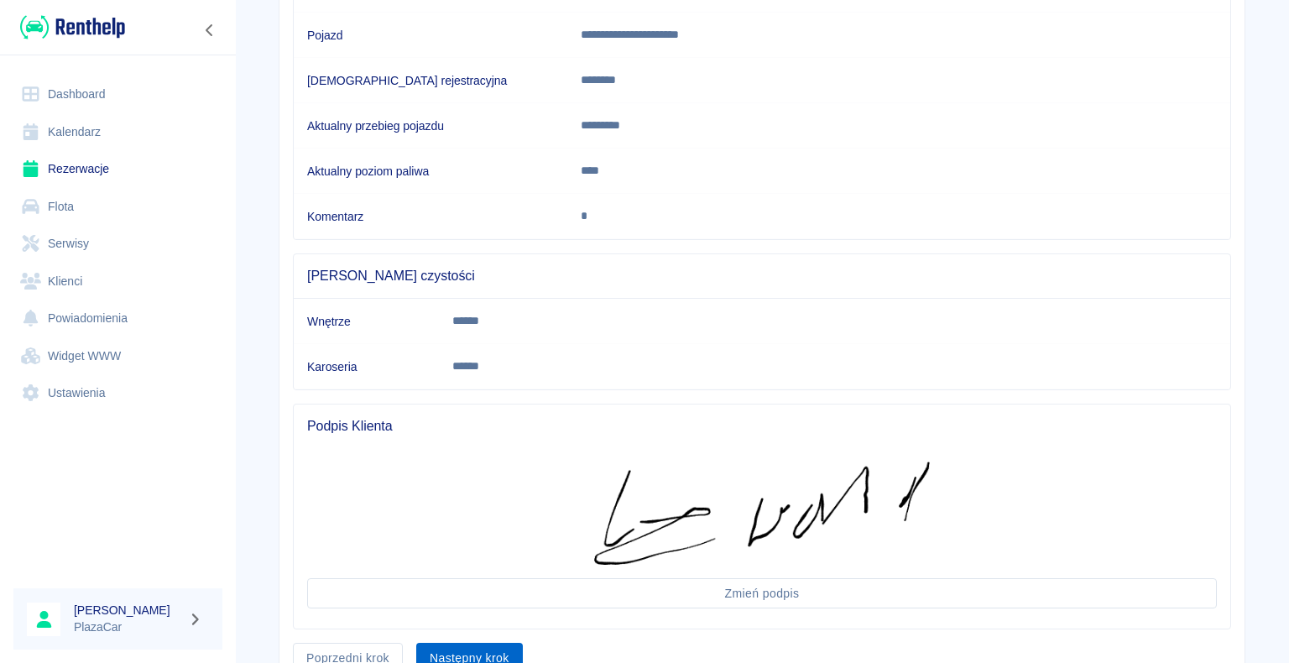
scroll to position [323, 0]
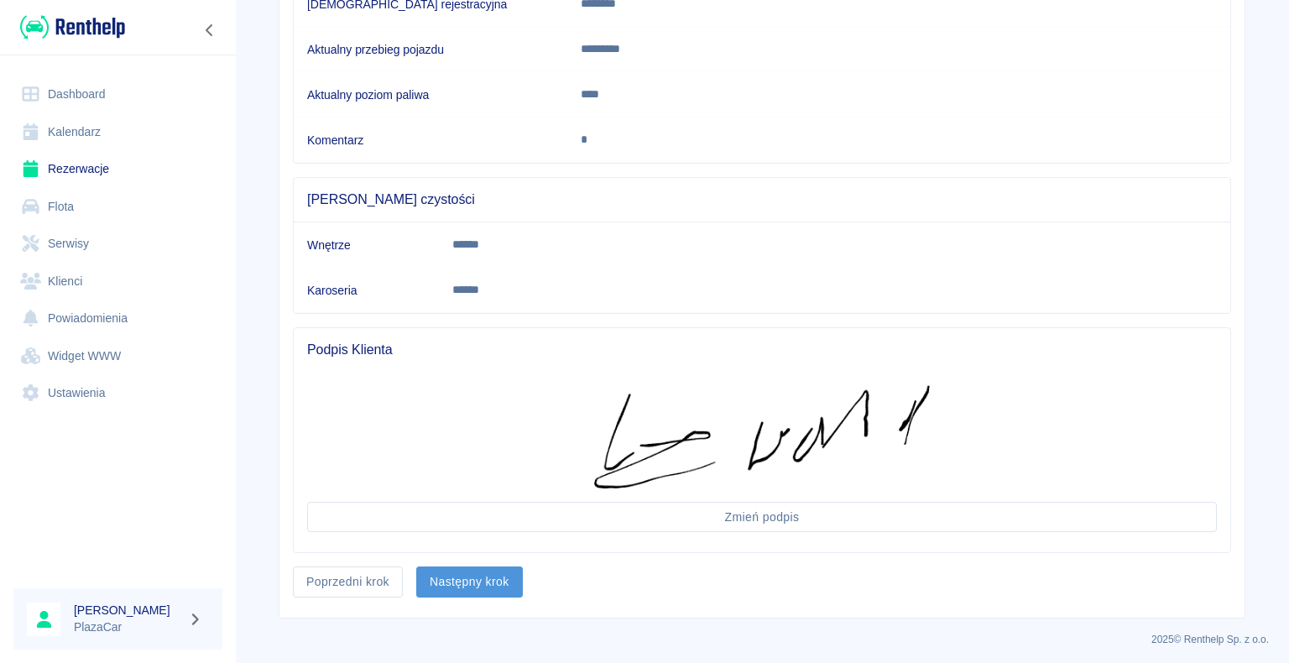
click at [510, 576] on button "Następny krok" at bounding box center [469, 582] width 107 height 31
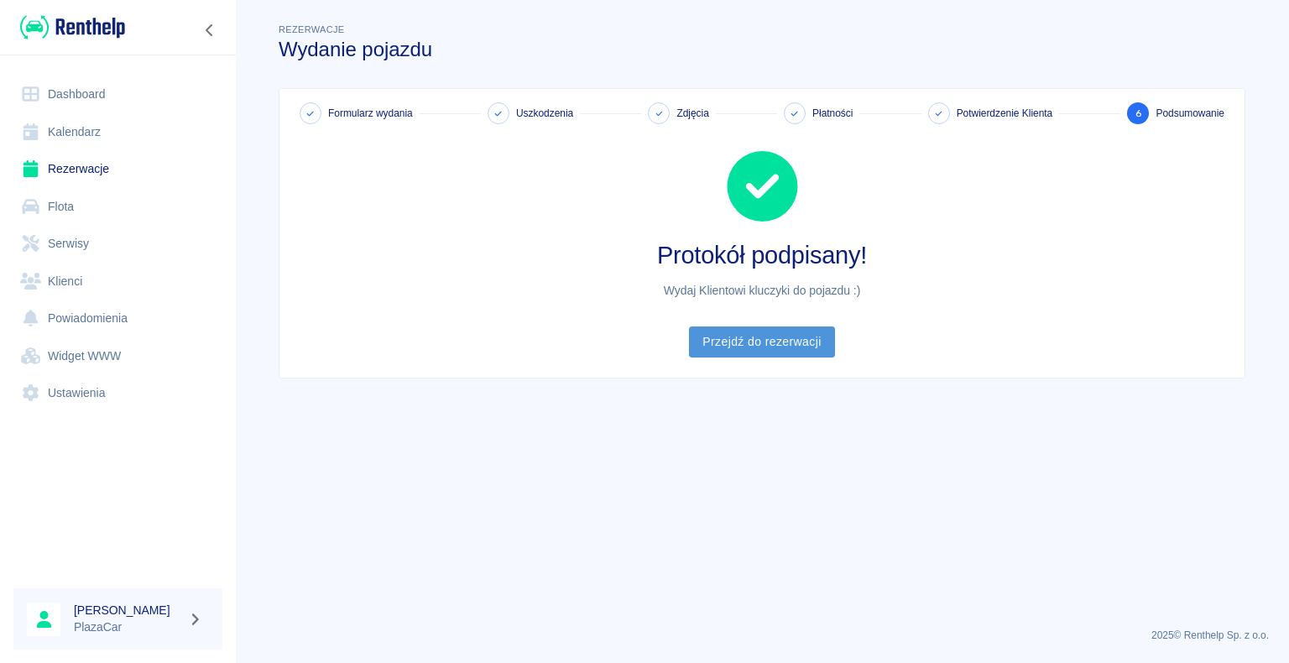
click at [734, 341] on link "Przejdź do rezerwacji" at bounding box center [761, 342] width 145 height 31
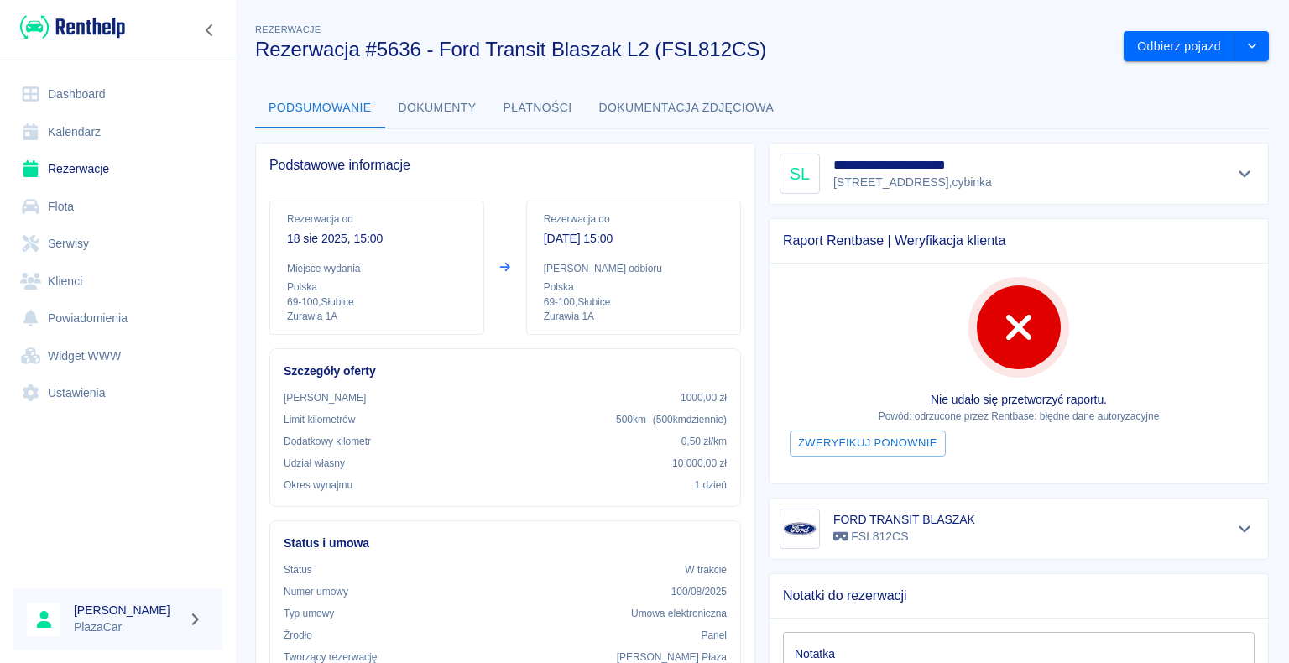
click at [38, 102] on icon at bounding box center [30, 94] width 21 height 17
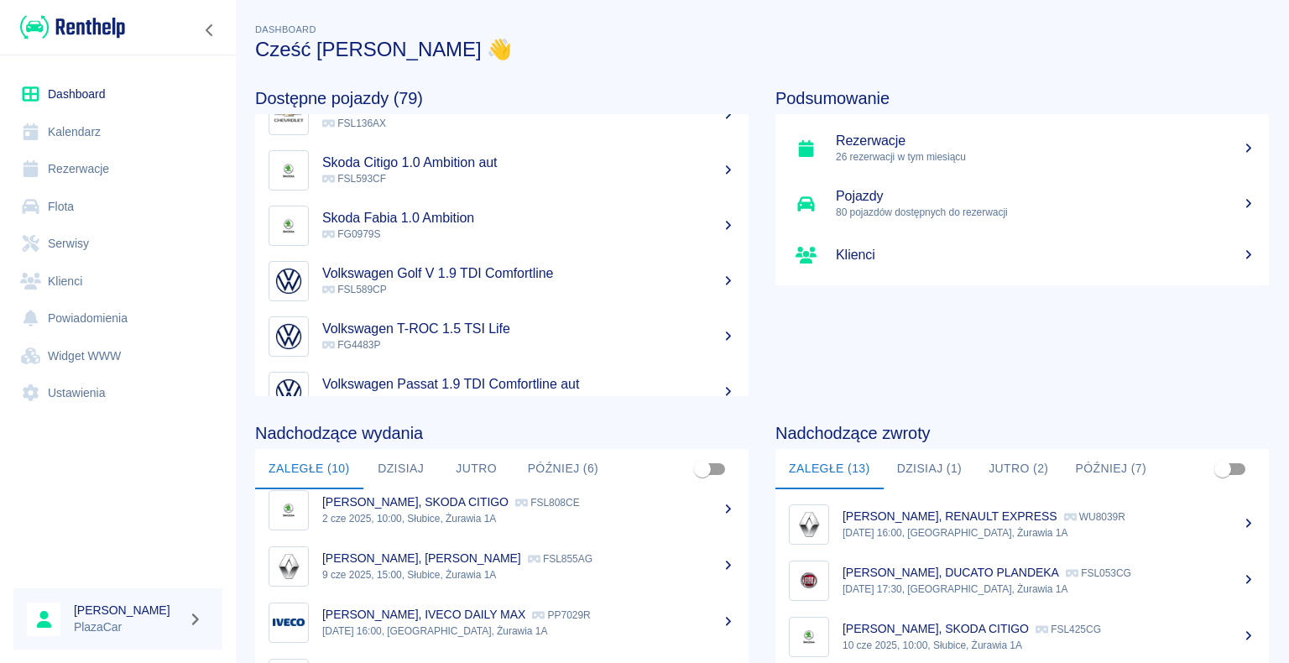
click at [212, 545] on div at bounding box center [118, 504] width 236 height 144
